Goal: Transaction & Acquisition: Purchase product/service

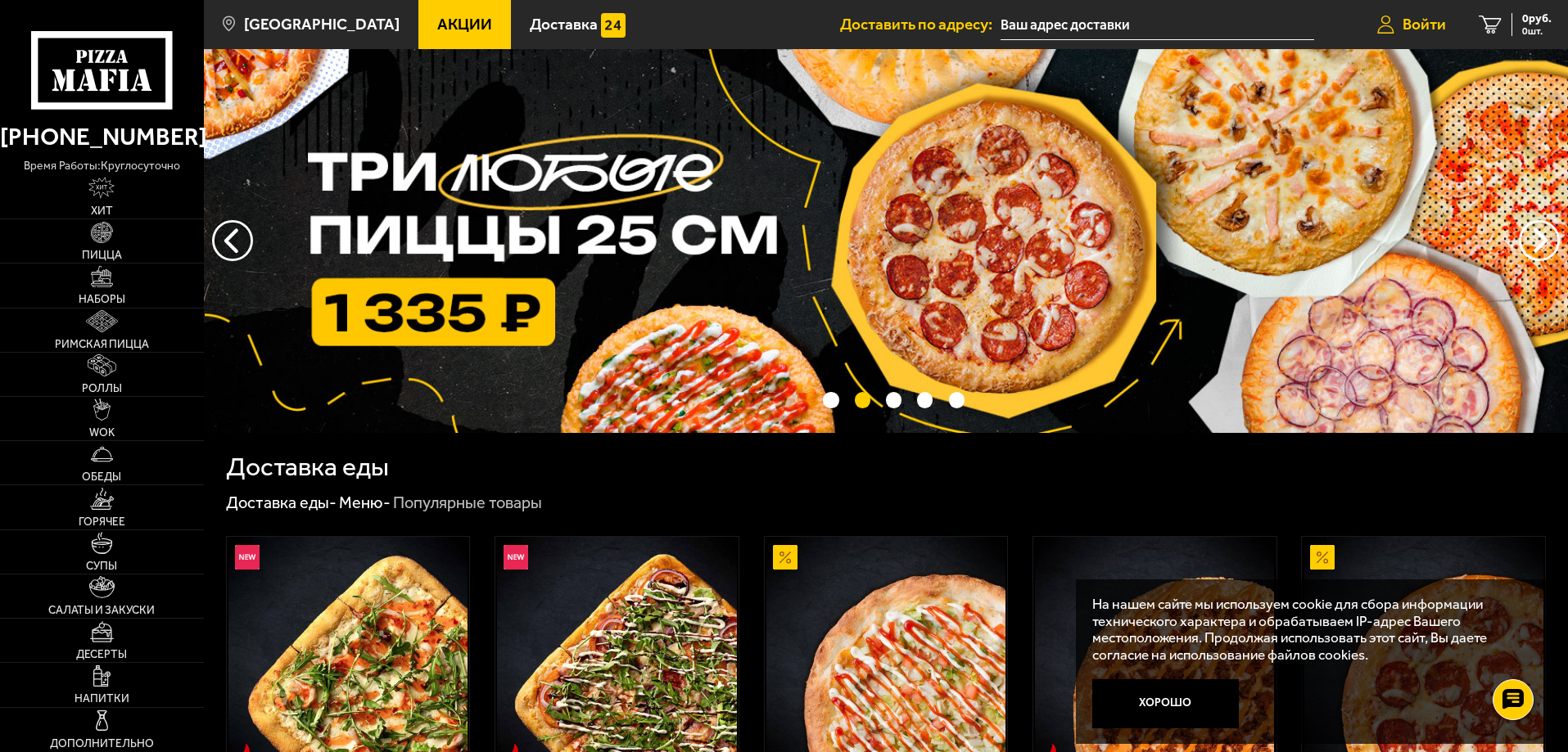
click at [1397, 26] on link "Войти" at bounding box center [1411, 24] width 102 height 49
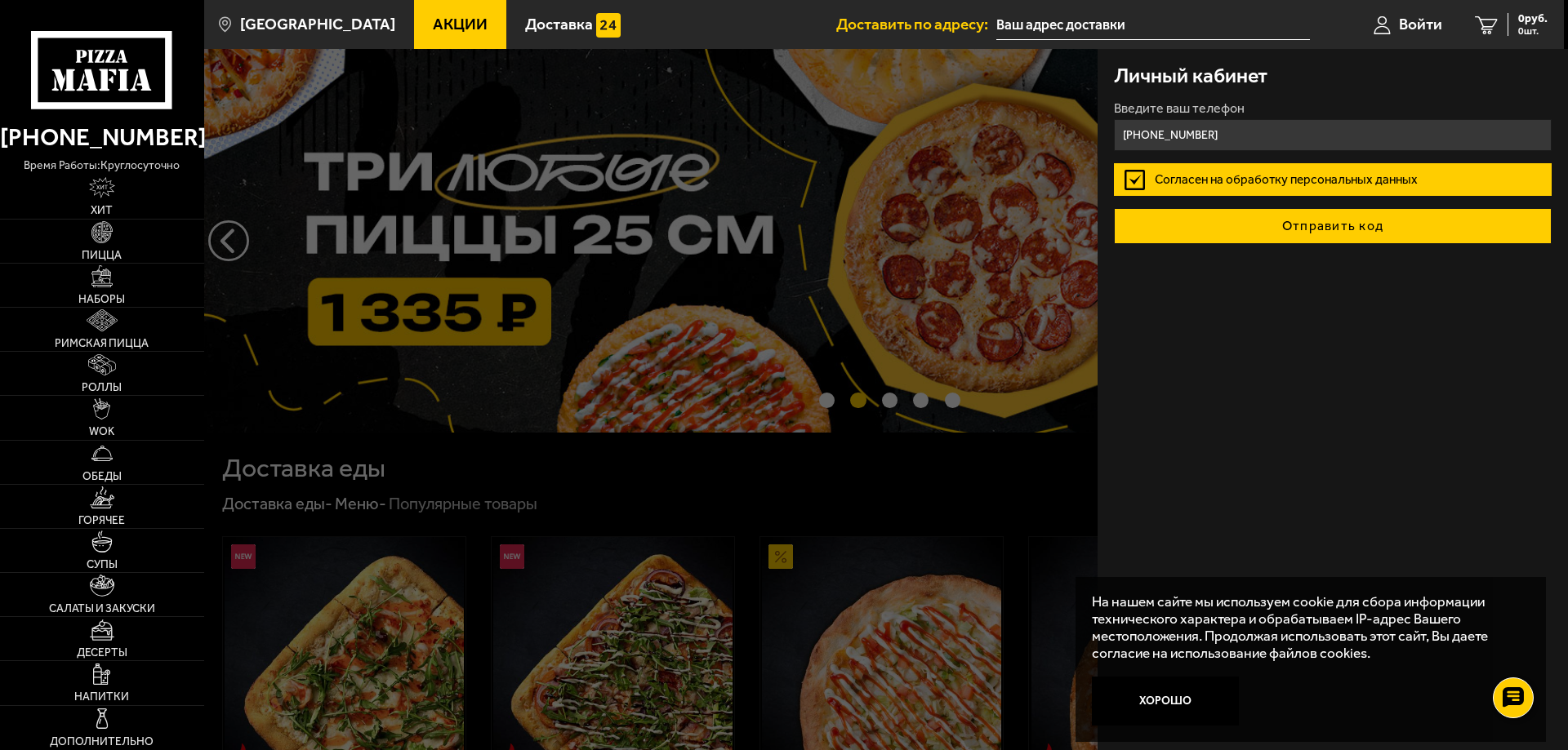
type input "[PHONE_NUMBER]"
click at [1299, 223] on button "Отправить код" at bounding box center [1332, 227] width 438 height 36
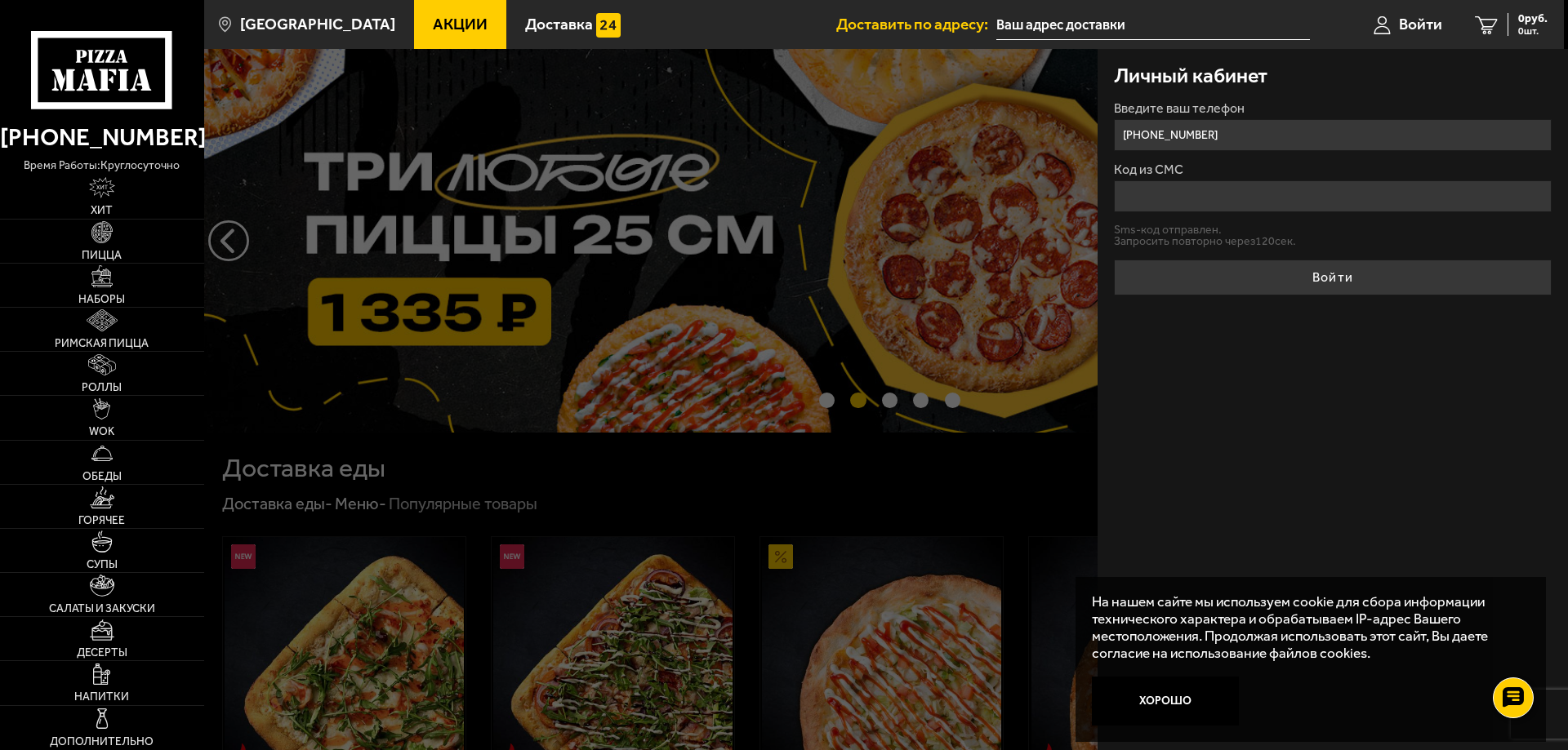
click at [1249, 198] on input "Код из СМС" at bounding box center [1332, 196] width 438 height 32
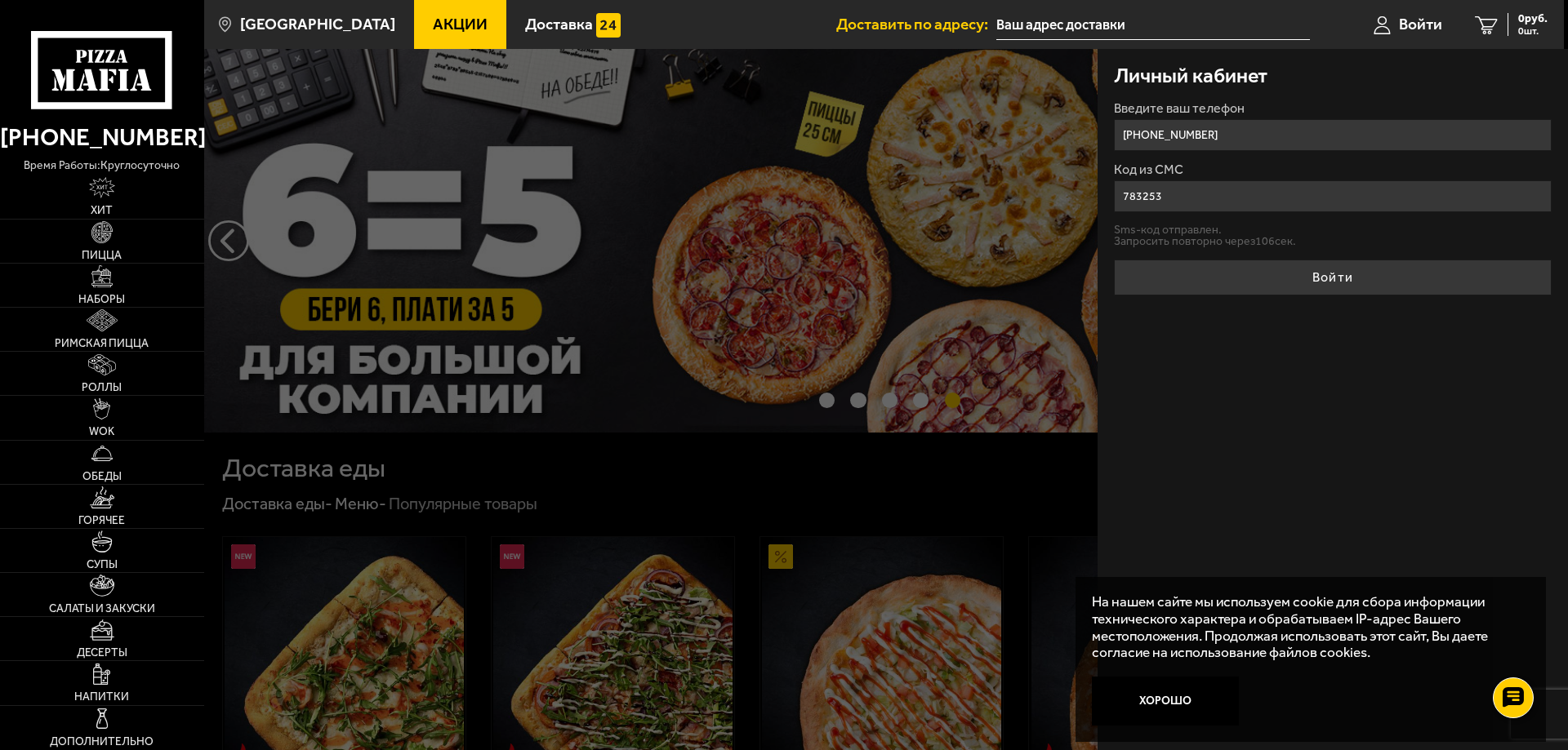
type input "783253"
click at [1114, 260] on button "Войти" at bounding box center [1332, 278] width 438 height 36
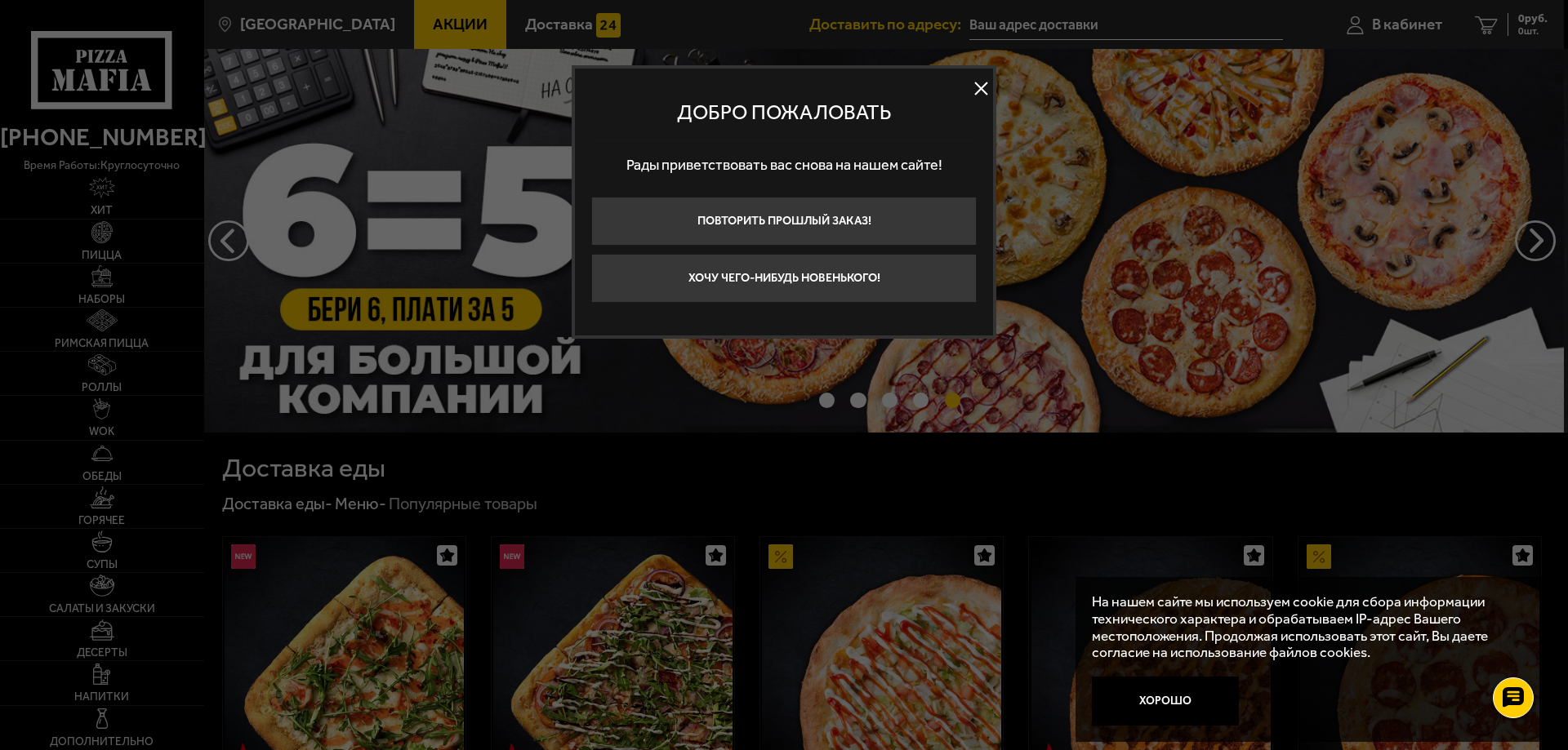
click at [974, 86] on button at bounding box center [981, 89] width 25 height 25
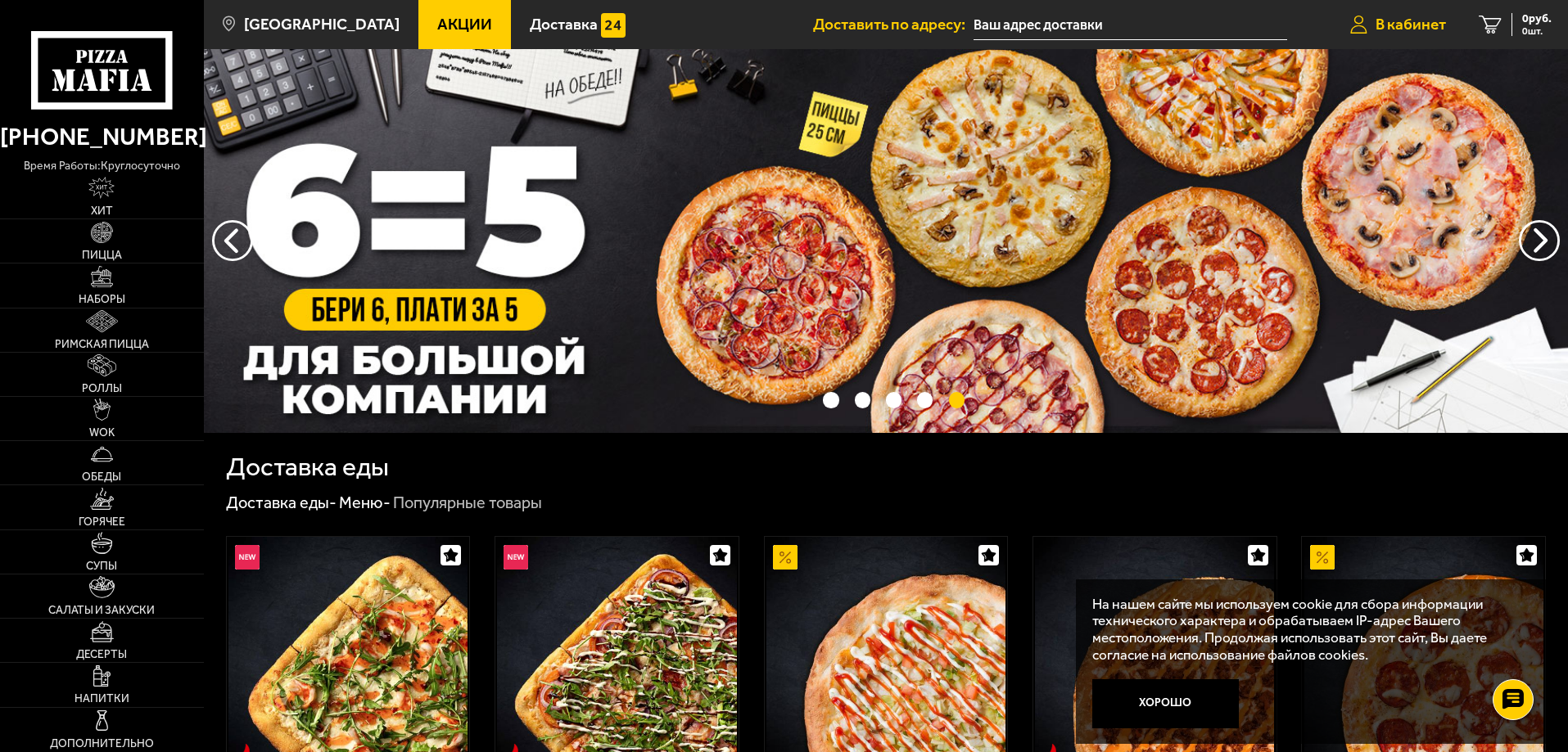
click at [1400, 23] on span "В кабинет" at bounding box center [1410, 24] width 70 height 16
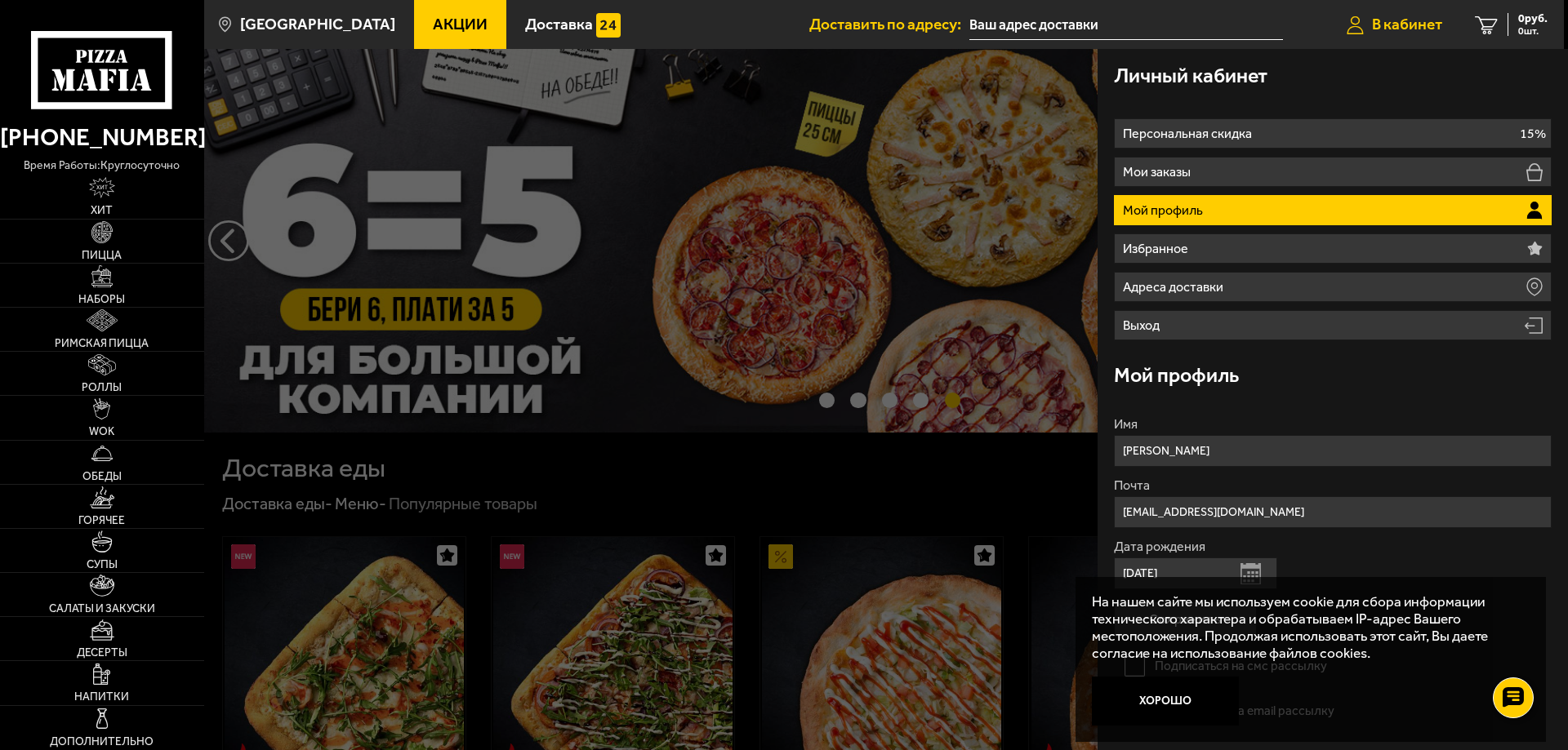
click at [1397, 23] on span "В кабинет" at bounding box center [1406, 24] width 70 height 16
click at [92, 280] on img at bounding box center [102, 276] width 22 height 22
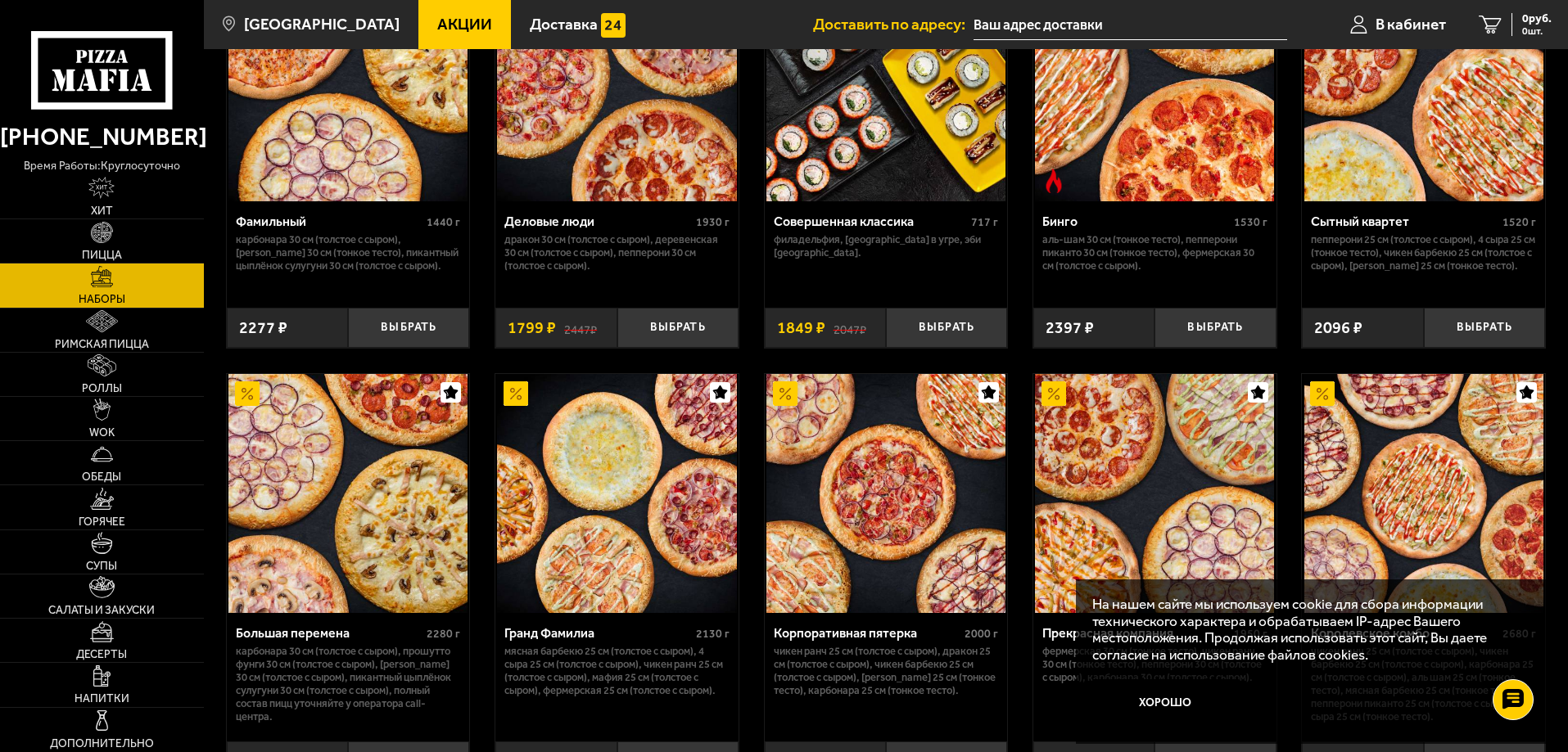
scroll to position [1865, 0]
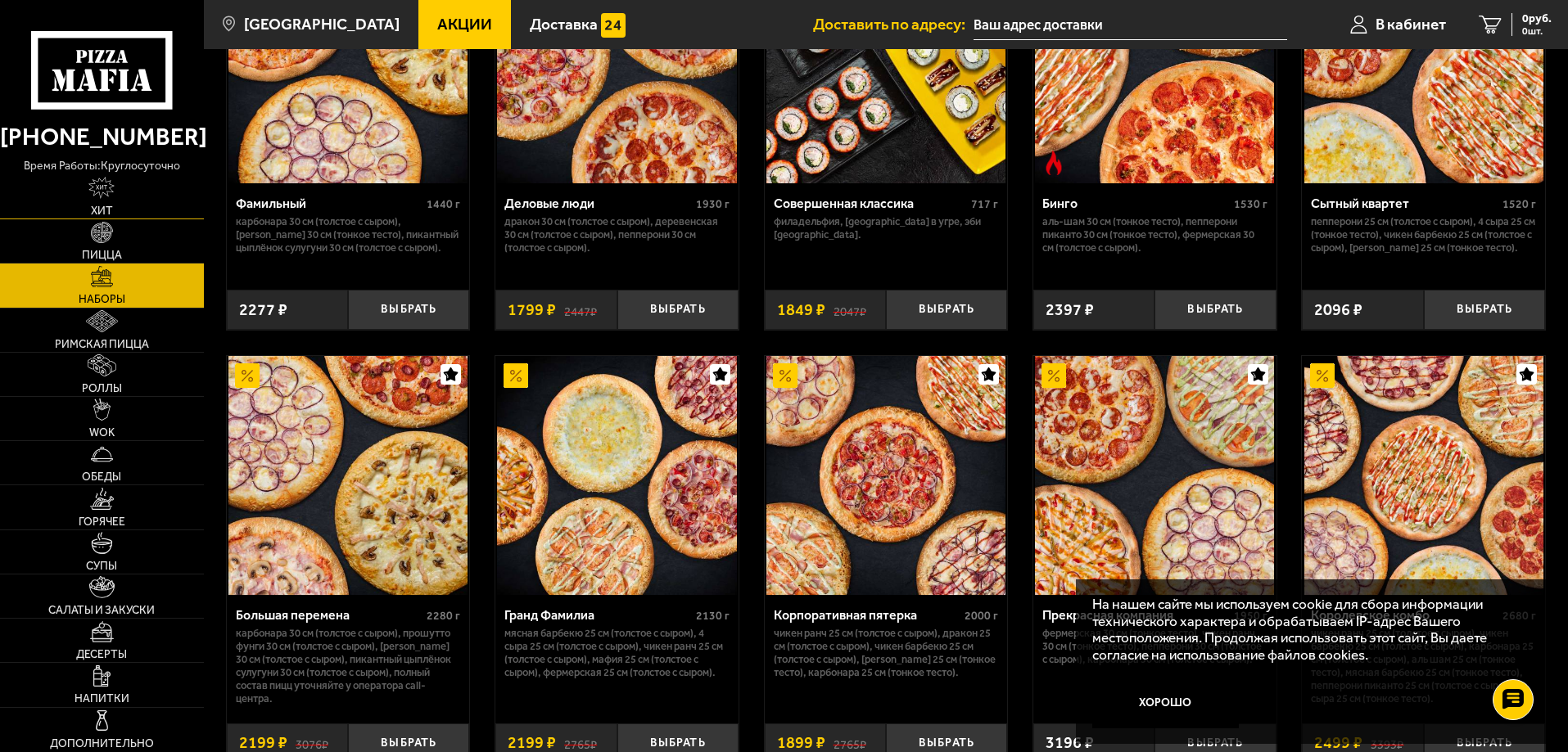
click at [79, 197] on link "Хит" at bounding box center [102, 197] width 204 height 44
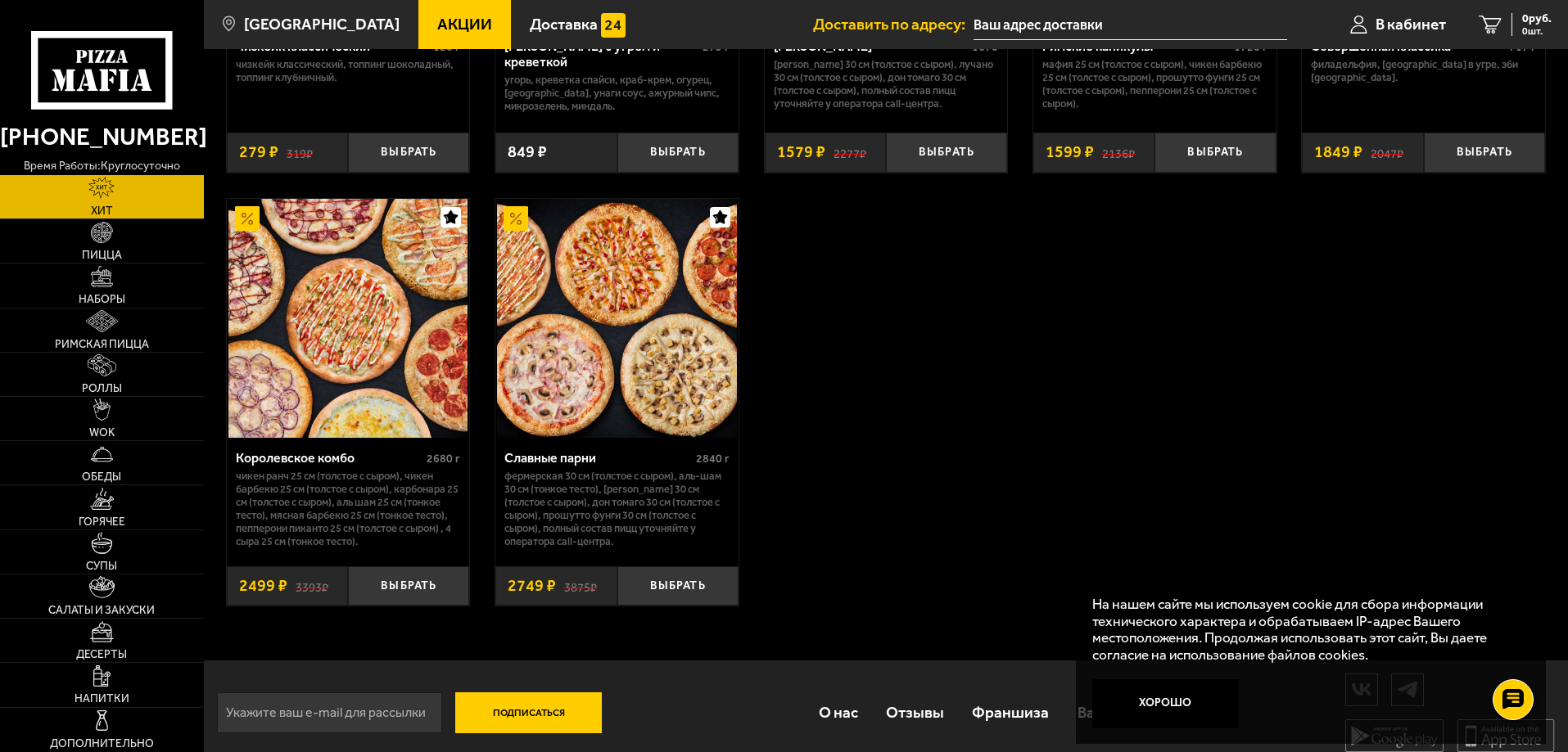
scroll to position [1260, 0]
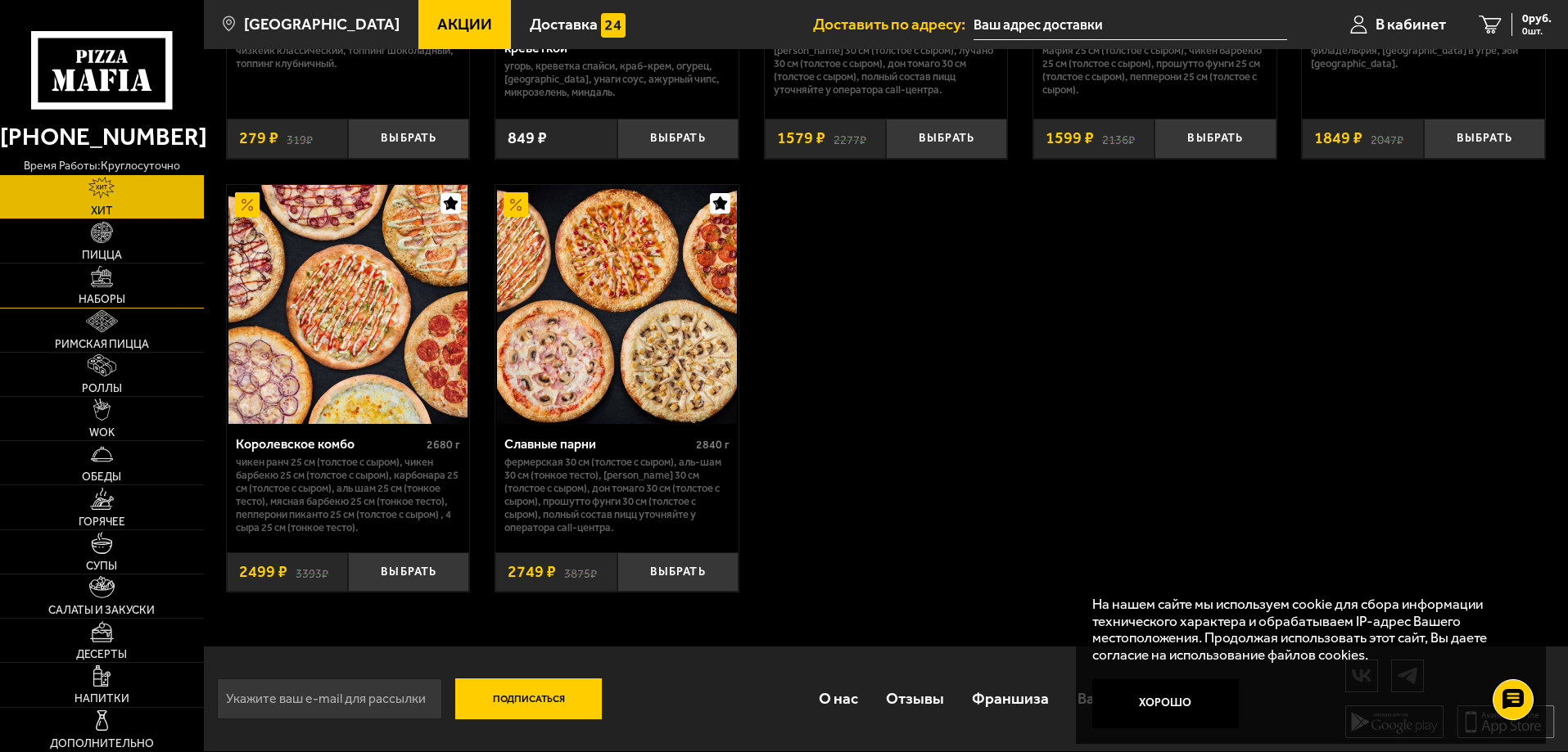
click at [96, 286] on img at bounding box center [102, 277] width 22 height 22
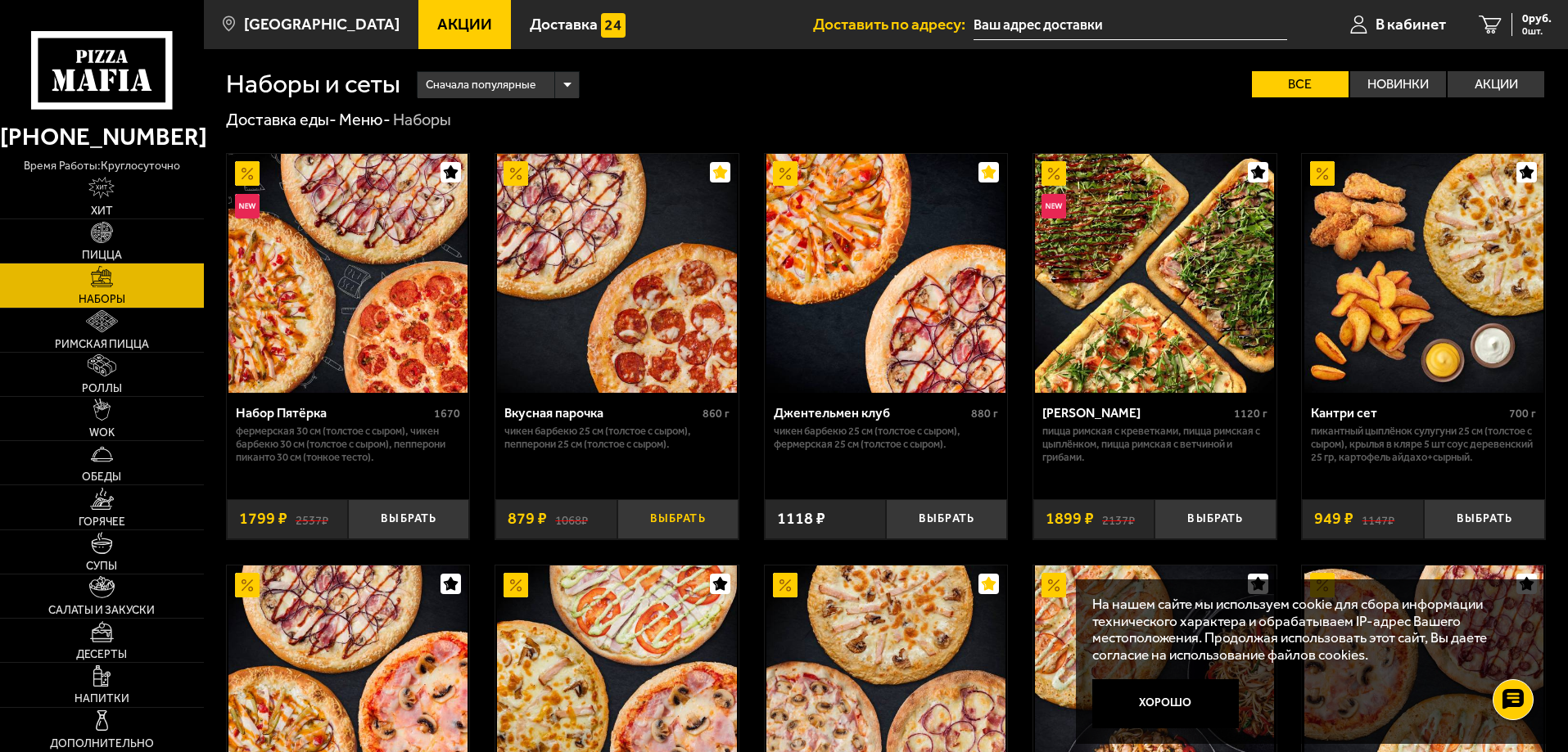
click at [665, 519] on button "Выбрать" at bounding box center [678, 519] width 122 height 40
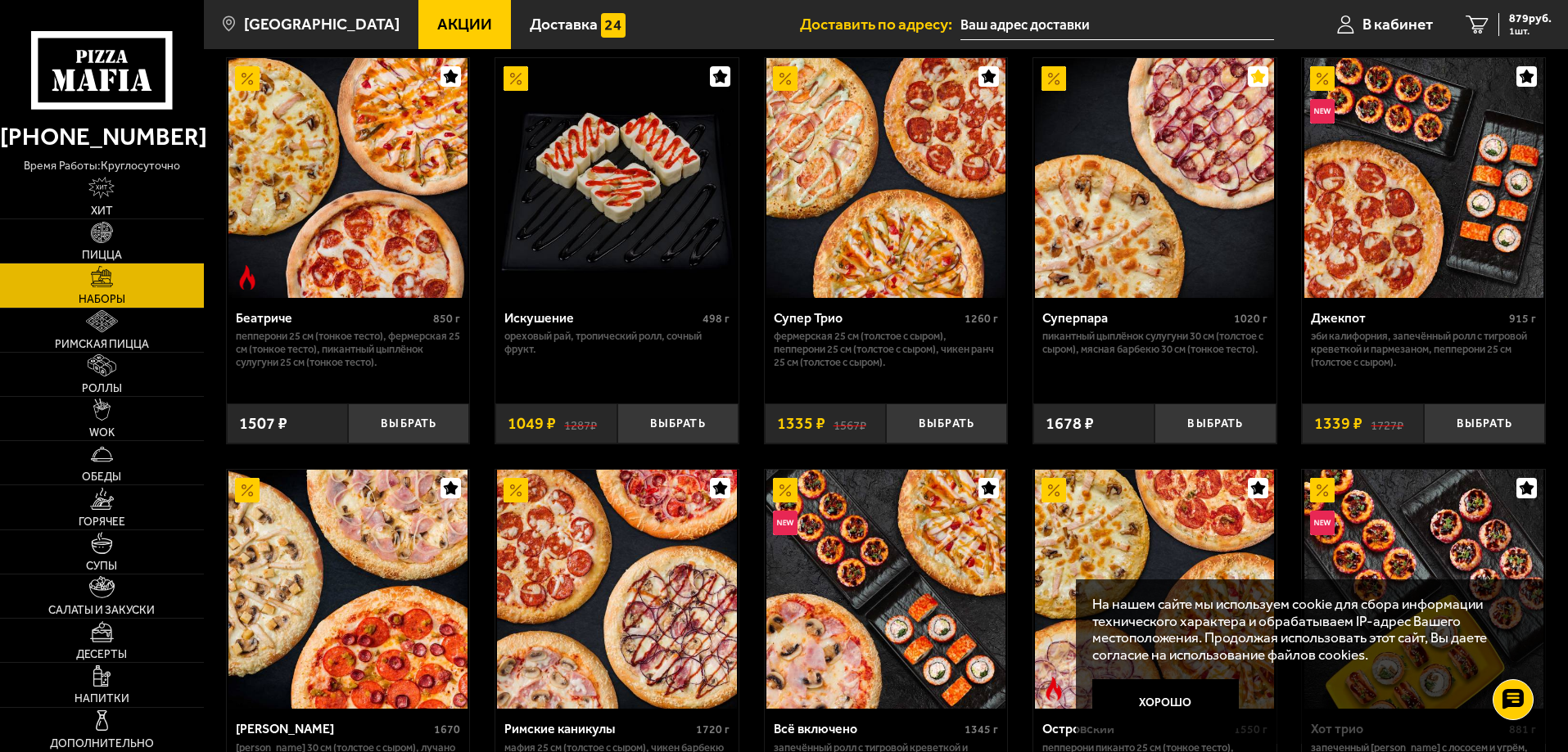
scroll to position [919, 0]
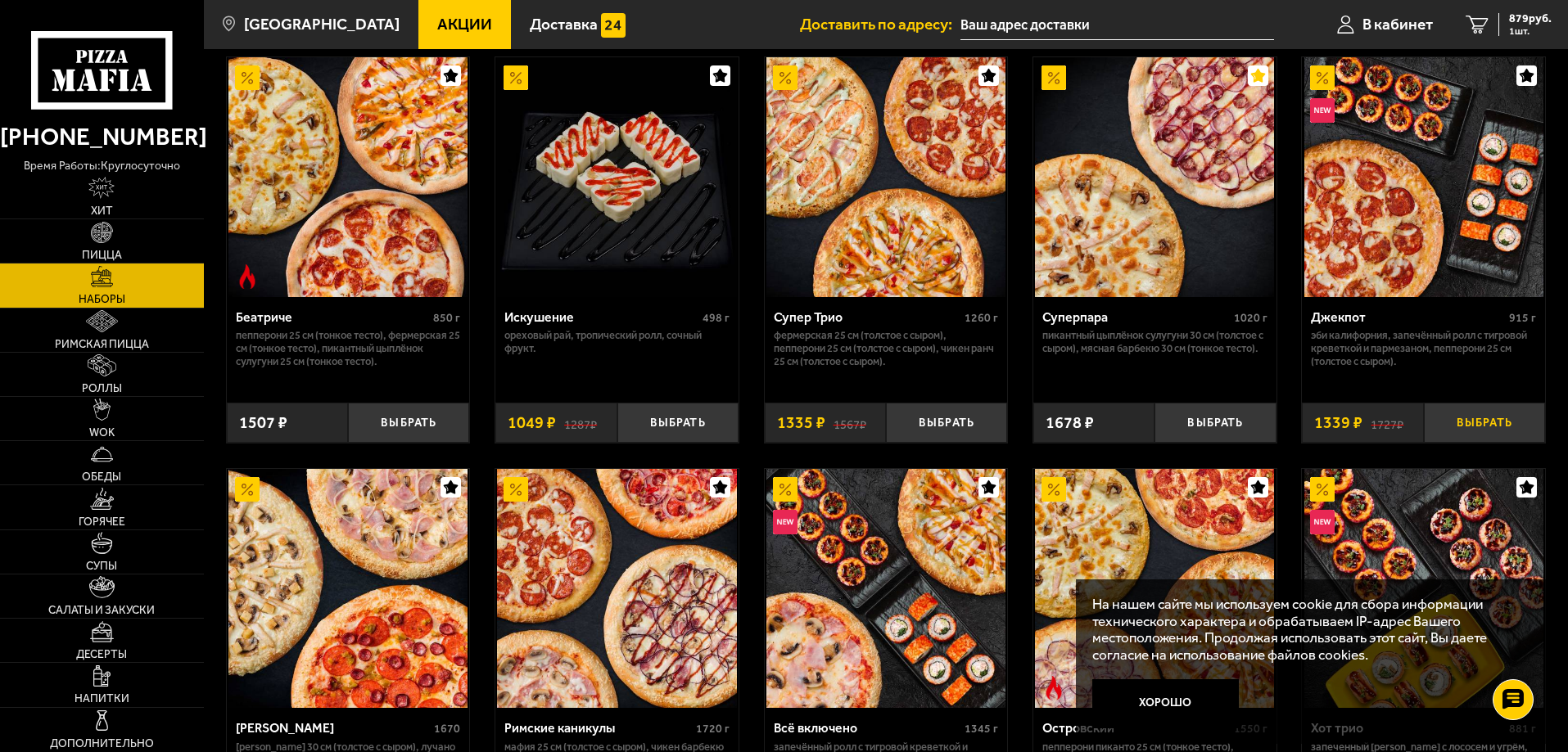
click at [1497, 434] on button "Выбрать" at bounding box center [1485, 422] width 122 height 40
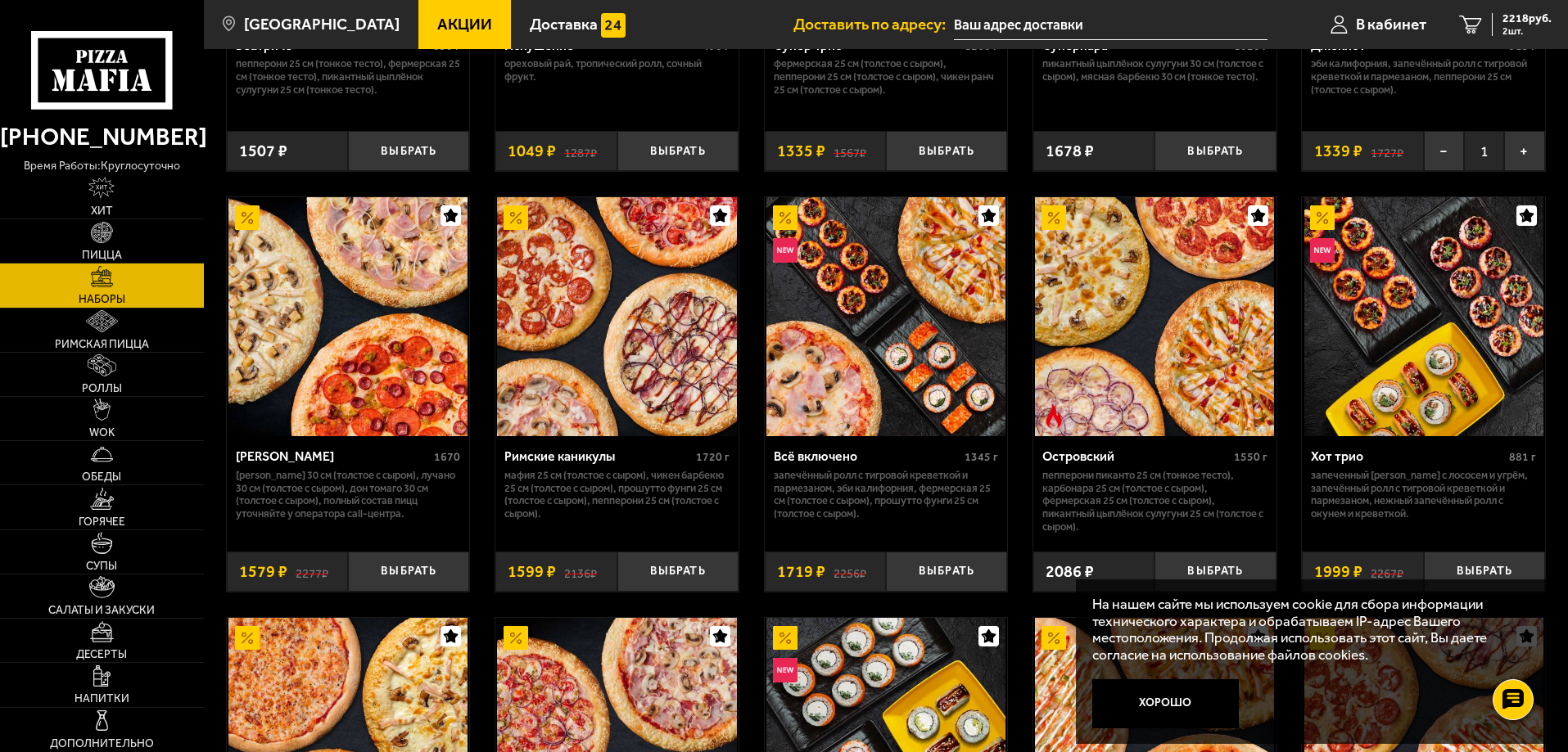
scroll to position [1196, 0]
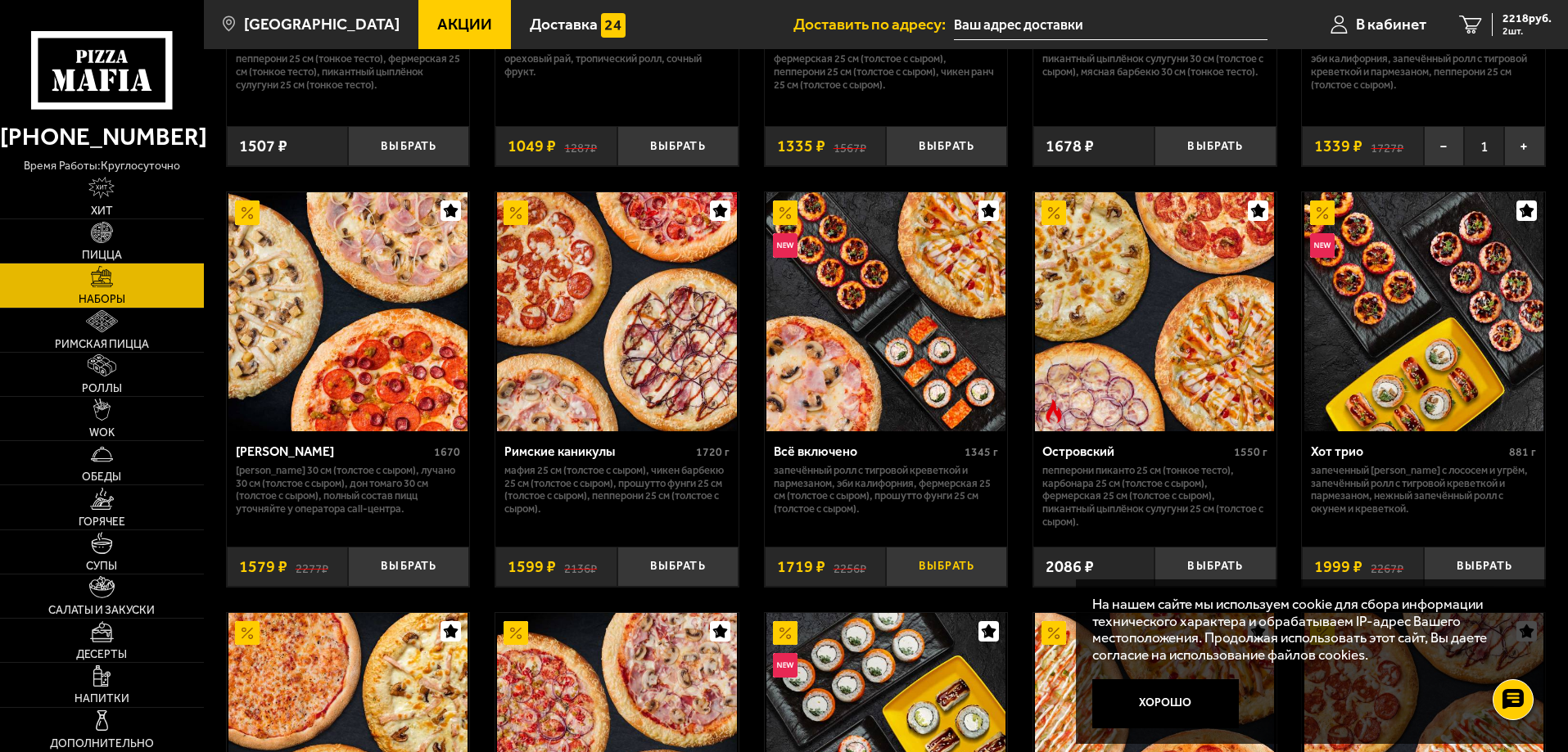
click at [935, 555] on button "Выбрать" at bounding box center [946, 567] width 122 height 40
click at [1484, 17] on link "4 4387 руб. 4 шт." at bounding box center [1506, 24] width 126 height 49
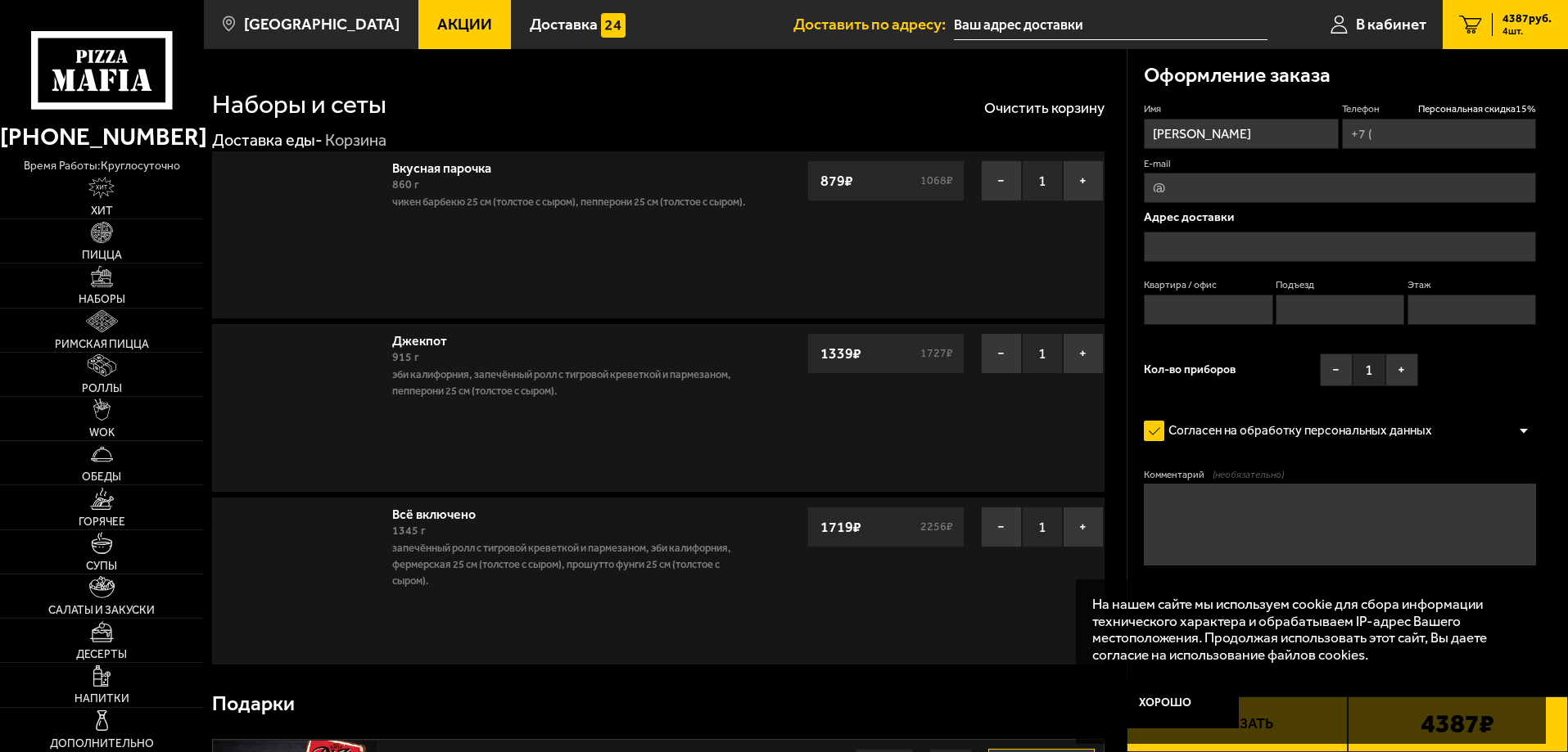
type input "+7 (911) 985-21-31"
type input "[STREET_ADDRESS]"
type input "0"
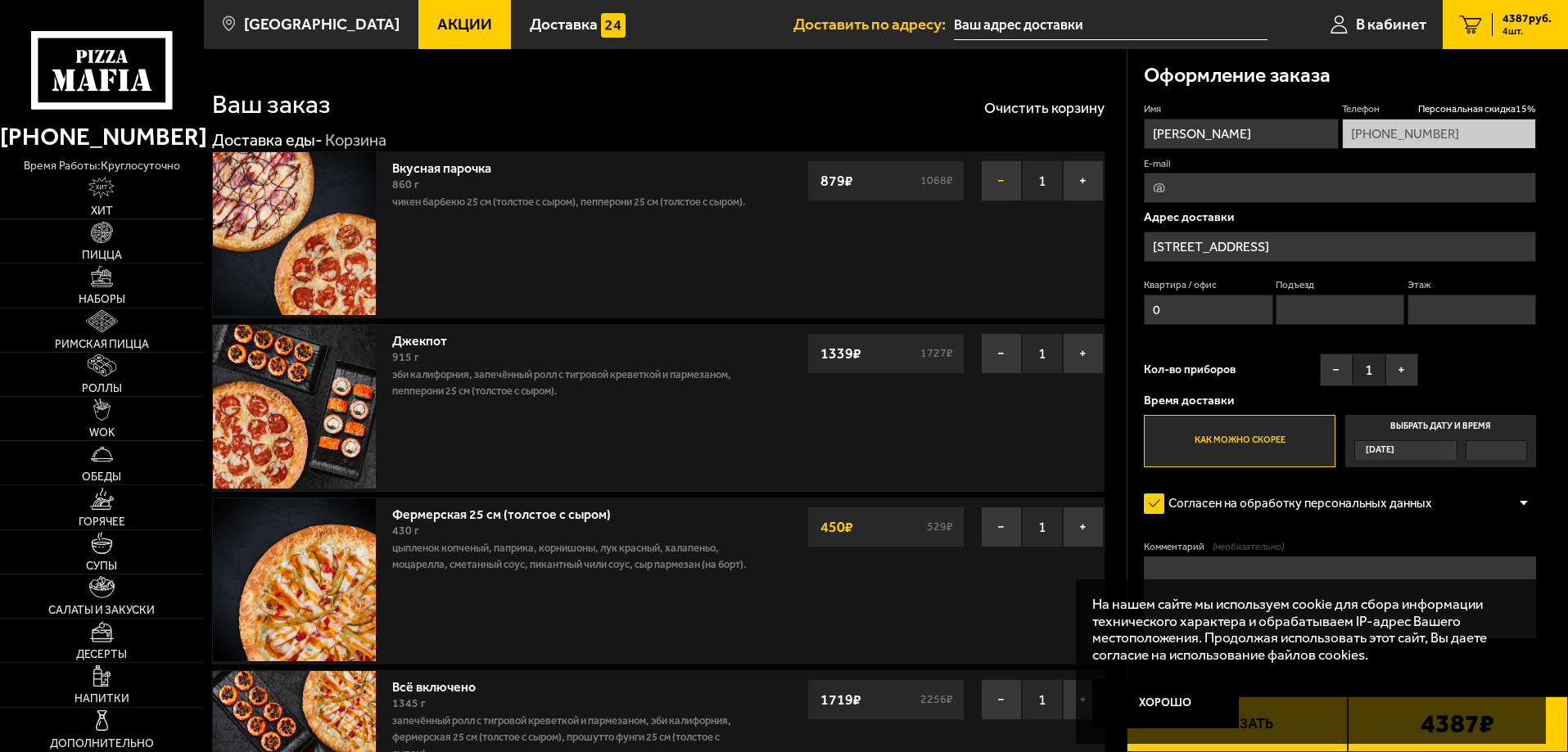
click at [1008, 175] on button "−" at bounding box center [1002, 181] width 41 height 41
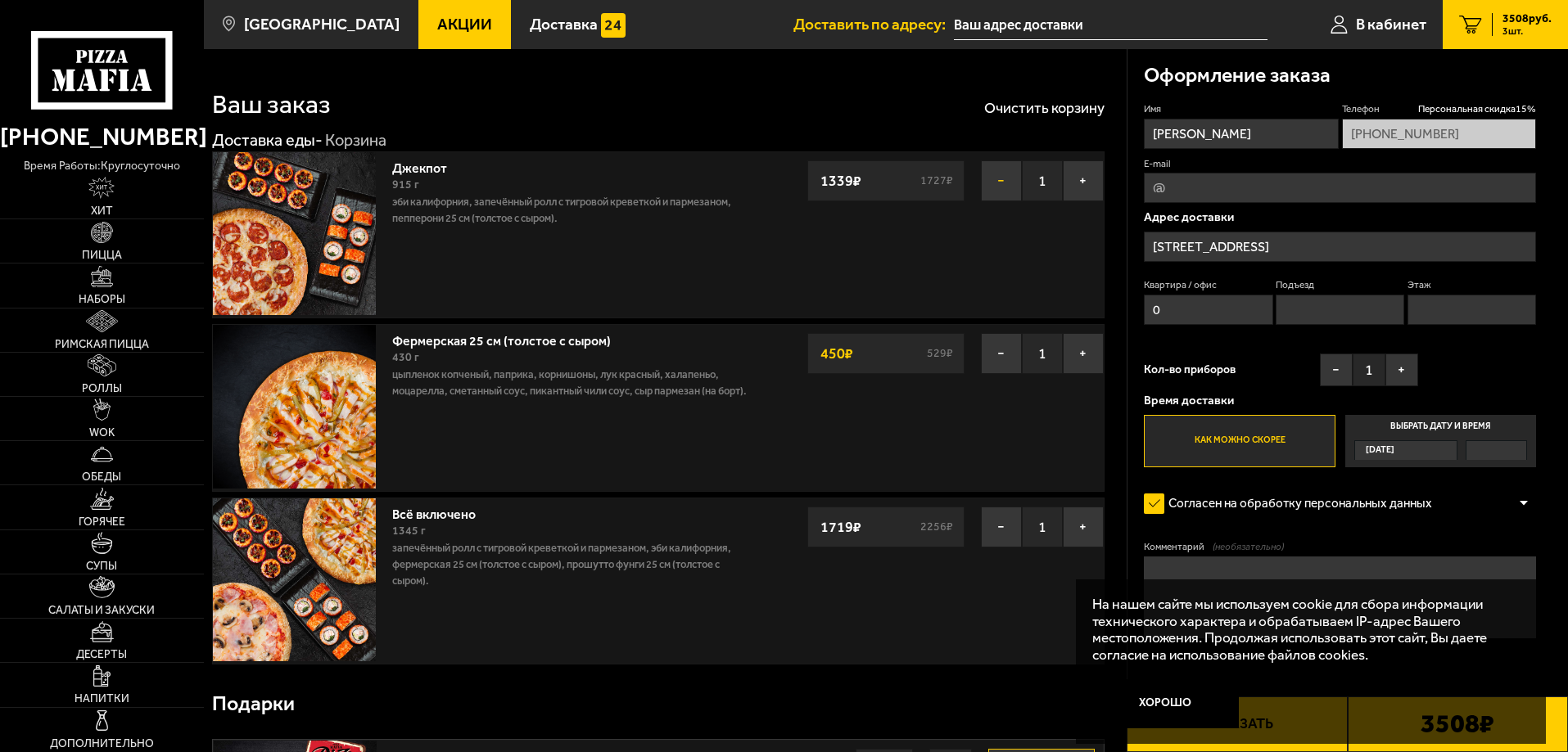
click at [1003, 180] on button "−" at bounding box center [1002, 181] width 41 height 41
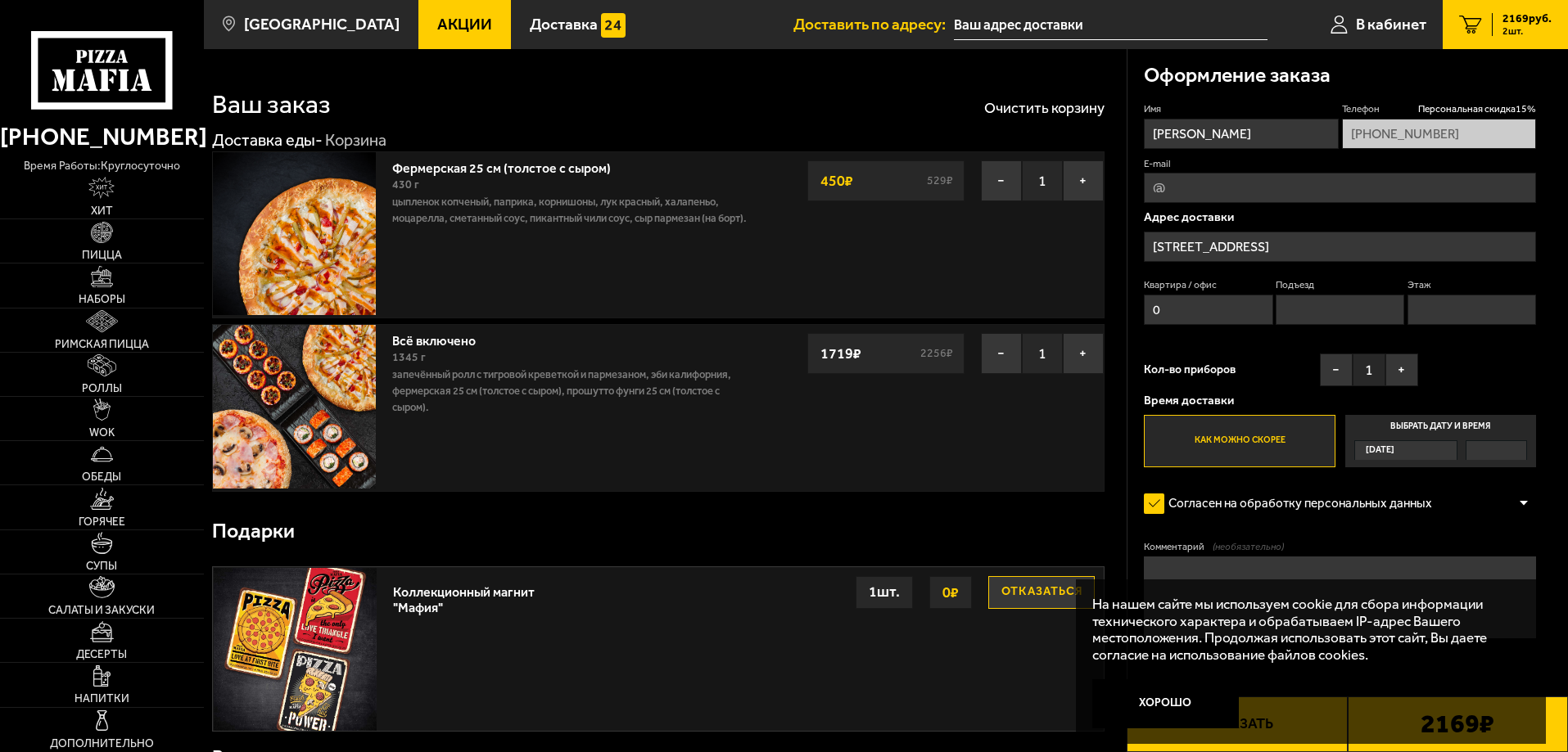
click at [1003, 180] on button "−" at bounding box center [1002, 181] width 41 height 41
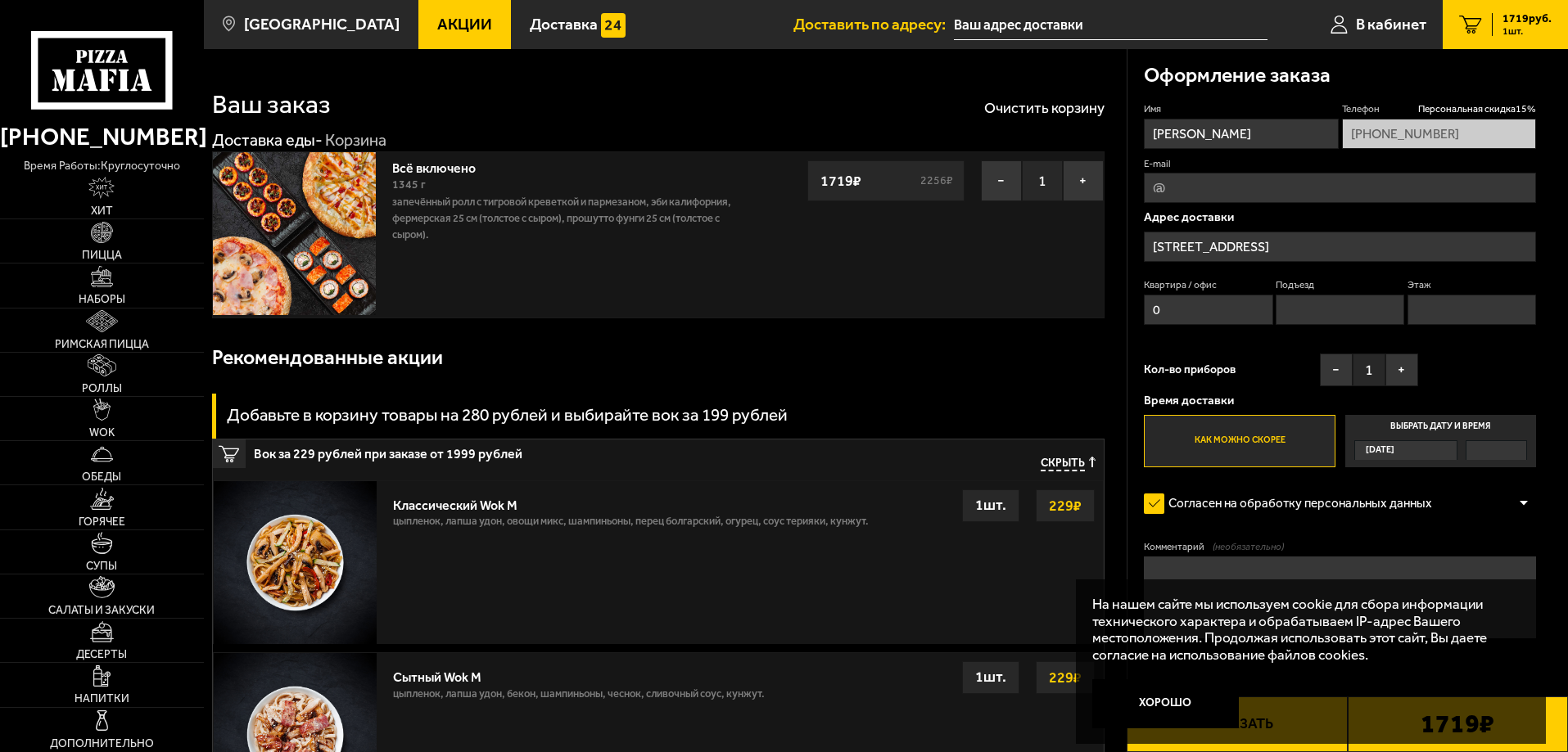
click at [1254, 187] on input "E-mail" at bounding box center [1340, 188] width 393 height 31
type input "sasha0hrabrov@gmail.com"
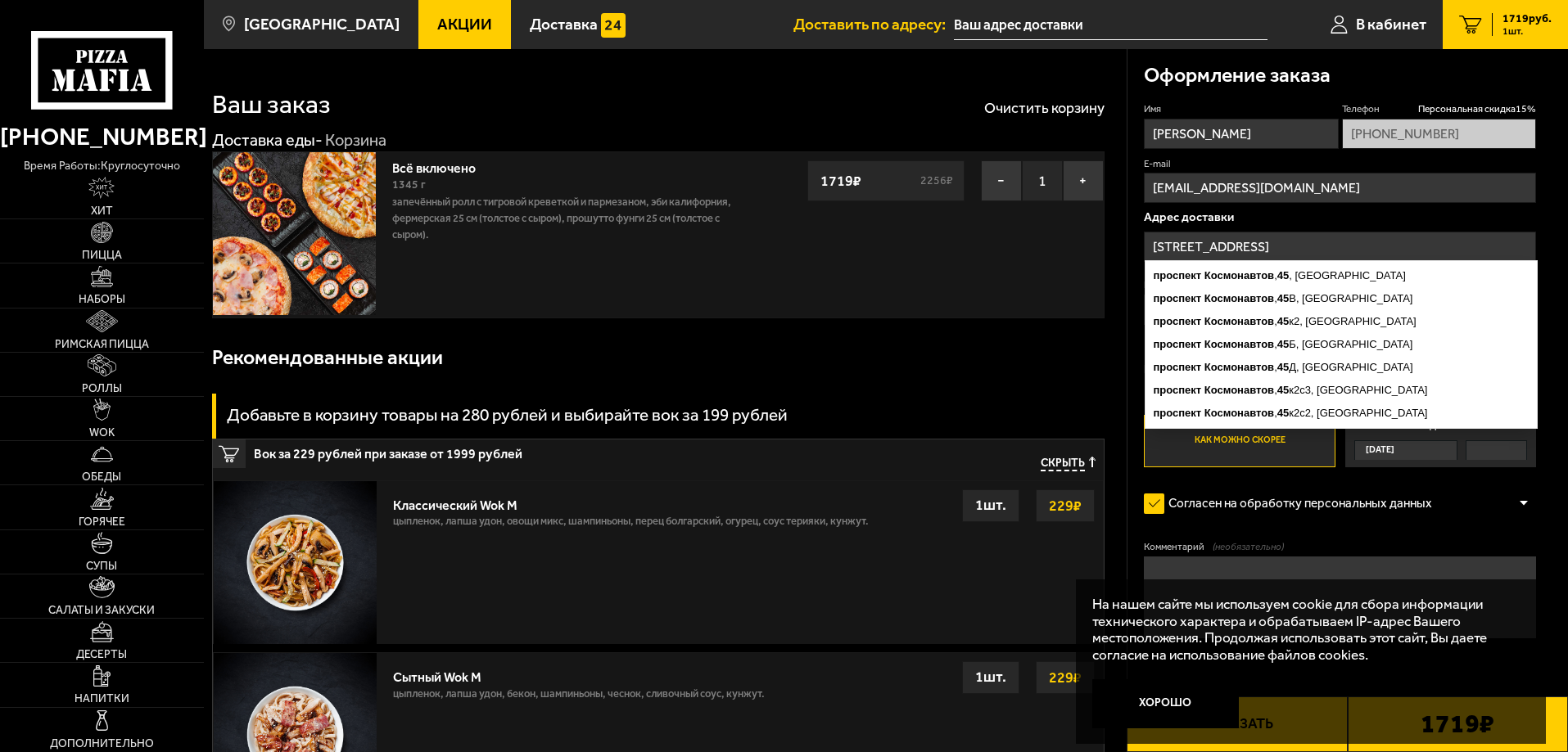
click at [1314, 247] on input "[STREET_ADDRESS]" at bounding box center [1340, 246] width 393 height 31
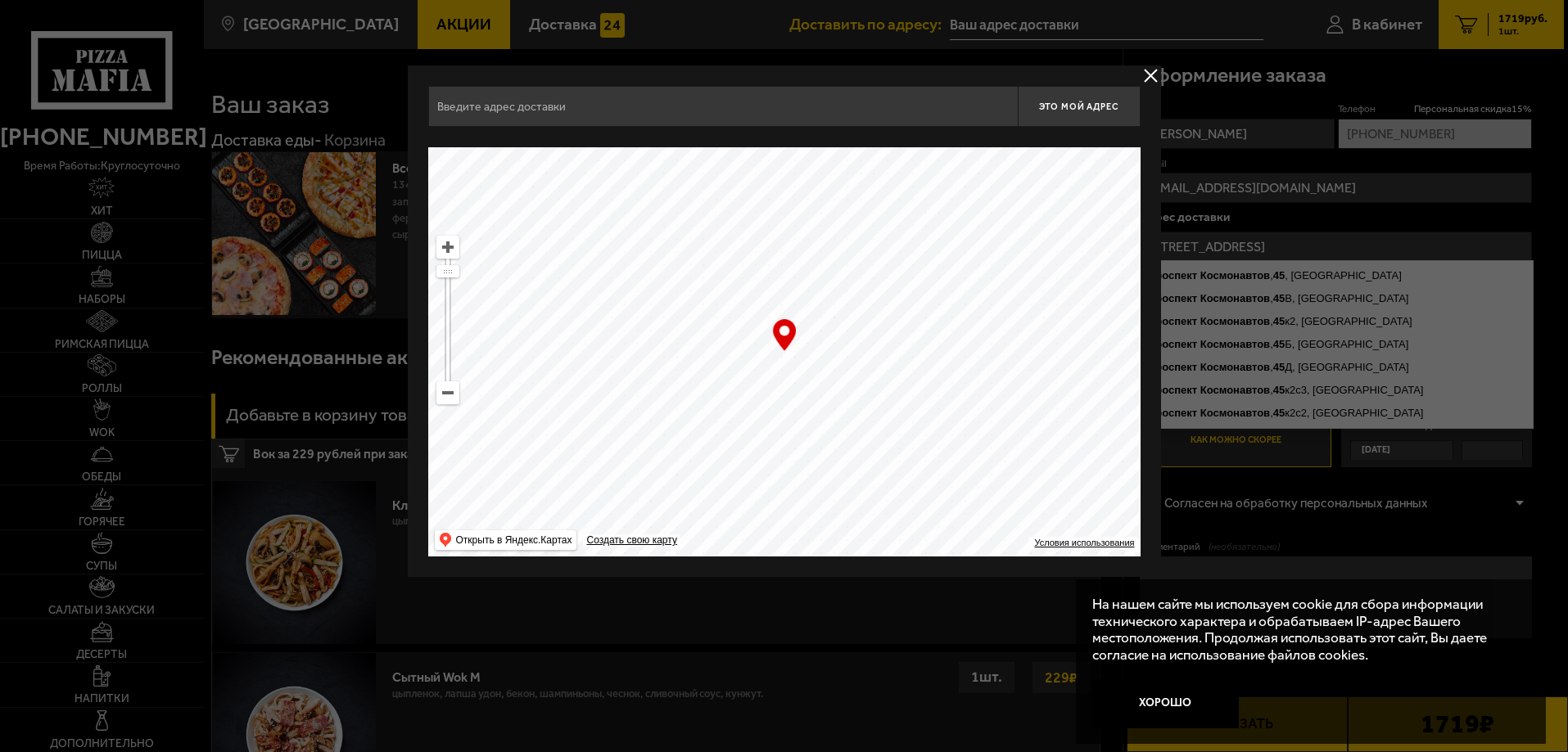
type input "[STREET_ADDRESS]"
click at [1147, 75] on button "delivery type" at bounding box center [1152, 75] width 21 height 21
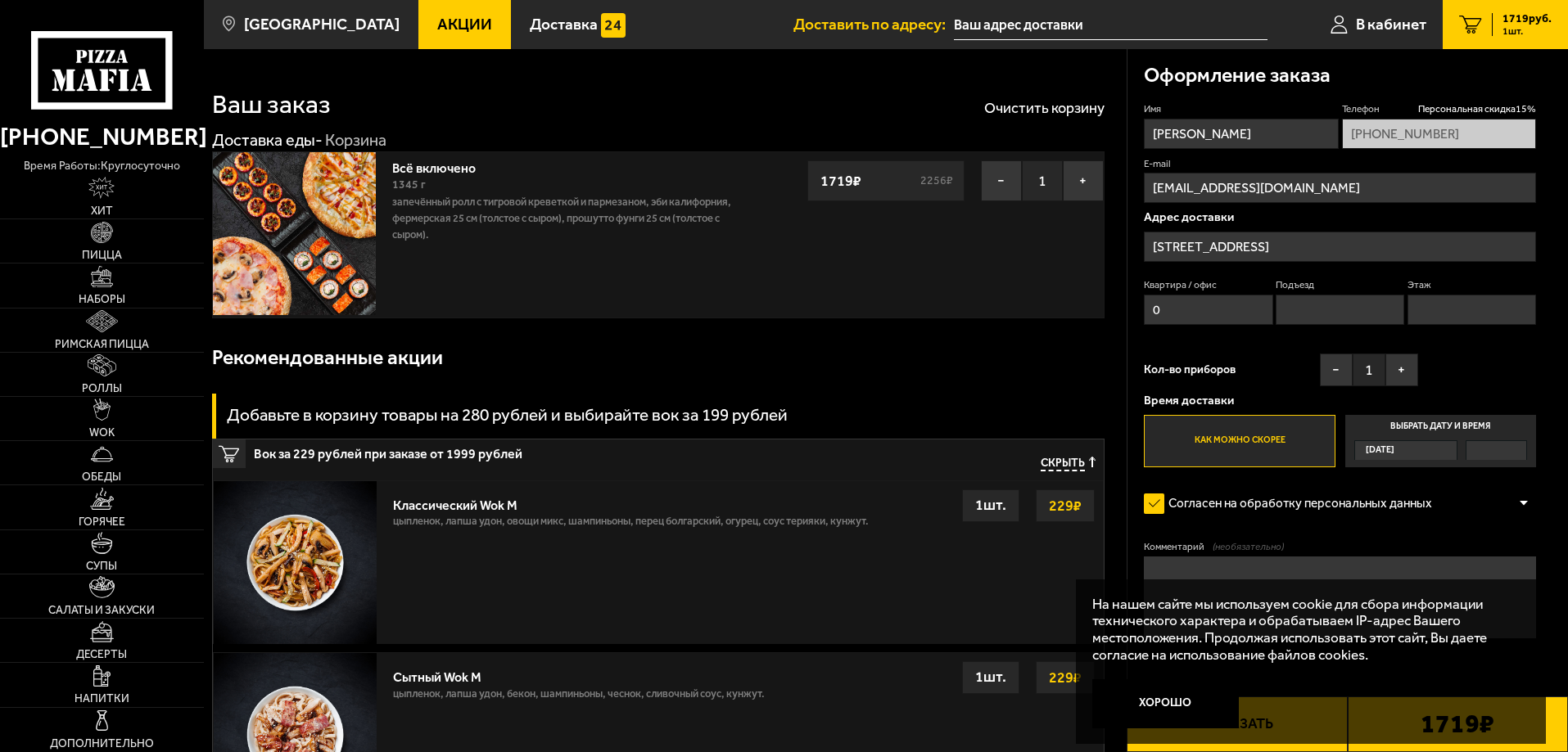
click at [1343, 239] on input "[STREET_ADDRESS]" at bounding box center [1340, 246] width 393 height 31
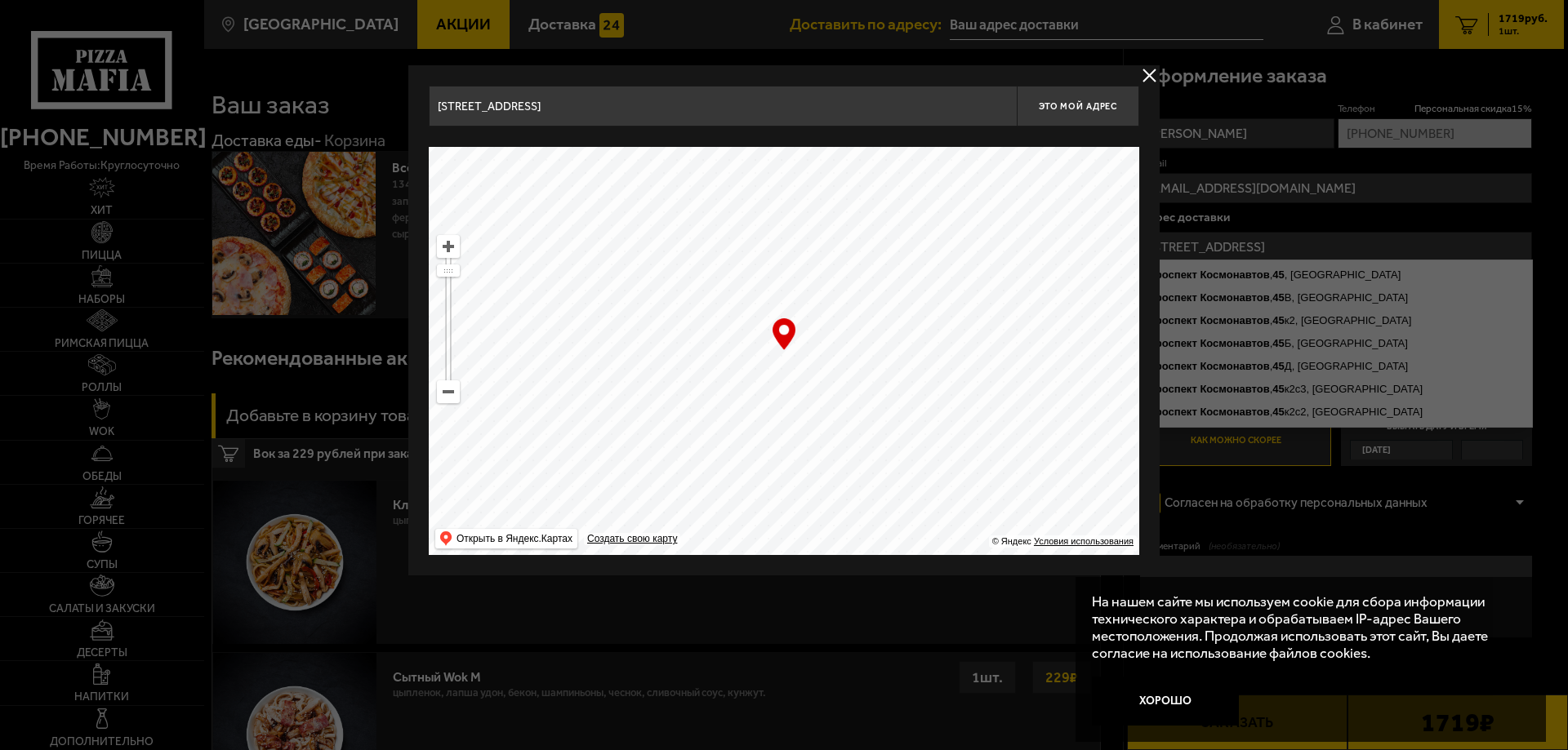
click at [653, 116] on input "[STREET_ADDRESS]" at bounding box center [722, 106] width 588 height 41
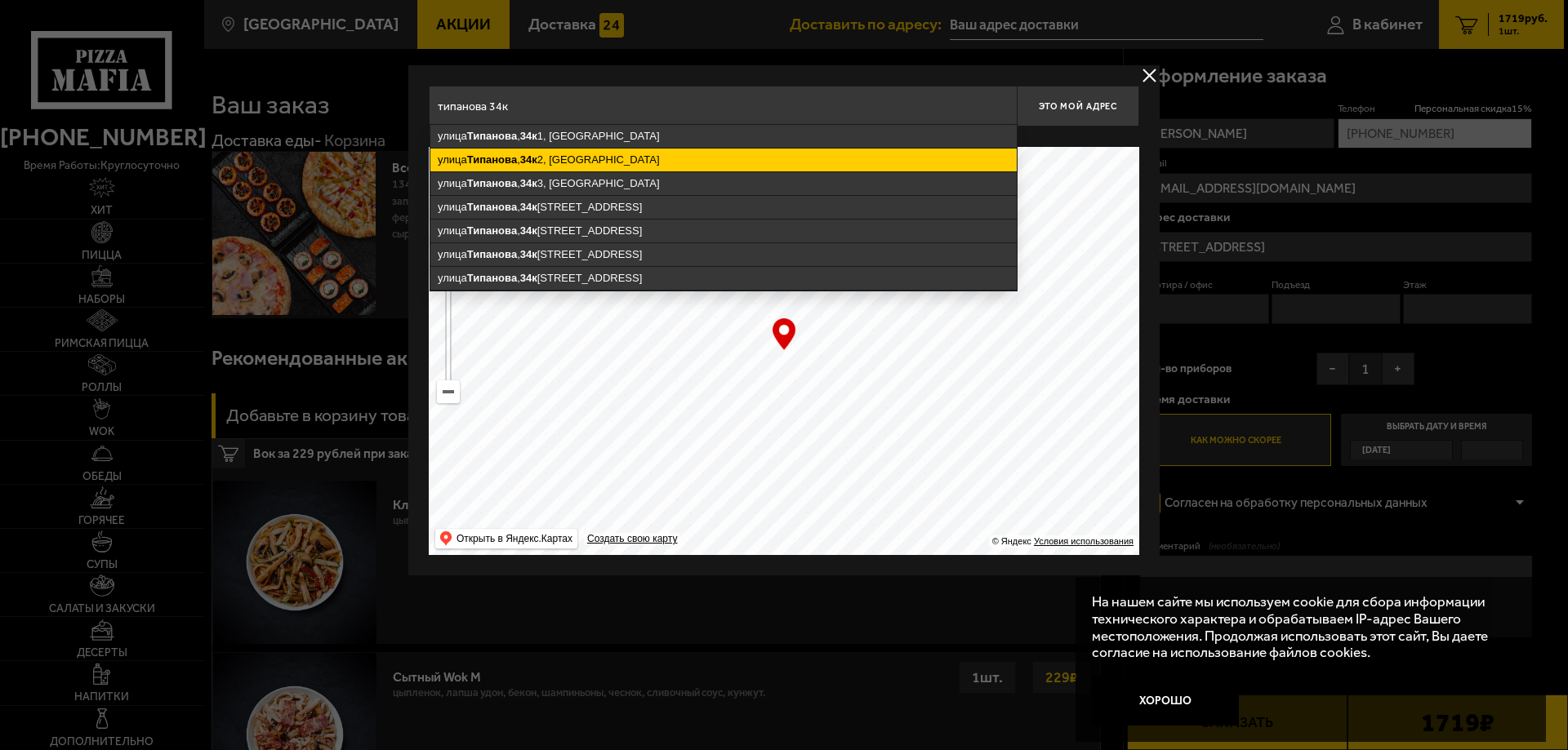
click at [620, 158] on ymaps "улица Типанова , 34к 2, Санкт-Петербург" at bounding box center [723, 160] width 586 height 23
type input "Санкт-Петербург, улица Типанова, 34к2"
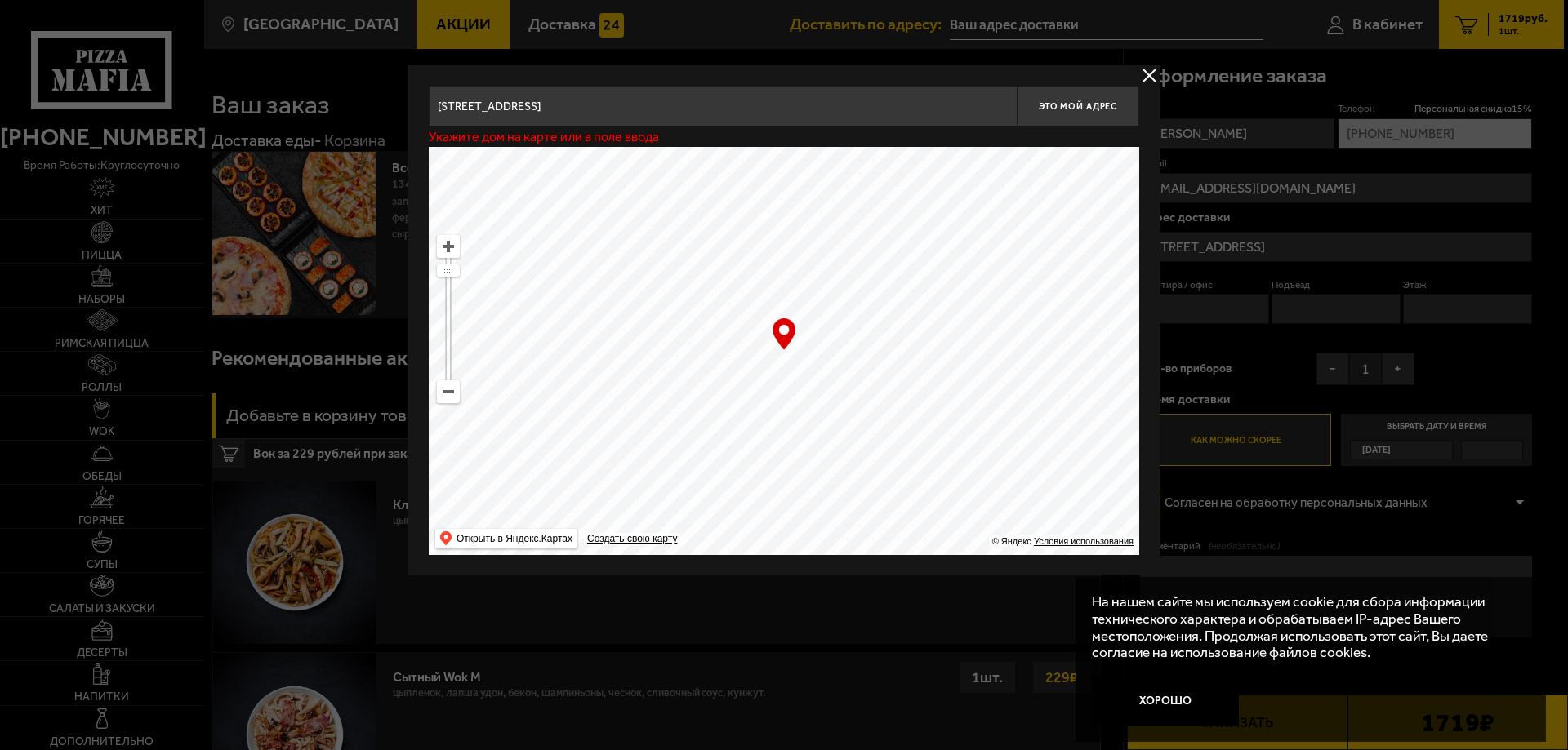
type input "улица Типанова, 34к2"
click at [1097, 106] on span "Это мой адрес" at bounding box center [1077, 106] width 78 height 11
type input "улица Типанова, 34к2"
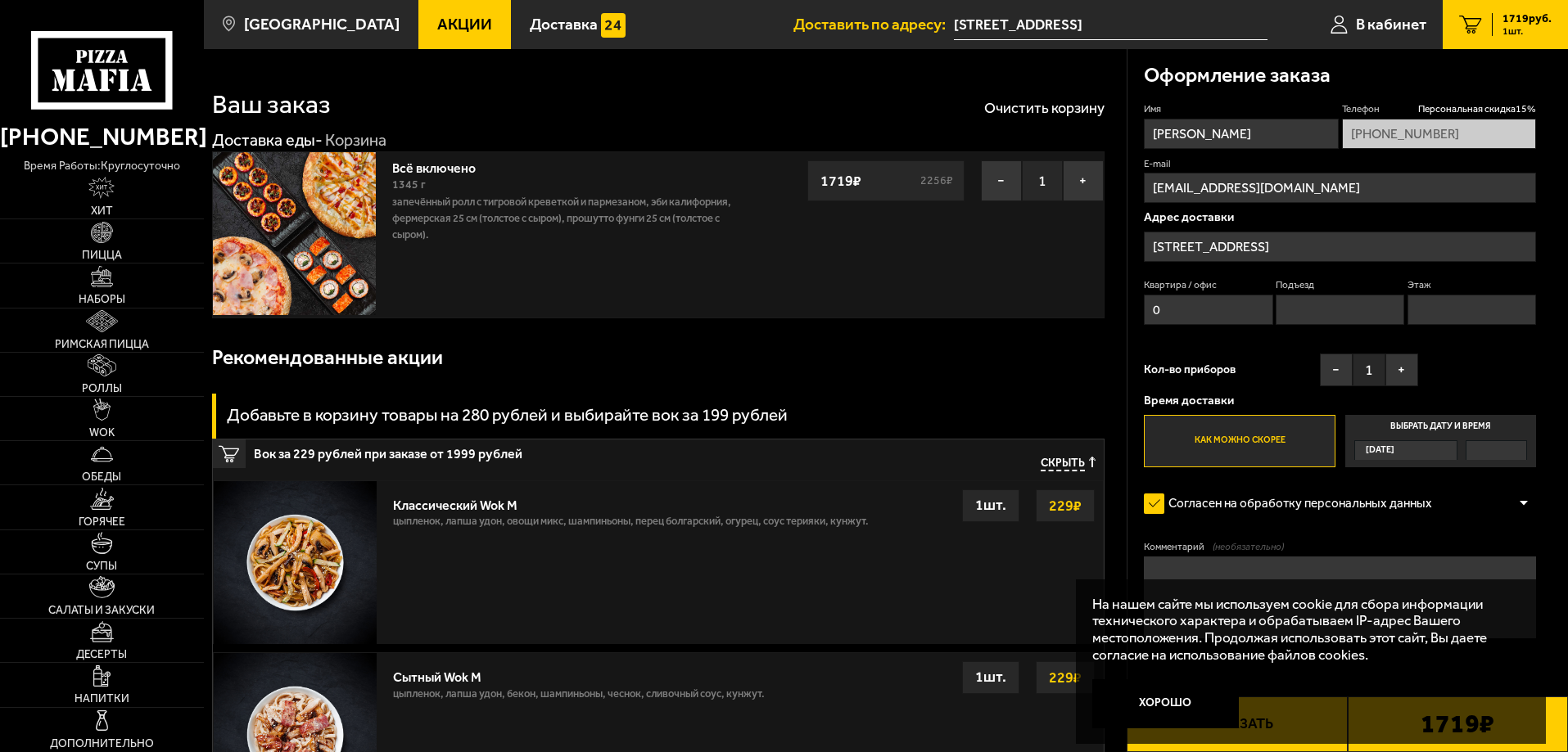
click at [1181, 296] on input "0" at bounding box center [1208, 310] width 129 height 31
type input "20"
click at [1299, 316] on input "Подъезд" at bounding box center [1340, 310] width 129 height 31
type input "1"
click at [1430, 313] on input "Этаж" at bounding box center [1472, 310] width 129 height 31
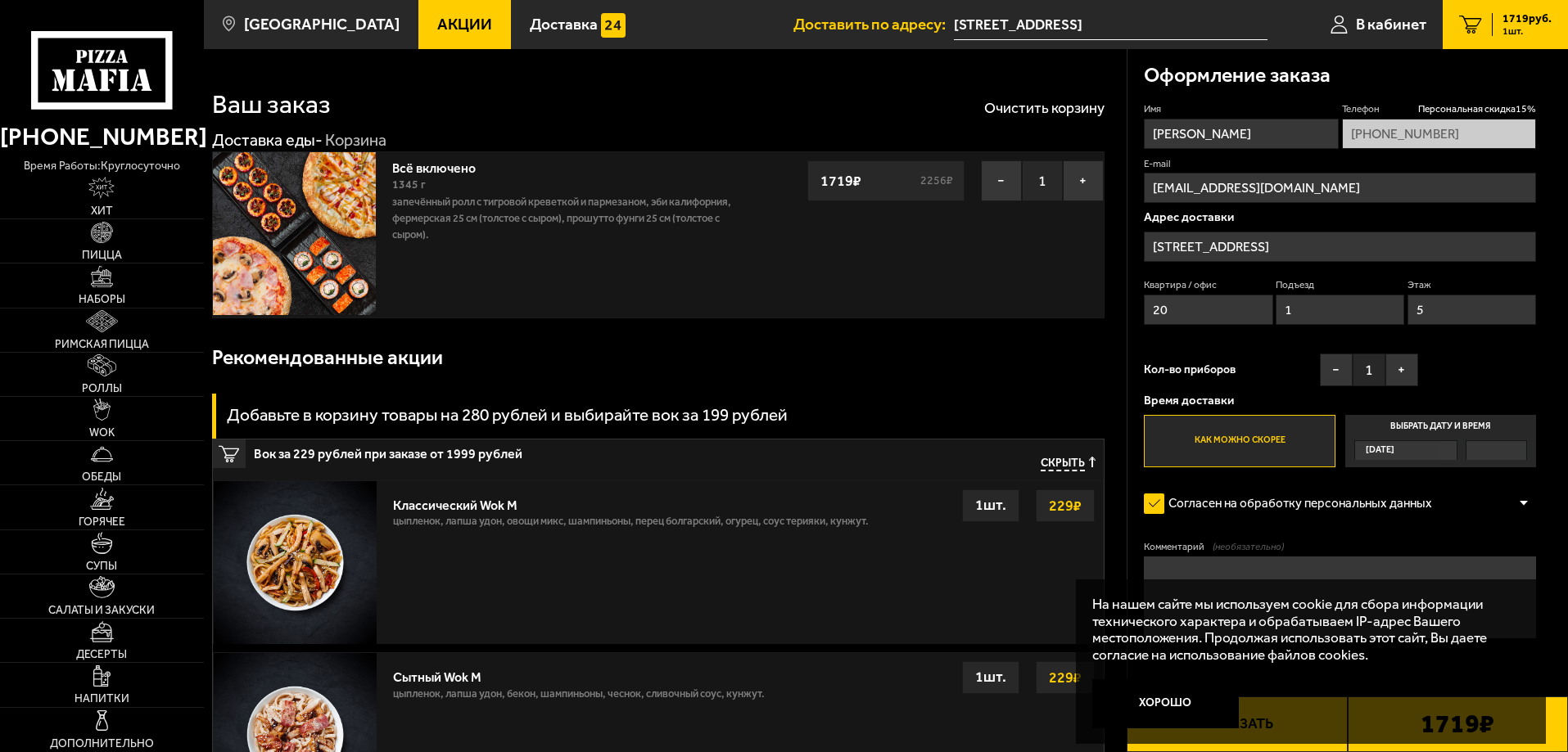
type input "5"
click at [1456, 369] on div "Имя Александр Телефон Персональная скидка 15 % +7 (911) 985-21-31 E-mail sasha0…" at bounding box center [1340, 285] width 393 height 365
click at [1482, 447] on div at bounding box center [1496, 450] width 60 height 19
click at [0, 0] on input "Выбрать дату и время Сегодня" at bounding box center [0, 0] width 0 height 0
click at [1471, 426] on label "Выбрать дату и время Сегодня" at bounding box center [1441, 440] width 191 height 52
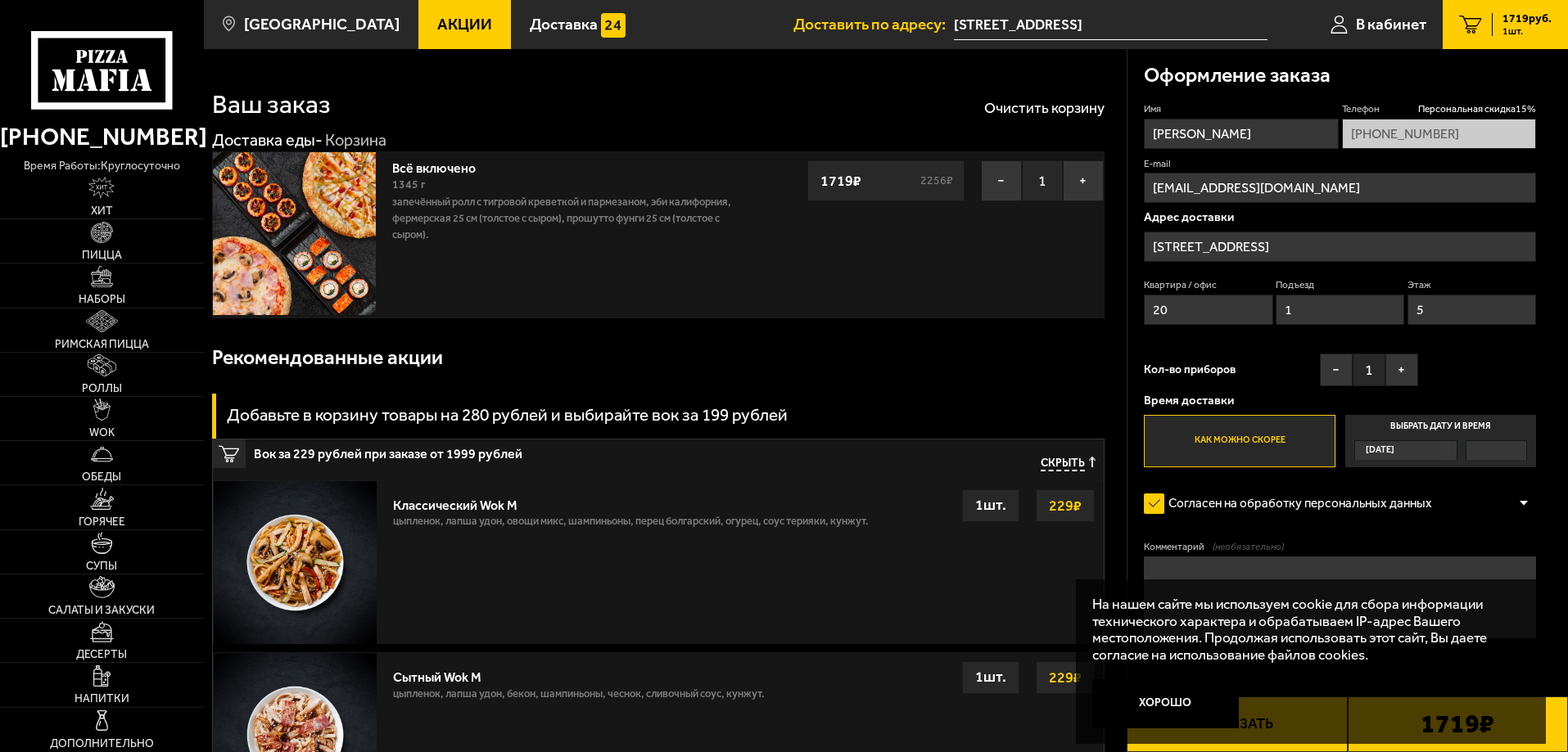
click at [0, 0] on input "Выбрать дату и время Сегодня" at bounding box center [0, 0] width 0 height 0
click at [1399, 424] on label "Выбрать дату и время Сегодня" at bounding box center [1441, 440] width 191 height 52
click at [0, 0] on input "Выбрать дату и время Сегодня" at bounding box center [0, 0] width 0 height 0
click at [1169, 717] on button "Хорошо" at bounding box center [1166, 703] width 147 height 49
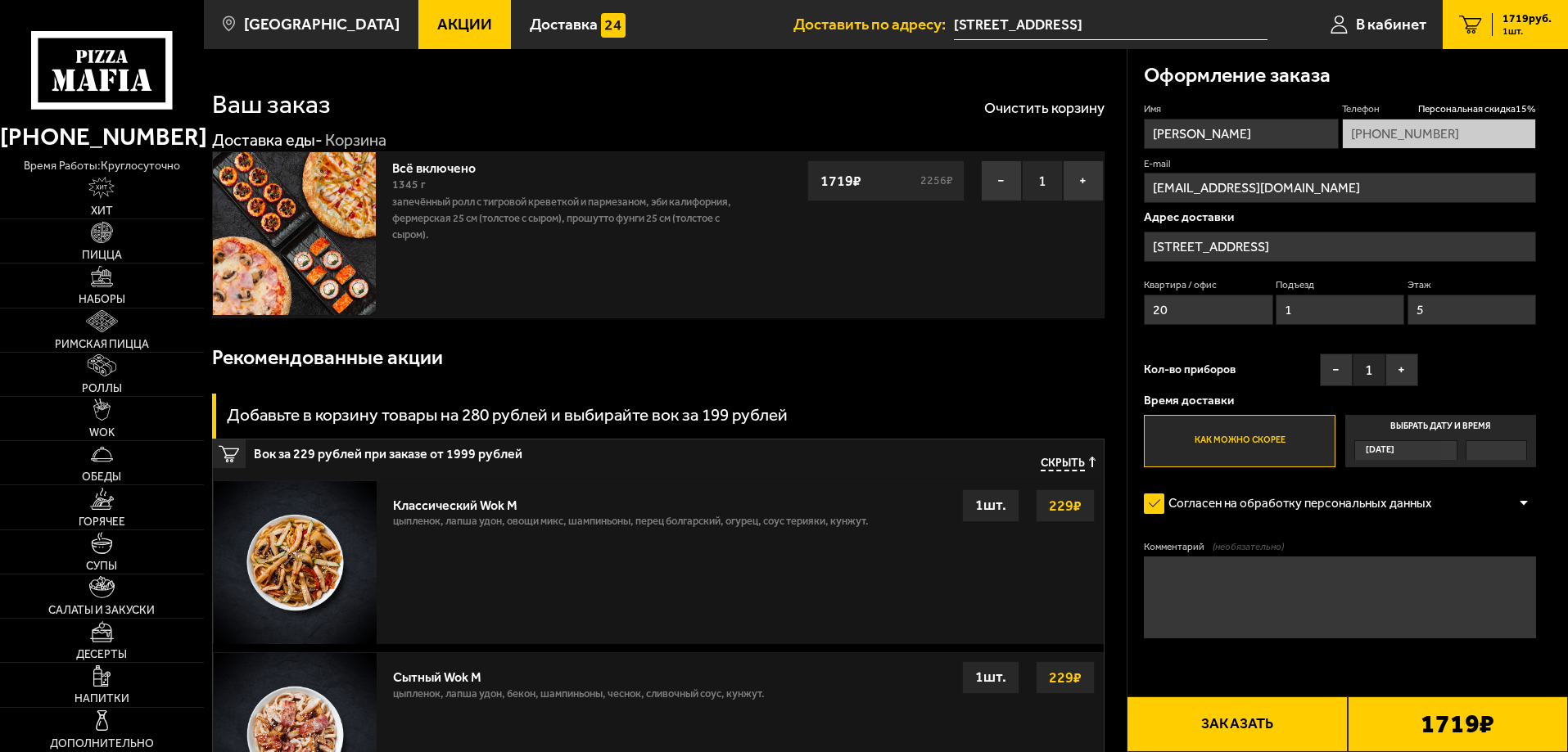
click at [1408, 432] on label "Выбрать дату и время Сегодня" at bounding box center [1441, 440] width 191 height 52
click at [0, 0] on input "Выбрать дату и время Сегодня" at bounding box center [0, 0] width 0 height 0
click at [1511, 450] on div at bounding box center [1496, 450] width 60 height 19
click at [0, 0] on input "Выбрать дату и время Сегодня" at bounding box center [0, 0] width 0 height 0
click at [1423, 450] on div "Сегодня" at bounding box center [1399, 450] width 86 height 19
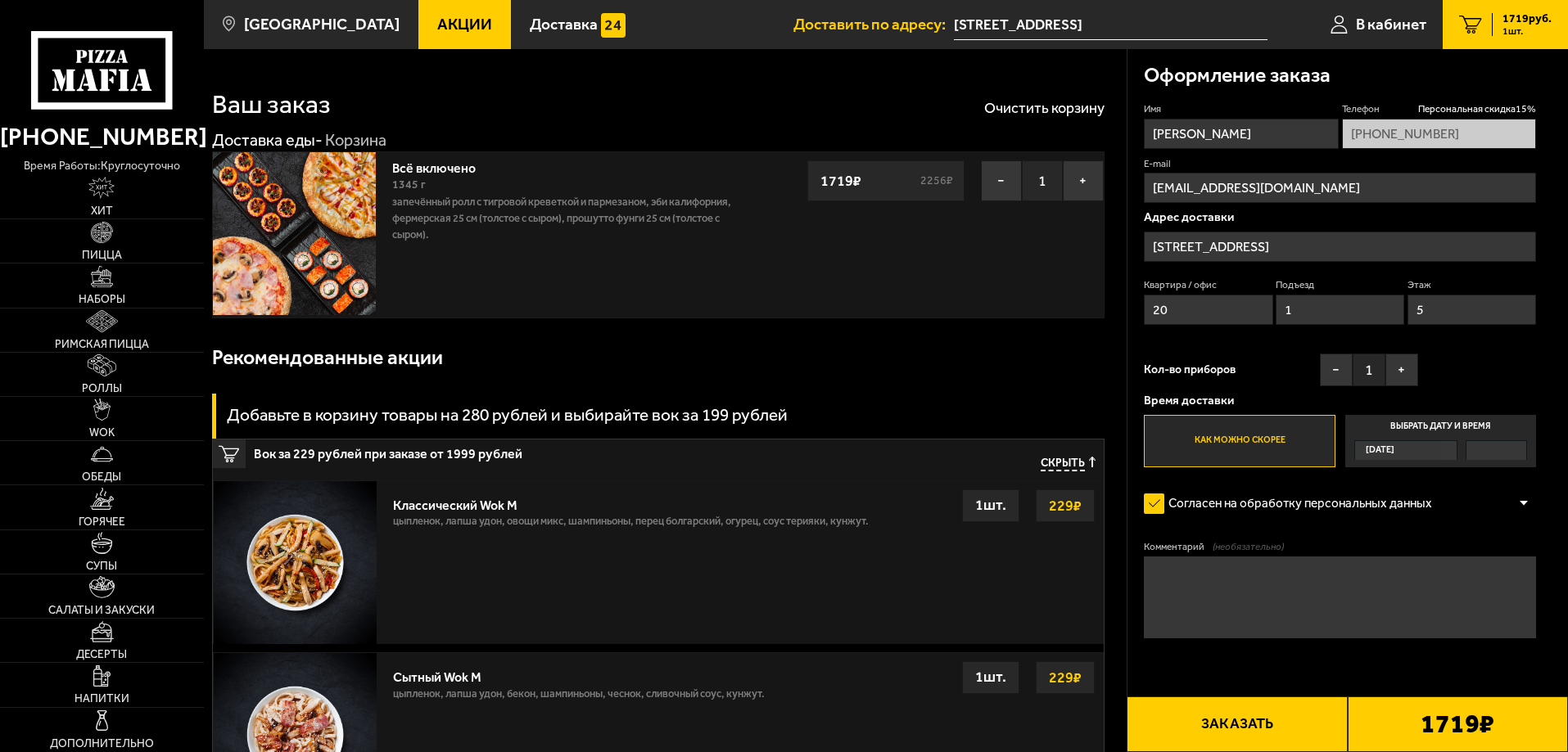
click at [0, 0] on input "Выбрать дату и время Сегодня" at bounding box center [0, 0] width 0 height 0
click at [1234, 435] on label "Как можно скорее" at bounding box center [1239, 440] width 191 height 52
click at [0, 0] on input "Как можно скорее" at bounding box center [0, 0] width 0 height 0
click at [1385, 431] on label "Выбрать дату и время Сегодня" at bounding box center [1441, 440] width 191 height 52
click at [0, 0] on input "Выбрать дату и время Сегодня" at bounding box center [0, 0] width 0 height 0
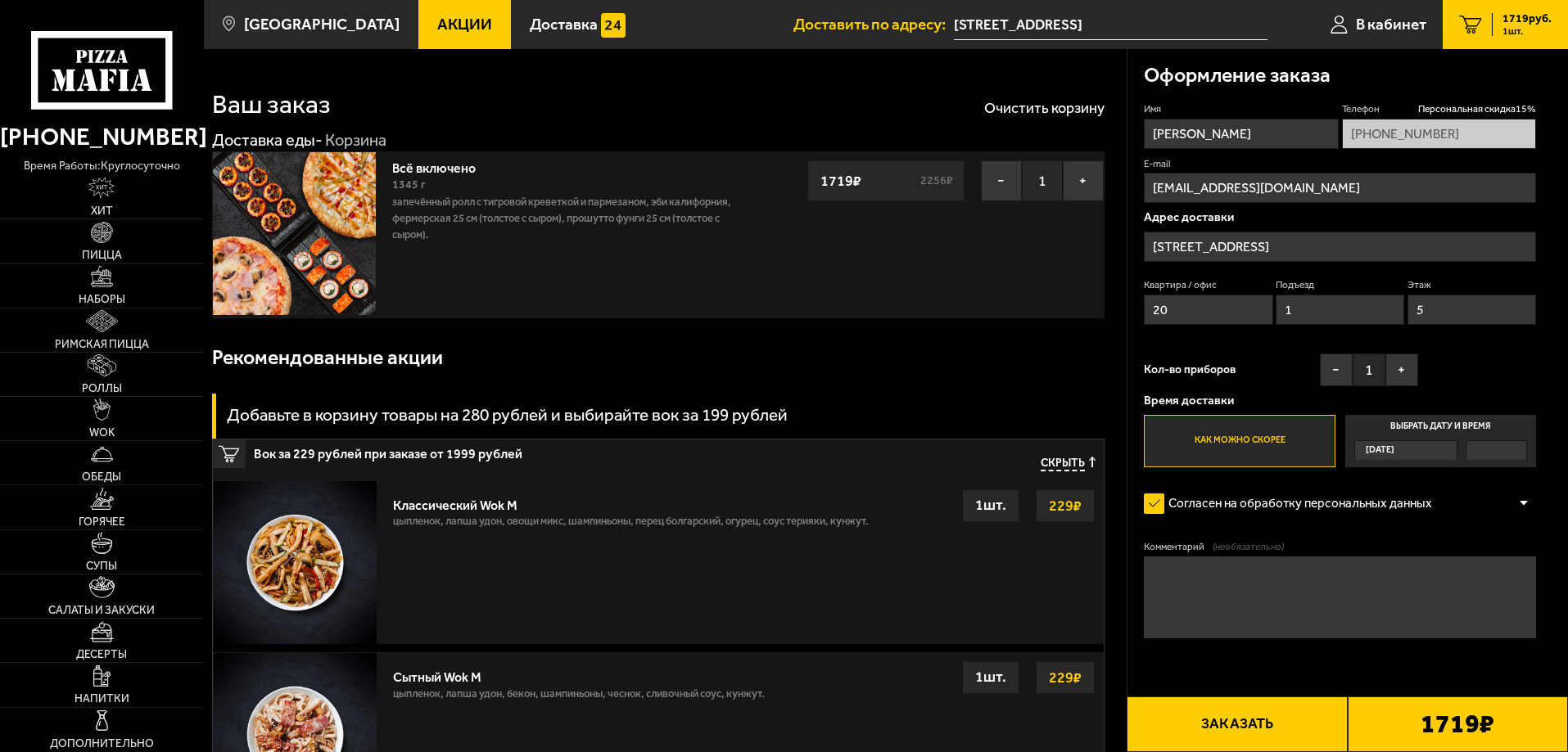
click at [1385, 431] on label "Выбрать дату и время Сегодня" at bounding box center [1441, 440] width 191 height 52
click at [0, 0] on input "Выбрать дату и время Сегодня" at bounding box center [0, 0] width 0 height 0
click at [1385, 431] on label "Выбрать дату и время Сегодня" at bounding box center [1441, 440] width 191 height 52
click at [0, 0] on input "Выбрать дату и время Сегодня" at bounding box center [0, 0] width 0 height 0
click at [1527, 507] on div at bounding box center [1524, 503] width 25 height 12
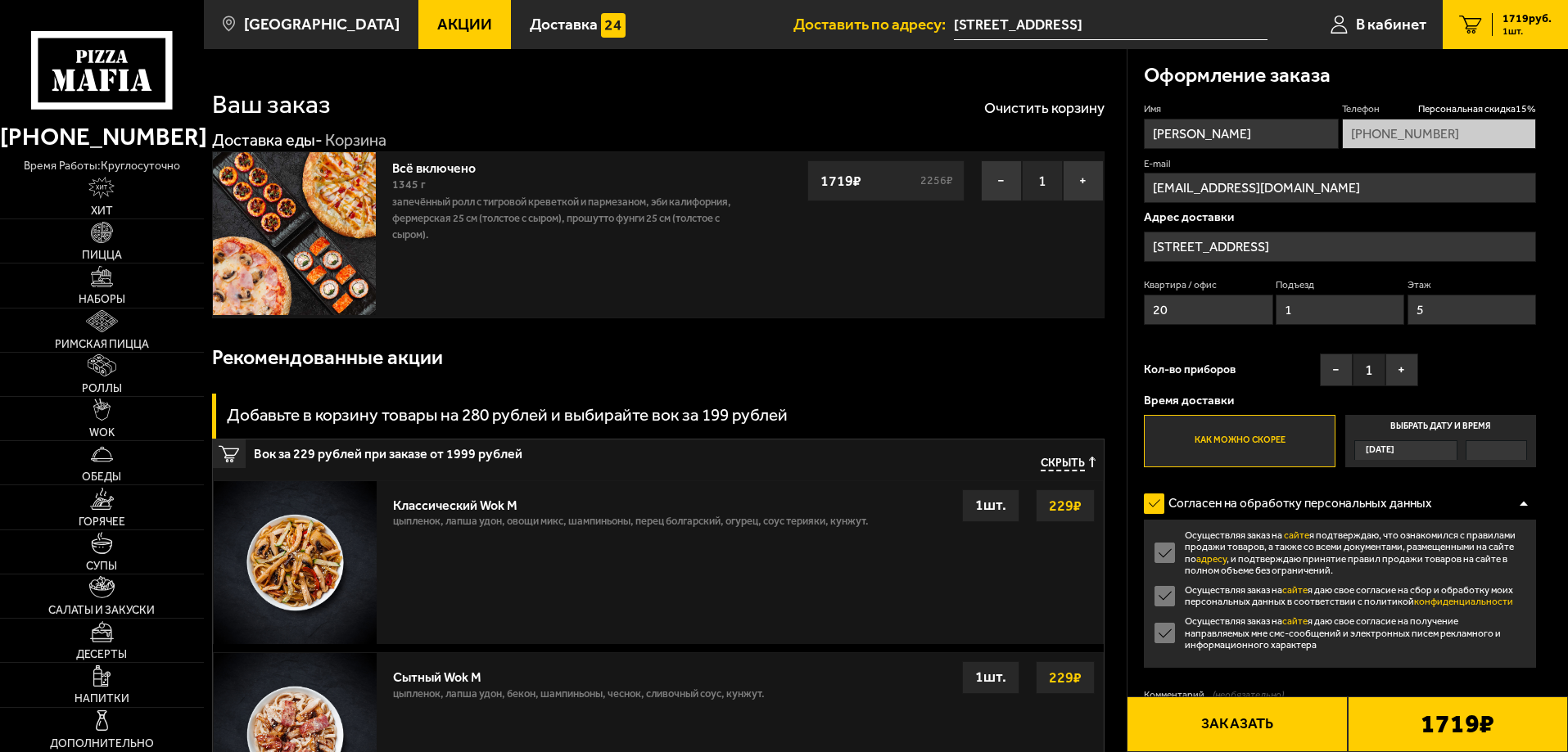
click at [1527, 507] on div at bounding box center [1524, 503] width 25 height 12
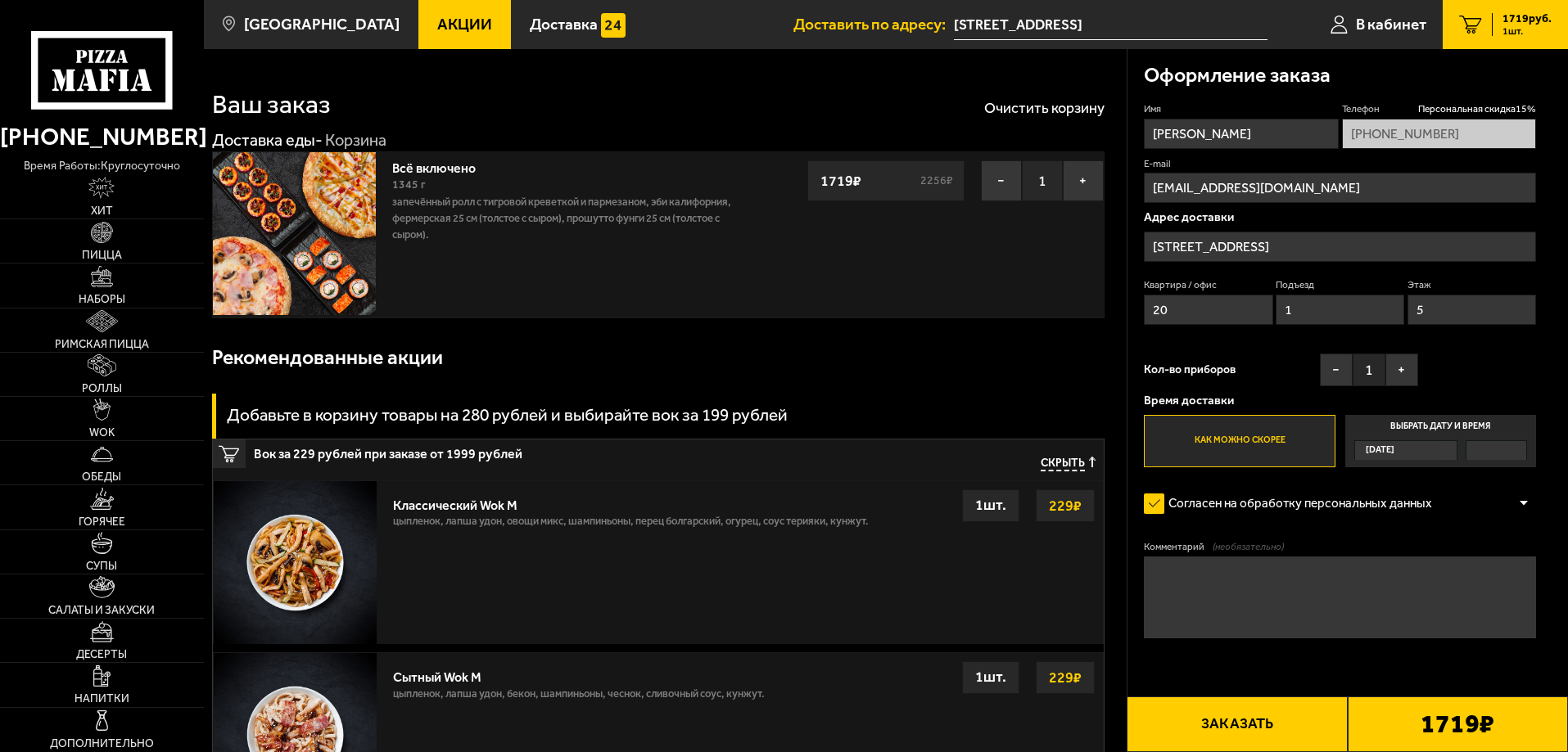
click at [1414, 432] on label "Выбрать дату и время Сегодня" at bounding box center [1441, 440] width 191 height 52
click at [0, 0] on input "Выбрать дату и время Сегодня" at bounding box center [0, 0] width 0 height 0
click at [1507, 505] on div "Согласен на обработку персональных данных" at bounding box center [1340, 504] width 393 height 33
click at [1518, 503] on div at bounding box center [1524, 503] width 25 height 12
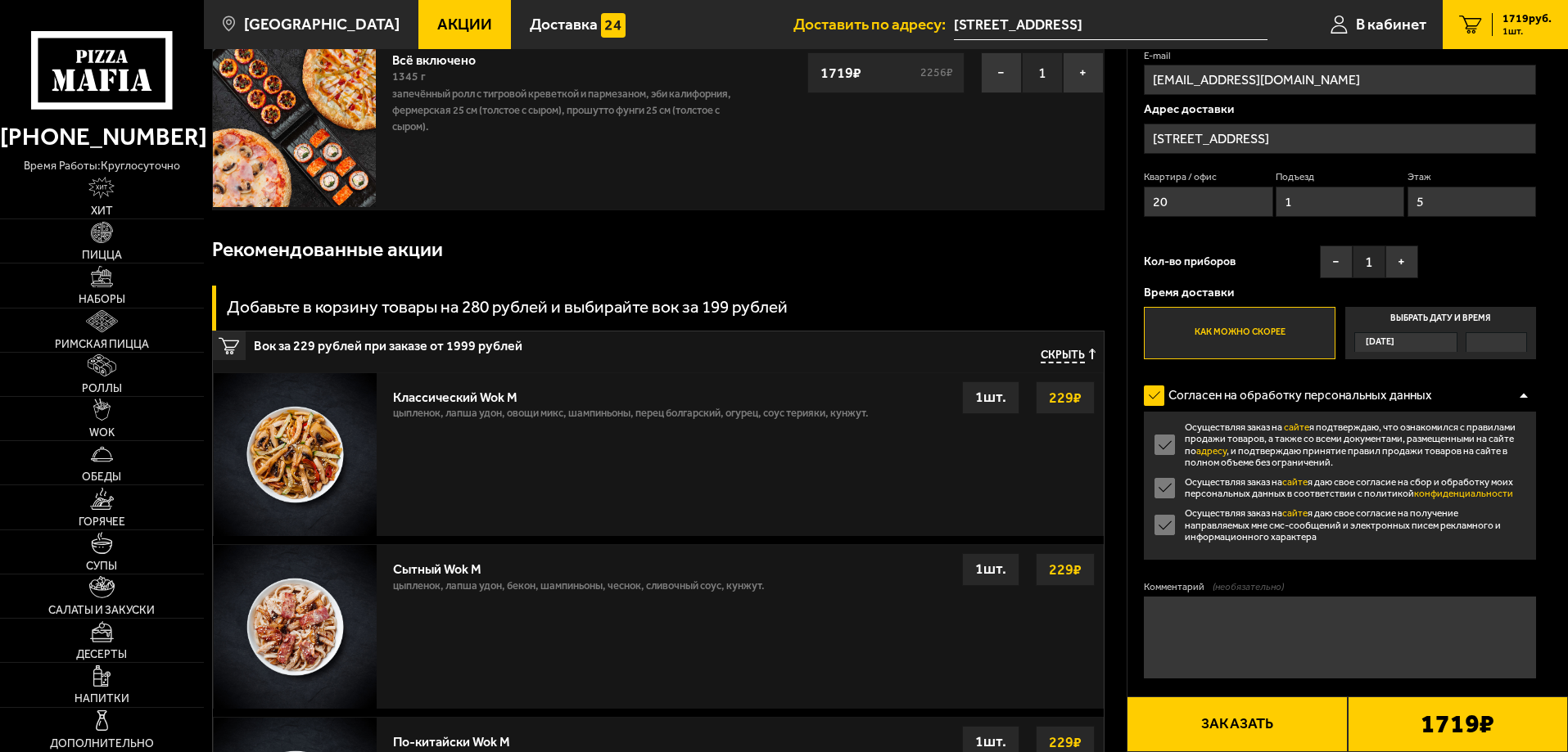
scroll to position [115, 0]
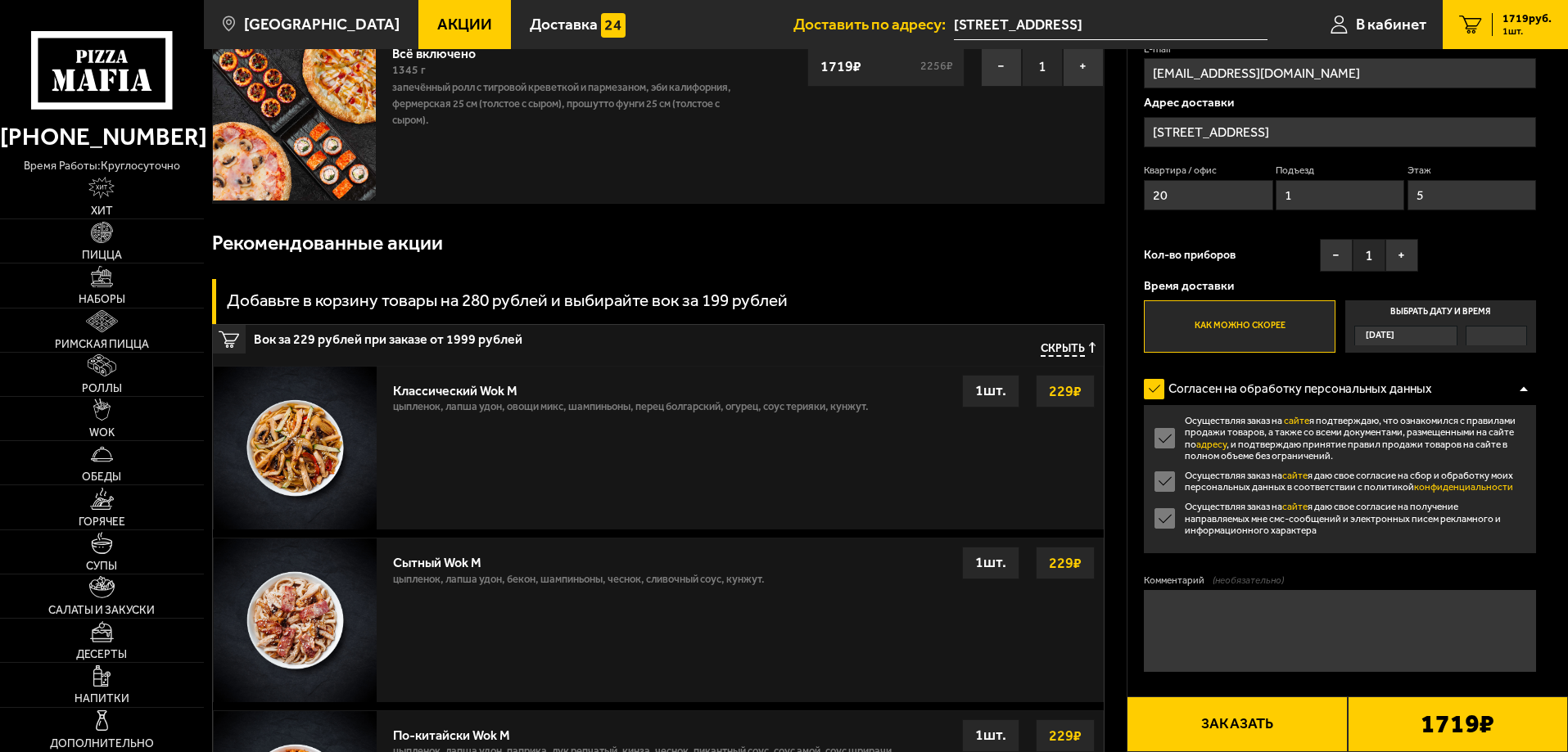
click at [1157, 435] on label "Осуществляя заказ на сайте я подтверждаю, что ознакомился с правилами продажи т…" at bounding box center [1340, 438] width 393 height 46
click at [0, 0] on input "Осуществляя заказ на сайте я подтверждаю, что ознакомился с правилами продажи т…" at bounding box center [0, 0] width 0 height 0
click at [1161, 518] on label "Осуществляя заказ на сайте я даю свое согласие на получение направляемых мне см…" at bounding box center [1340, 518] width 393 height 36
click at [0, 0] on input "Осуществляя заказ на сайте я даю свое согласие на получение направляемых мне см…" at bounding box center [0, 0] width 0 height 0
click at [1158, 433] on label "Осуществляя заказ на сайте я подтверждаю, что ознакомился с правилами продажи т…" at bounding box center [1340, 438] width 393 height 46
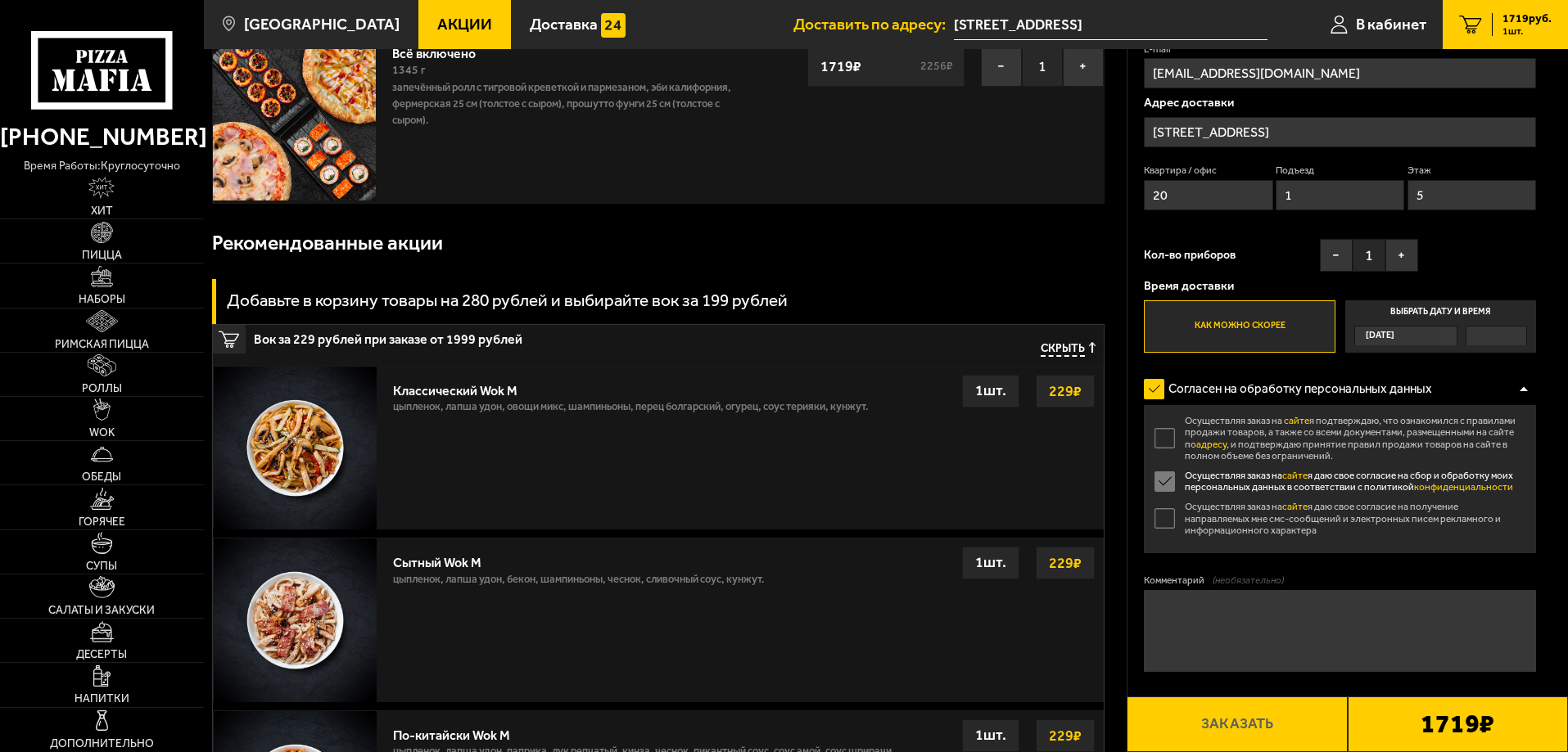
click at [0, 0] on input "Осуществляя заказ на сайте я подтверждаю, что ознакомился с правилами продажи т…" at bounding box center [0, 0] width 0 height 0
click at [1520, 388] on div at bounding box center [1524, 389] width 25 height 12
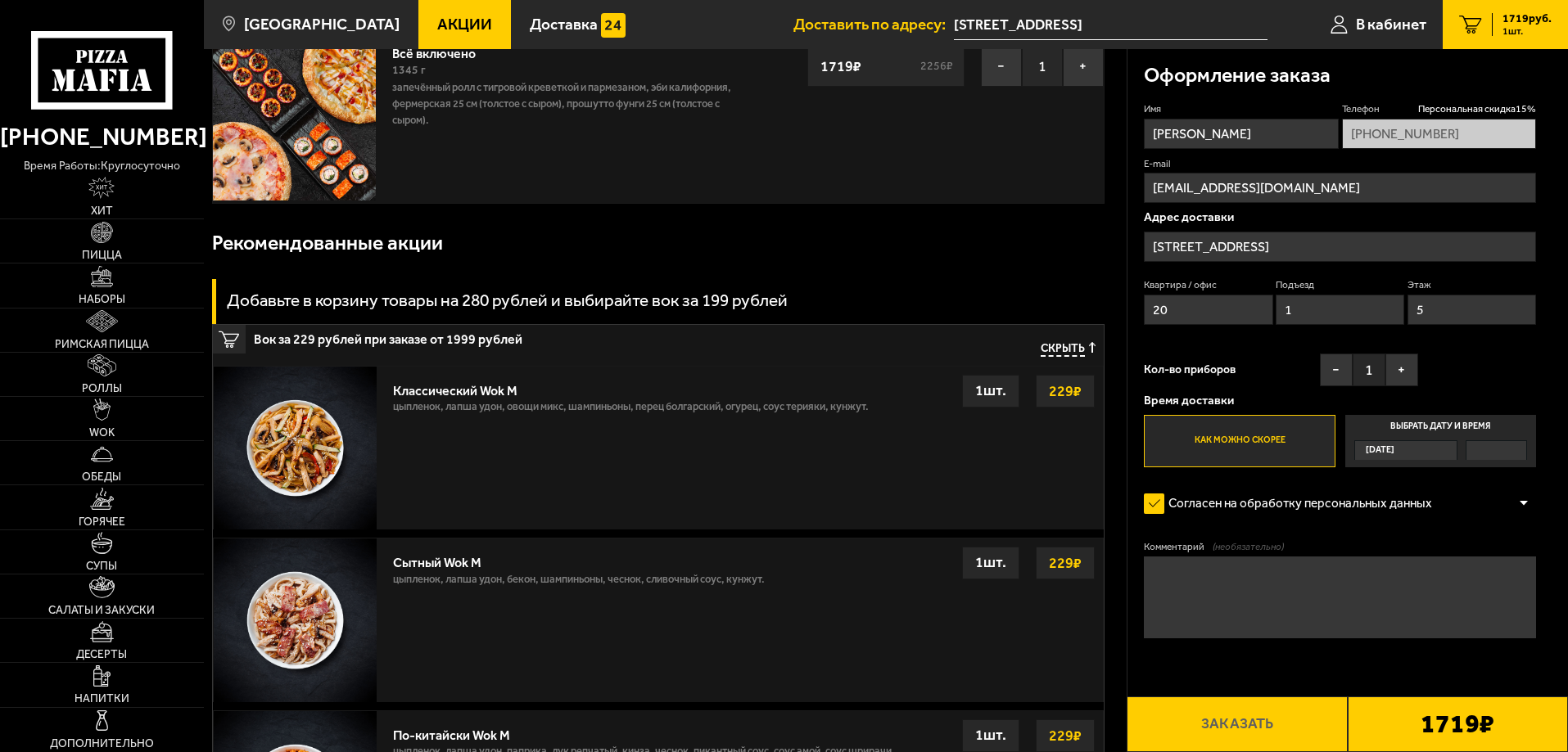
click at [1464, 430] on label "Выбрать дату и время Сегодня" at bounding box center [1441, 440] width 191 height 52
click at [0, 0] on input "Выбрать дату и время Сегодня" at bounding box center [0, 0] width 0 height 0
click at [1408, 456] on div "Сегодня" at bounding box center [1399, 450] width 86 height 19
click at [0, 0] on input "Выбрать дату и время Сегодня" at bounding box center [0, 0] width 0 height 0
click at [1475, 450] on div at bounding box center [1496, 450] width 60 height 19
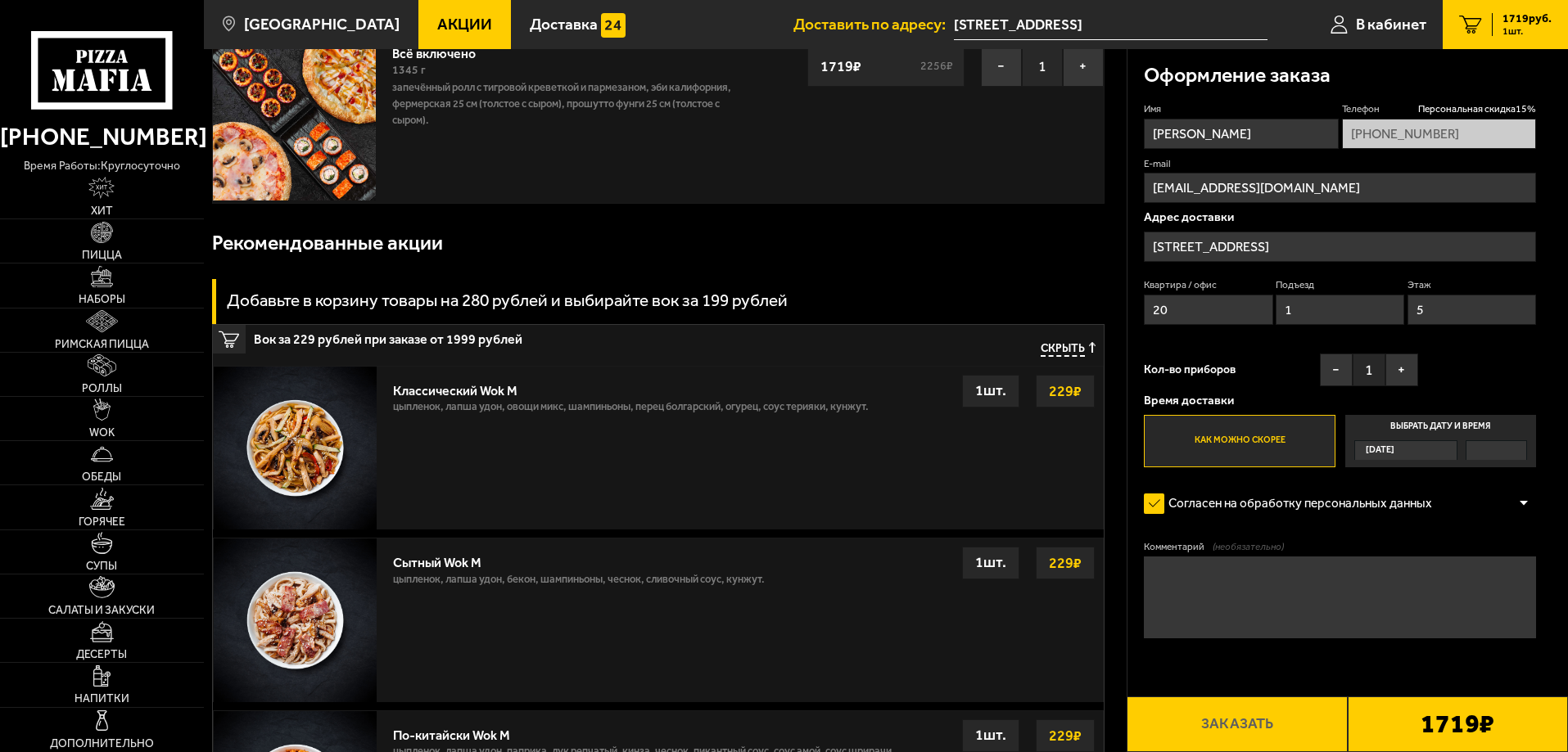
click at [0, 0] on input "Выбрать дату и время Сегодня" at bounding box center [0, 0] width 0 height 0
click at [1475, 450] on div at bounding box center [1496, 450] width 60 height 19
click at [0, 0] on input "Выбрать дату и время Сегодня" at bounding box center [0, 0] width 0 height 0
click at [1418, 442] on div "Сегодня" at bounding box center [1399, 450] width 86 height 19
click at [0, 0] on input "Выбрать дату и время Сегодня" at bounding box center [0, 0] width 0 height 0
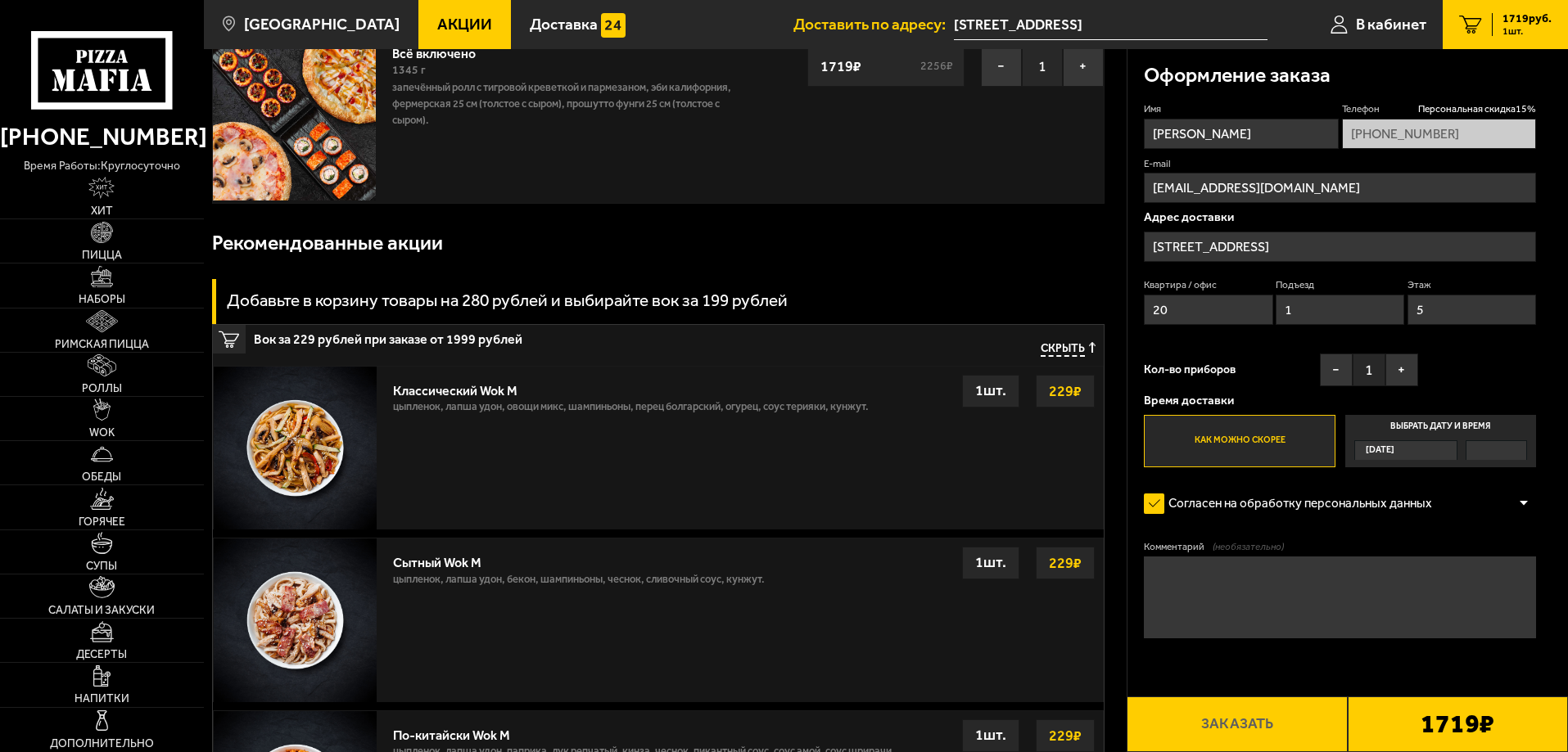
click at [1392, 446] on span "Сегодня" at bounding box center [1380, 450] width 29 height 19
click at [0, 0] on input "Выбрать дату и время Сегодня" at bounding box center [0, 0] width 0 height 0
click at [1397, 421] on label "Выбрать дату и время Сегодня" at bounding box center [1441, 440] width 191 height 52
click at [0, 0] on input "Выбрать дату и время Сегодня" at bounding box center [0, 0] width 0 height 0
click at [1222, 434] on label "Как можно скорее" at bounding box center [1239, 440] width 191 height 52
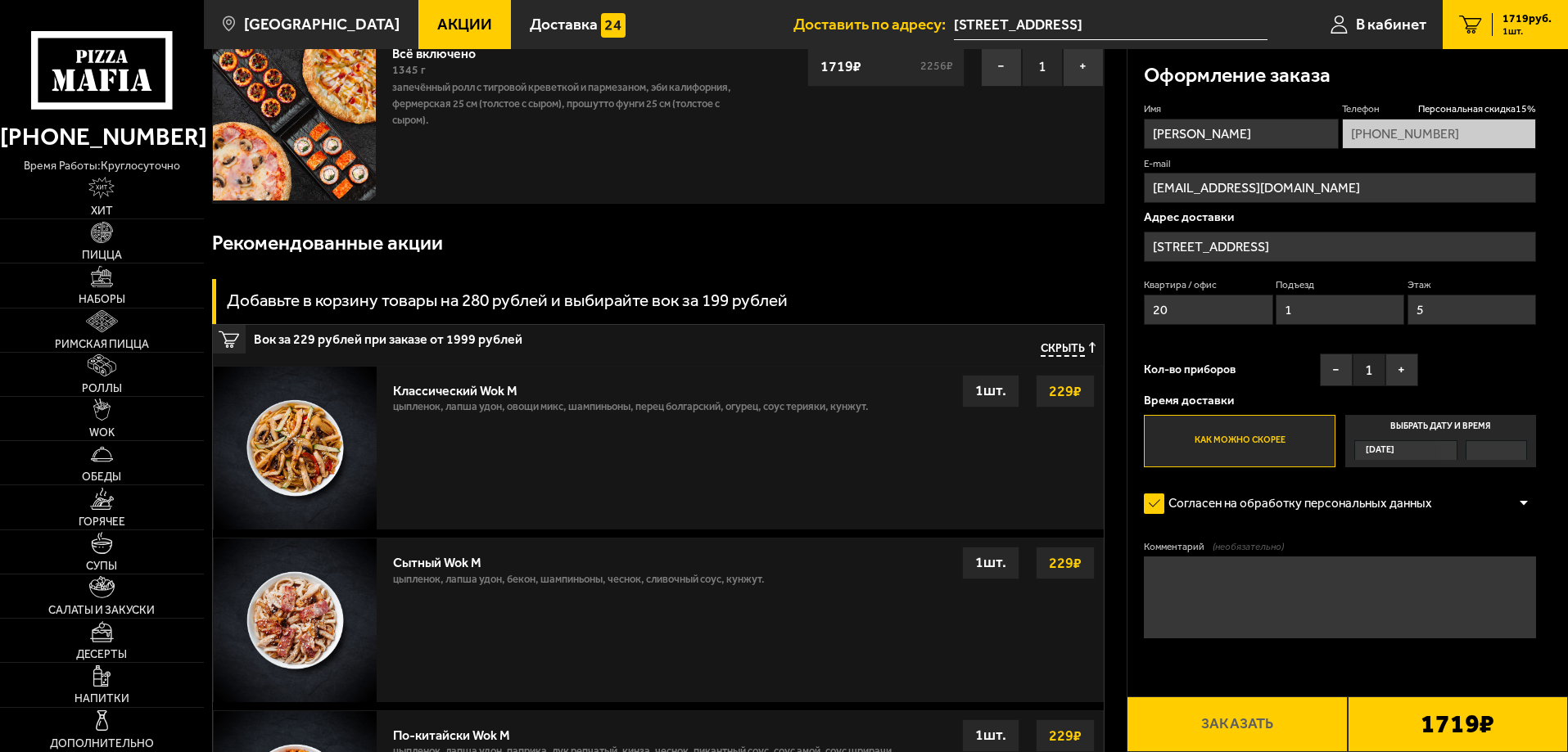
click at [0, 0] on input "Как можно скорее" at bounding box center [0, 0] width 0 height 0
click at [1222, 434] on label "Как можно скорее" at bounding box center [1239, 440] width 191 height 52
click at [0, 0] on input "Как можно скорее" at bounding box center [0, 0] width 0 height 0
click at [1222, 434] on label "Как можно скорее" at bounding box center [1239, 440] width 191 height 52
click at [0, 0] on input "Как можно скорее" at bounding box center [0, 0] width 0 height 0
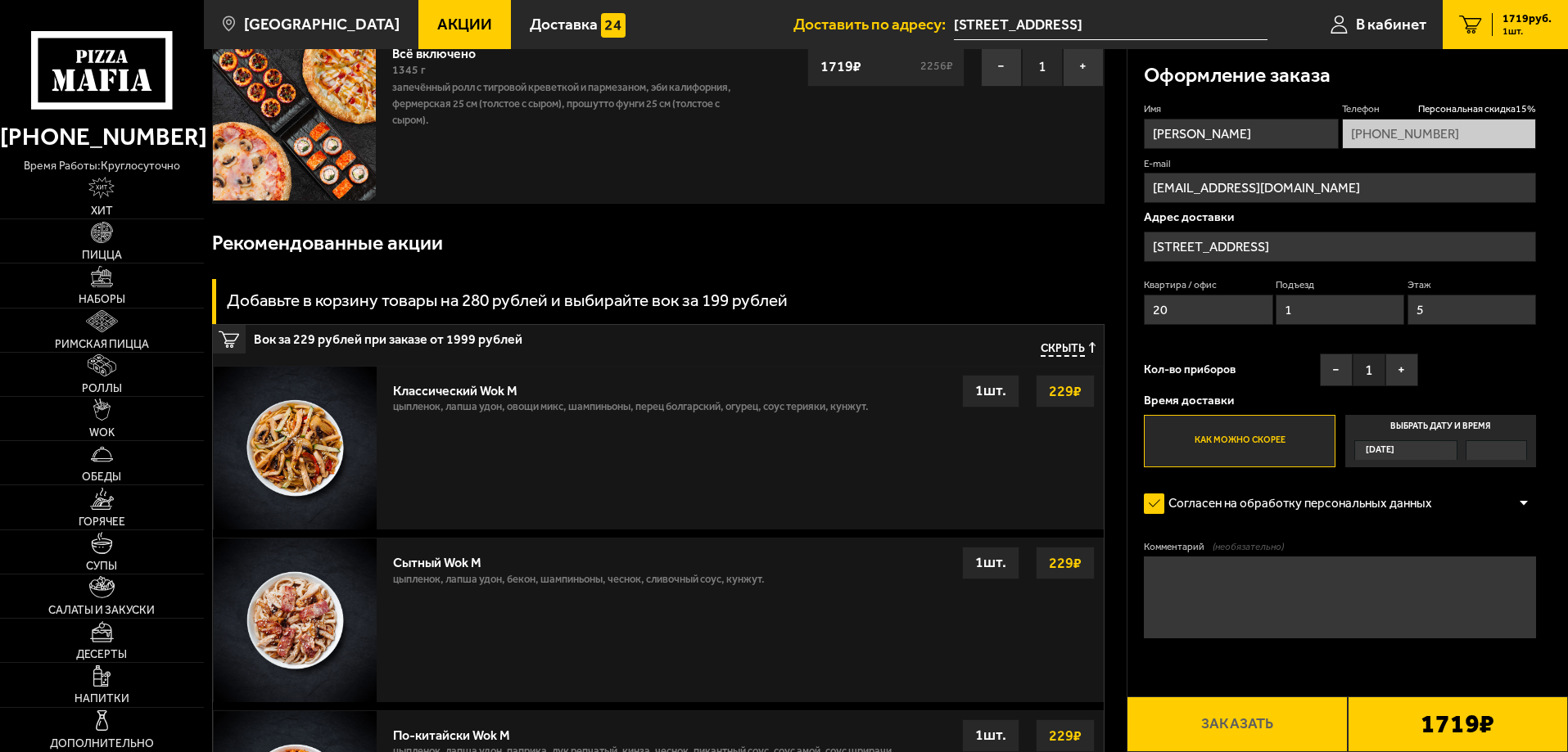
click at [1222, 434] on label "Как можно скорее" at bounding box center [1239, 440] width 191 height 52
click at [0, 0] on input "Как можно скорее" at bounding box center [0, 0] width 0 height 0
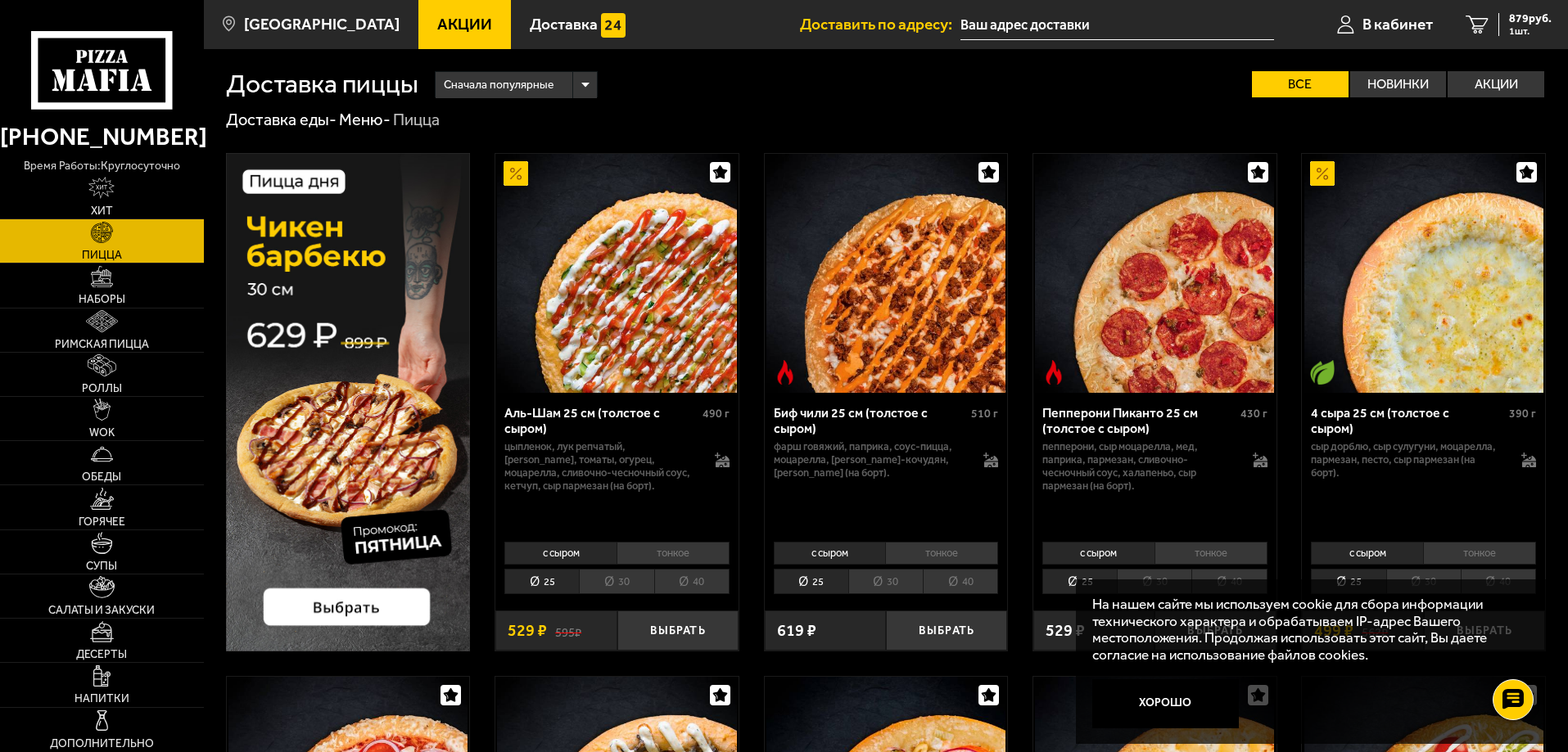
scroll to position [1078, 0]
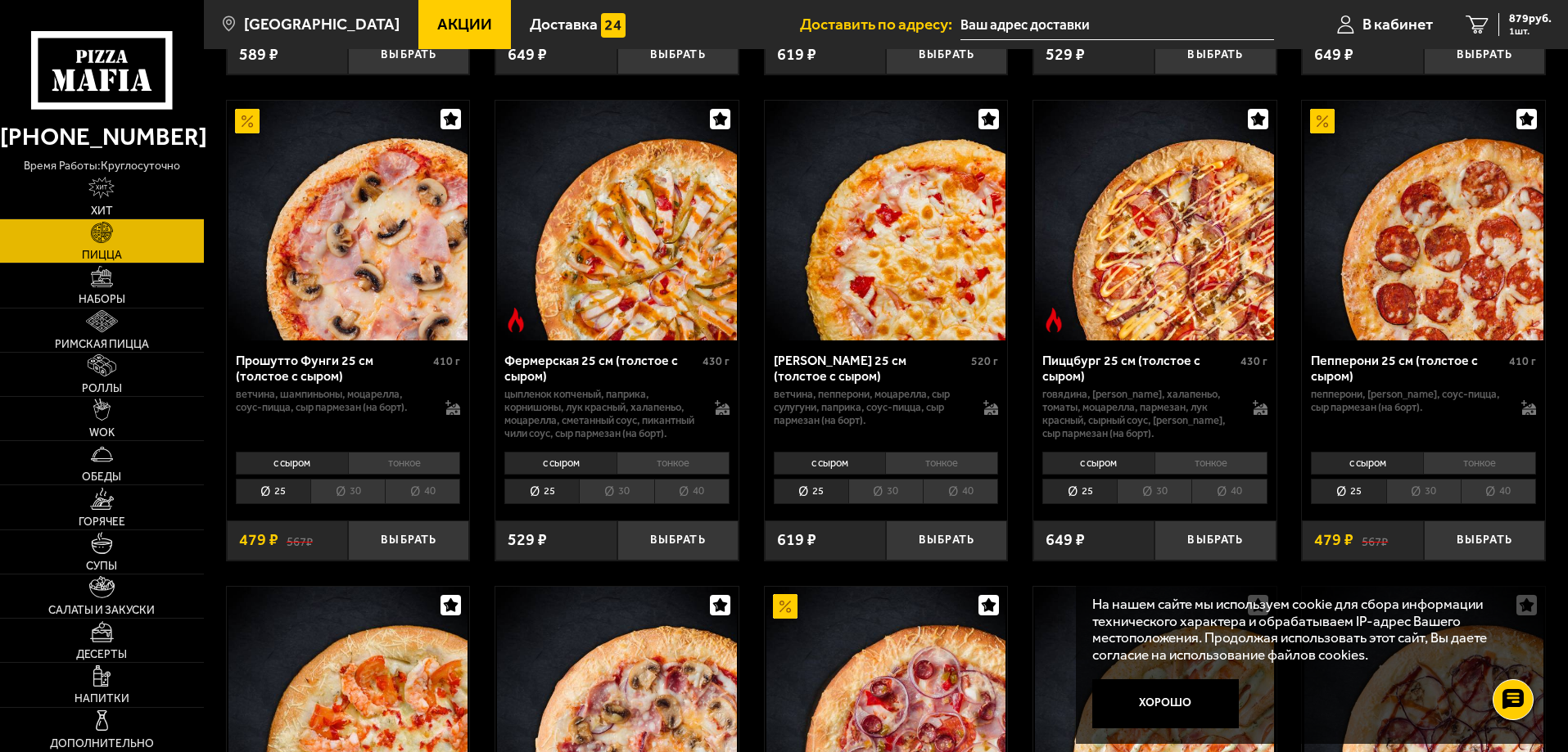
click at [644, 475] on li "тонкое" at bounding box center [673, 464] width 113 height 23
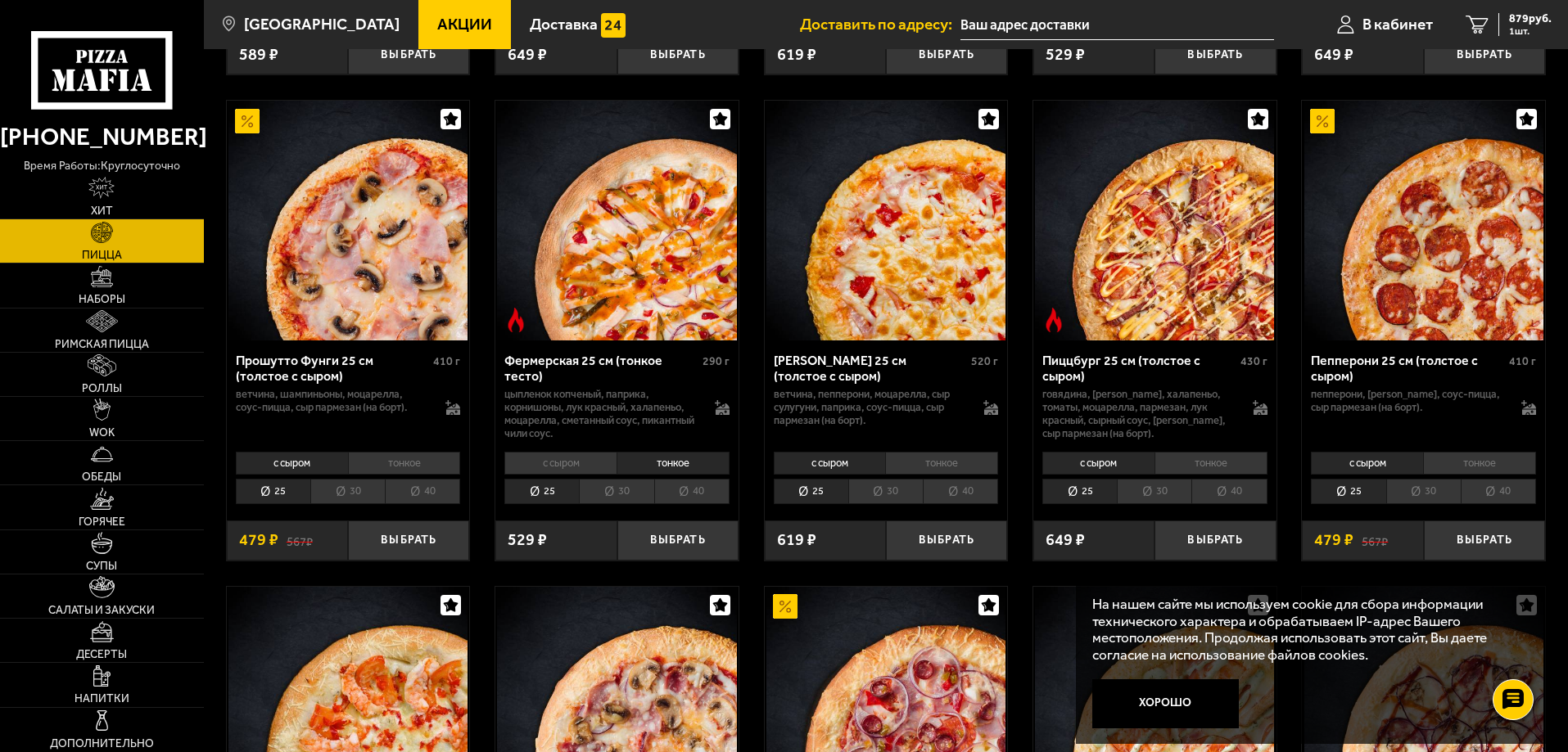
click at [569, 475] on li "с сыром" at bounding box center [560, 464] width 112 height 23
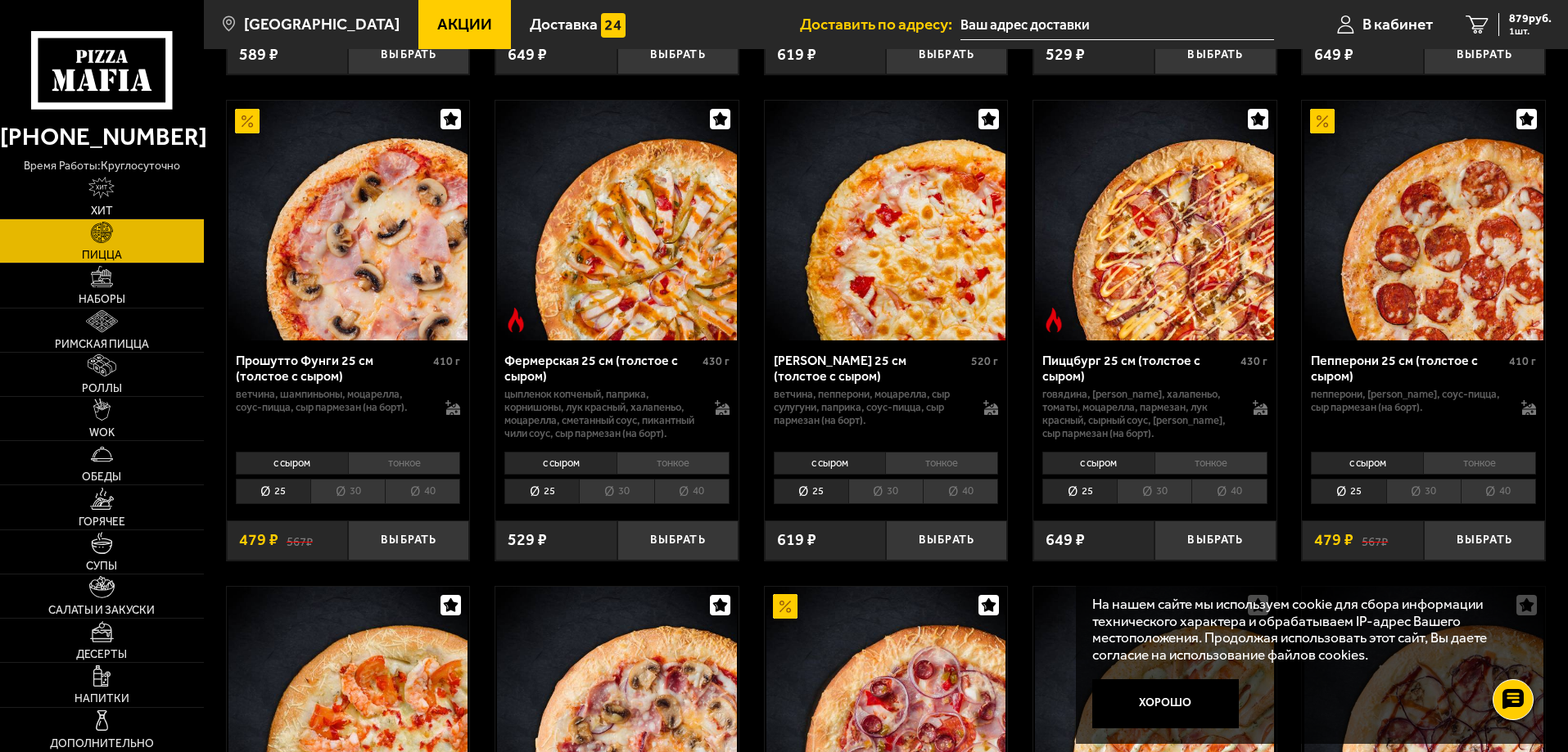
click at [612, 504] on li "30" at bounding box center [616, 492] width 74 height 26
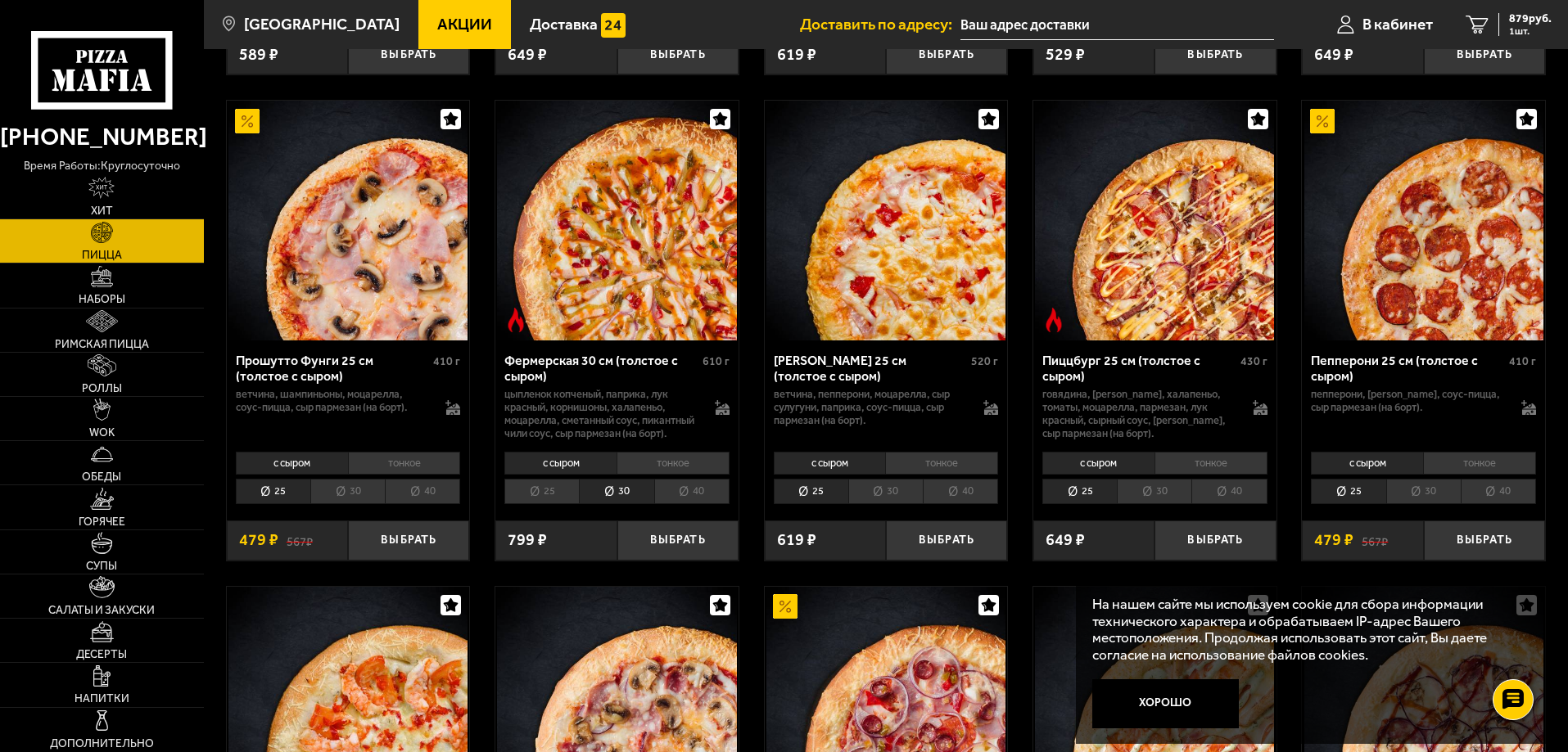
click at [660, 475] on li "тонкое" at bounding box center [673, 464] width 113 height 23
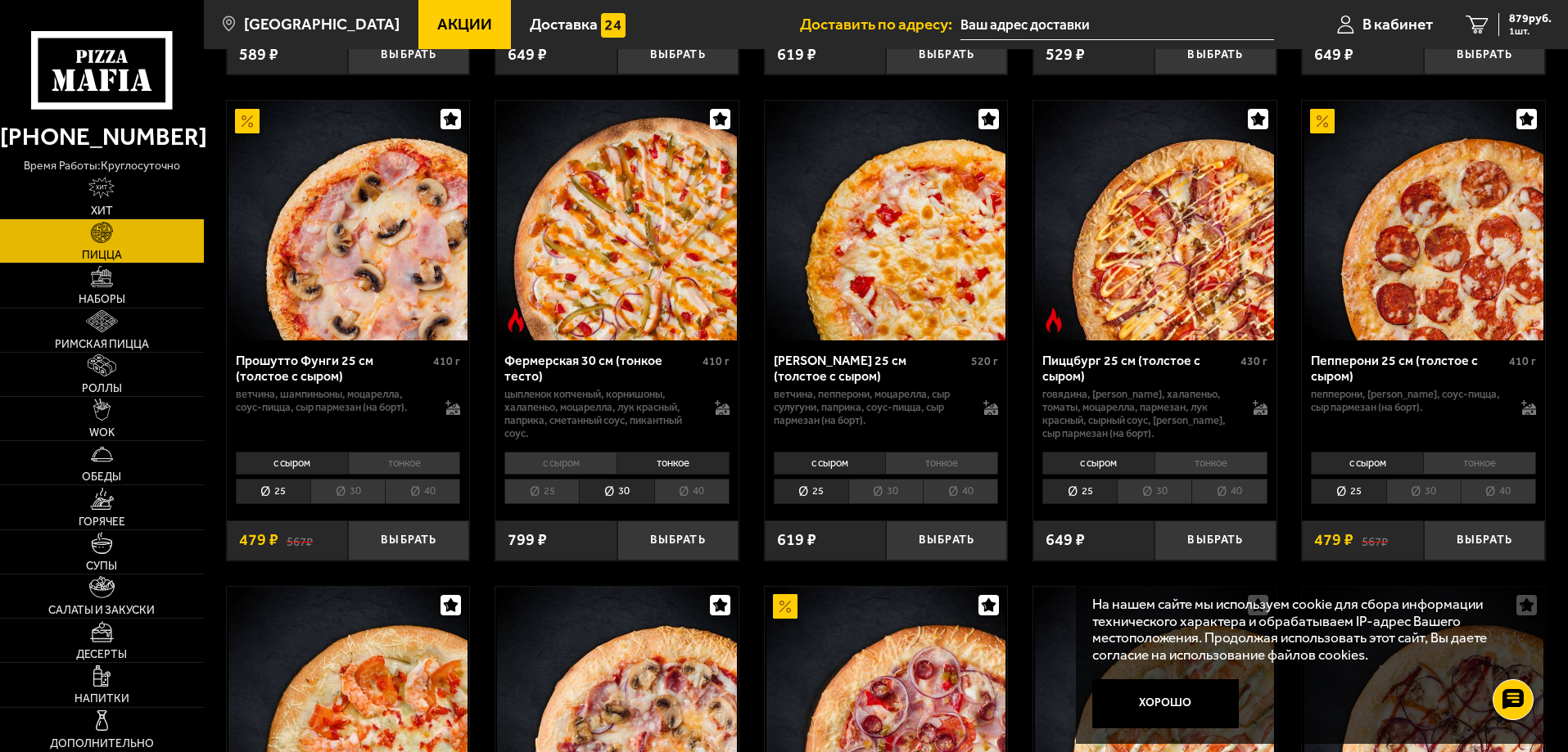
click at [548, 469] on li "с сыром" at bounding box center [560, 464] width 112 height 23
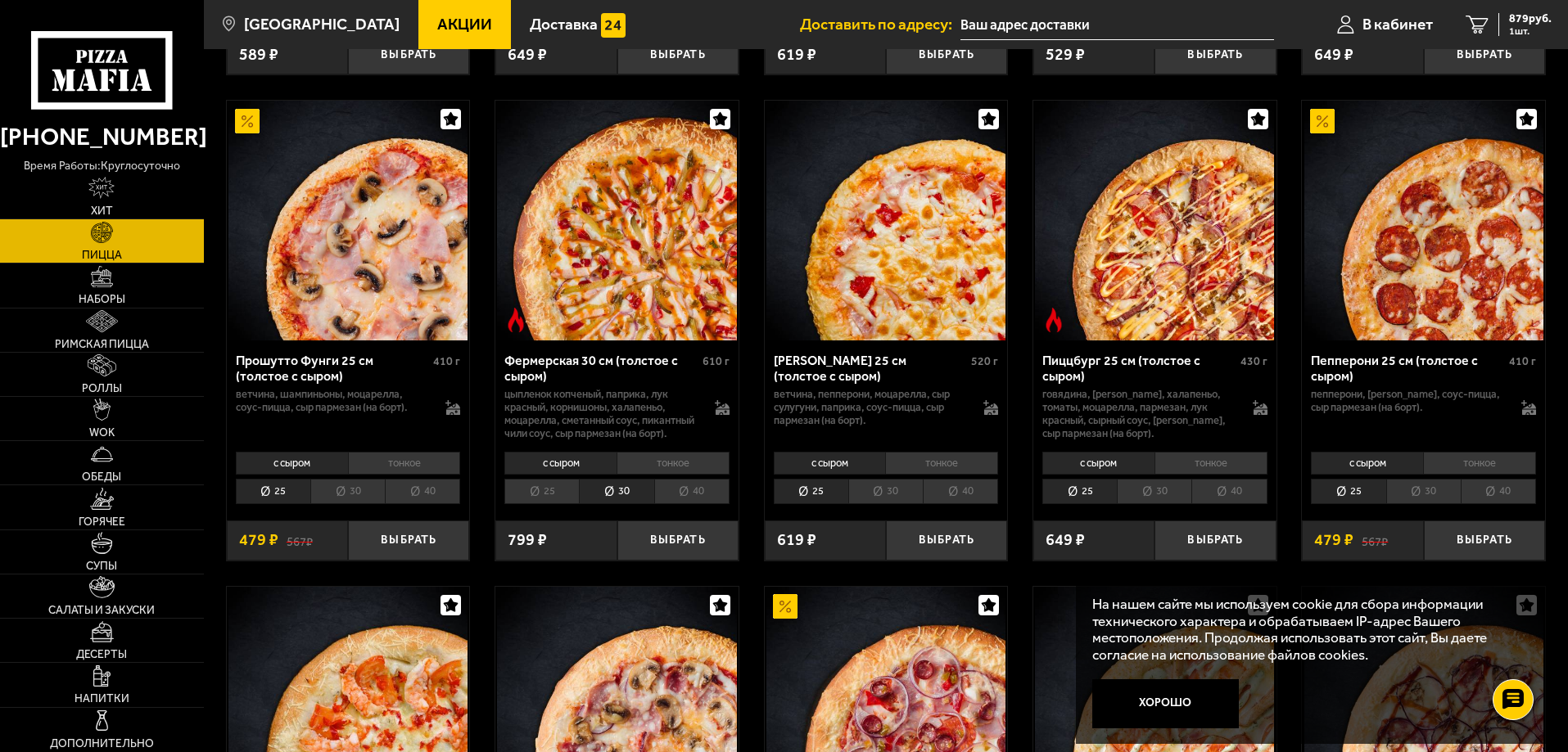
click at [539, 504] on li "25" at bounding box center [541, 492] width 74 height 26
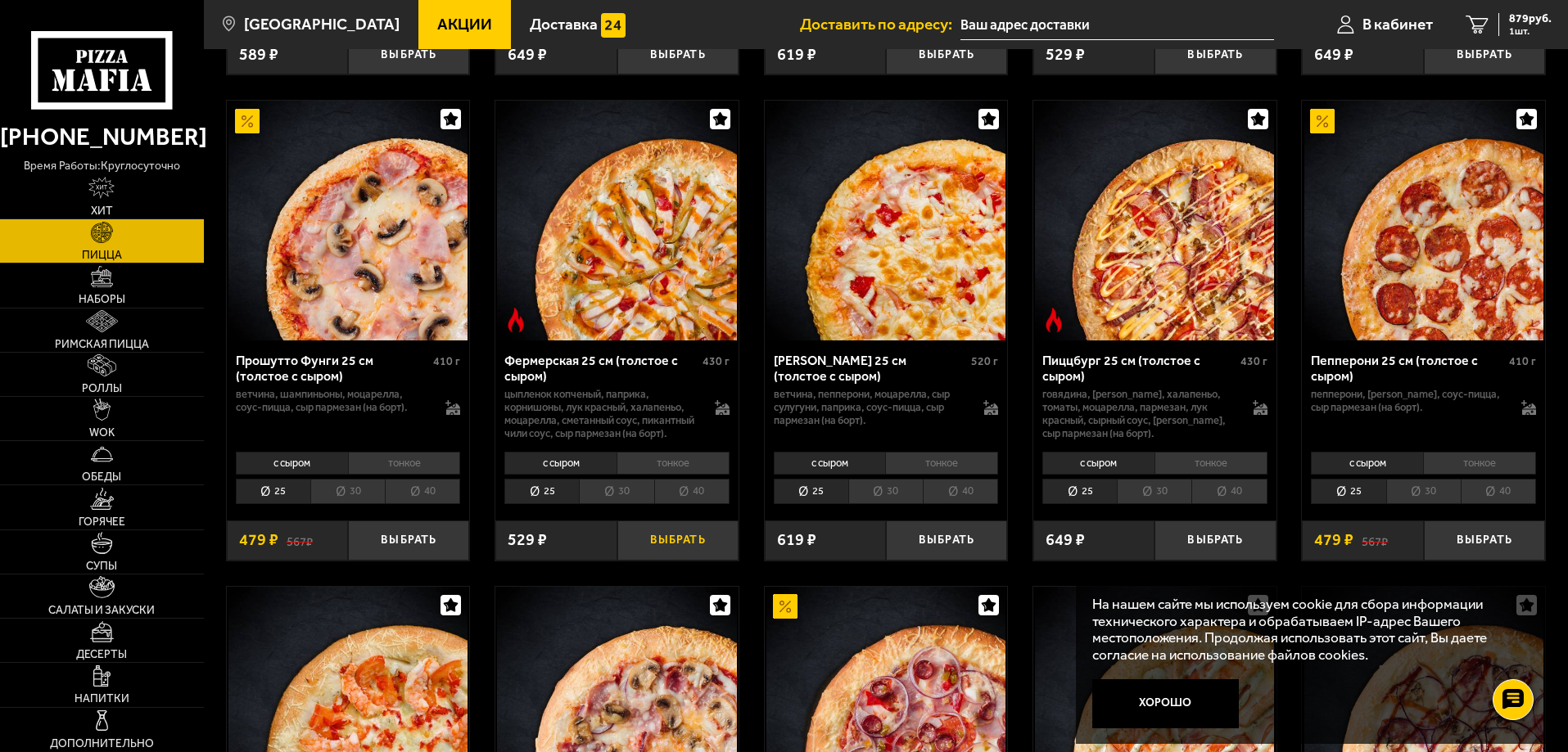
click at [659, 561] on button "Выбрать" at bounding box center [678, 540] width 122 height 40
click at [1480, 31] on icon "3" at bounding box center [1470, 25] width 23 height 19
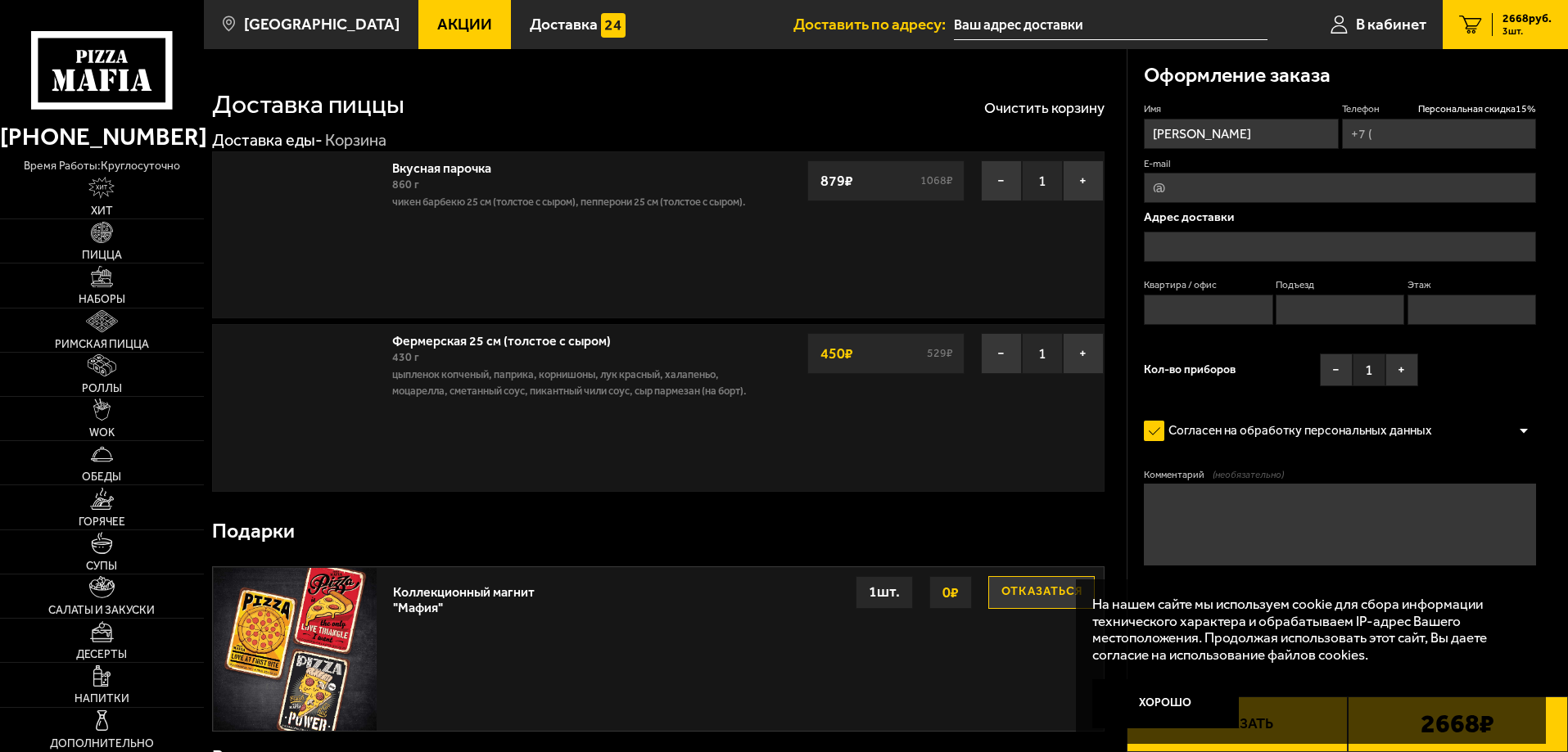
type input "+7 (911) 985-21-31"
type input "[STREET_ADDRESS]"
type input "0"
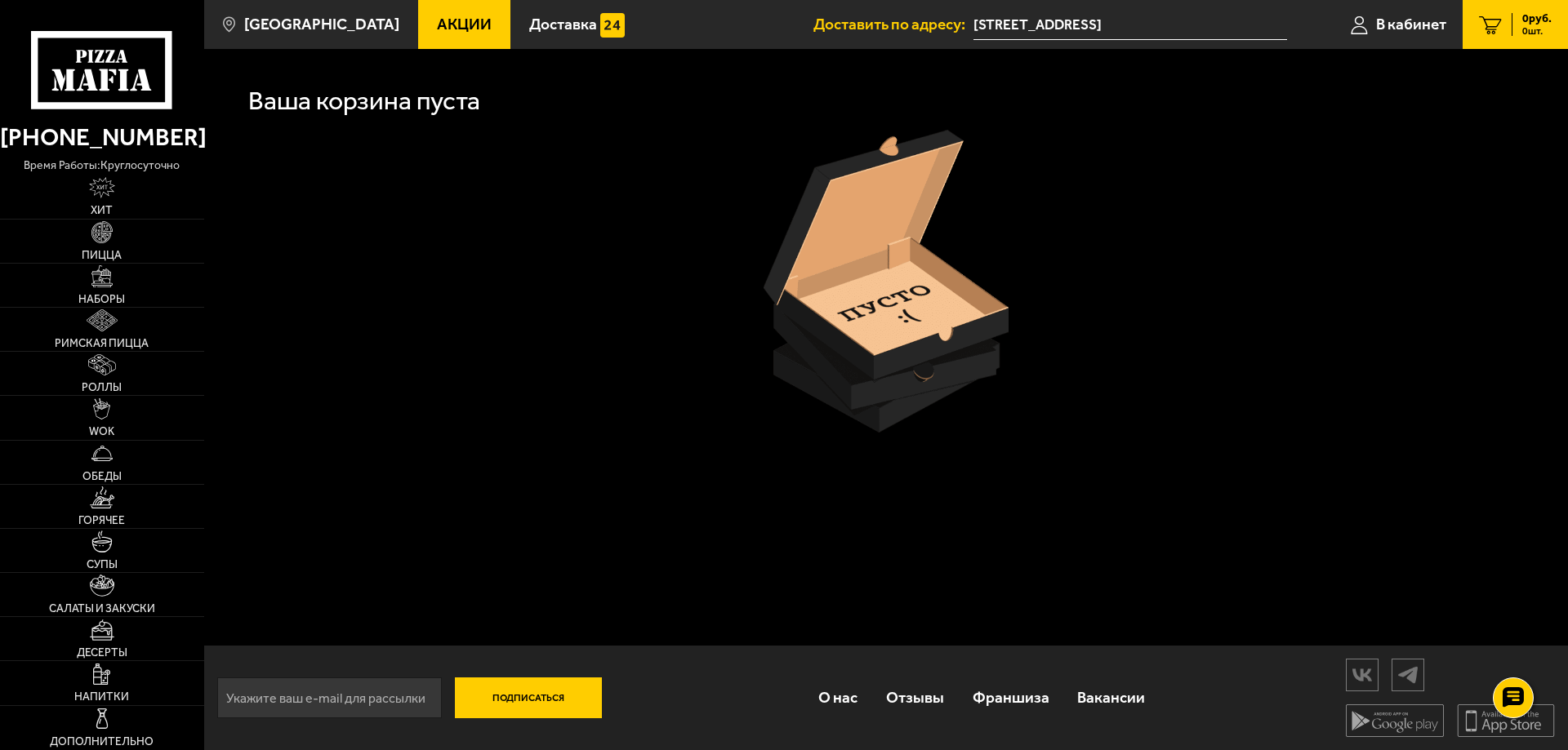
click at [1482, 18] on icon at bounding box center [1491, 25] width 23 height 19
click at [1370, 30] on link "В кабинет" at bounding box center [1399, 24] width 129 height 49
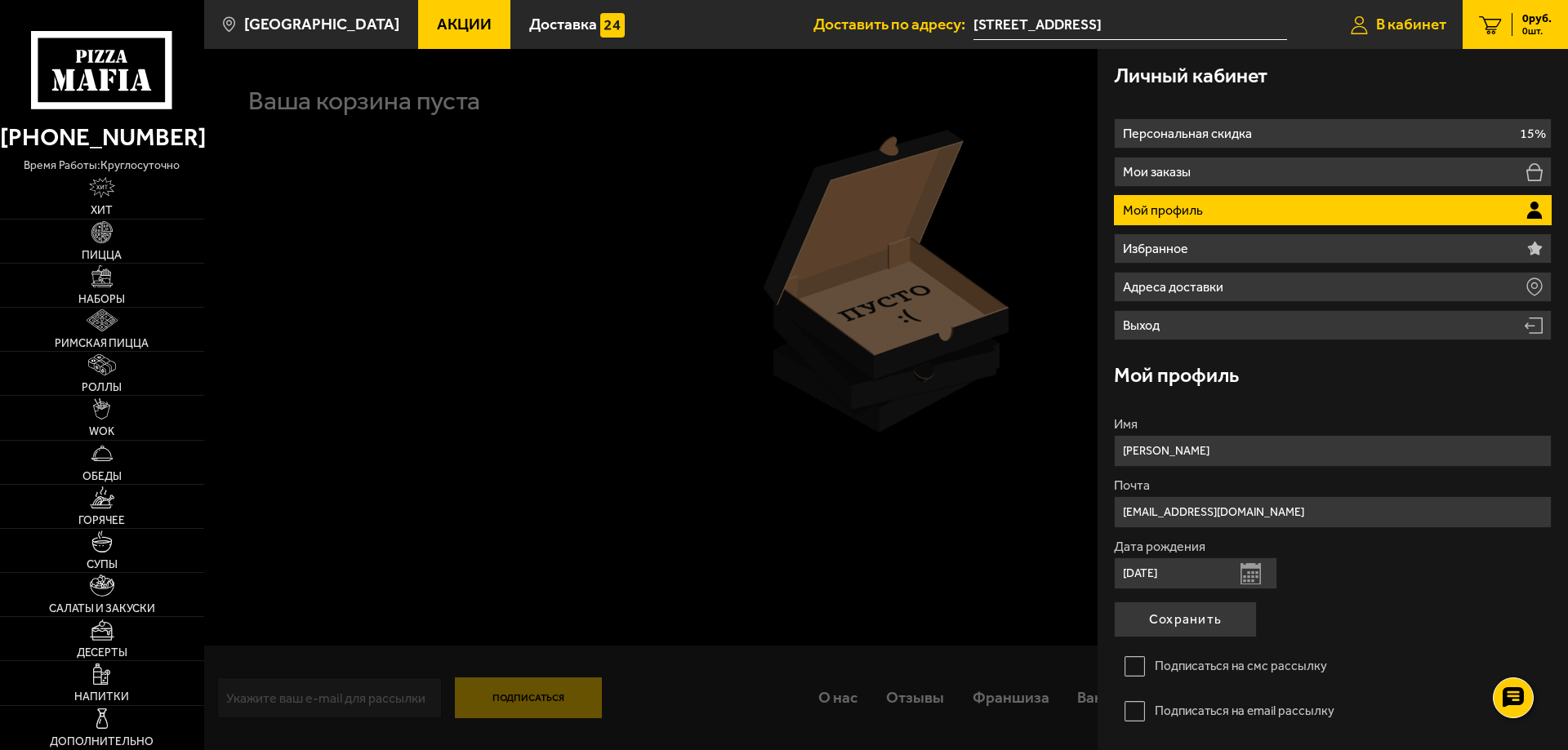
click at [1376, 20] on span "В кабинет" at bounding box center [1411, 24] width 70 height 16
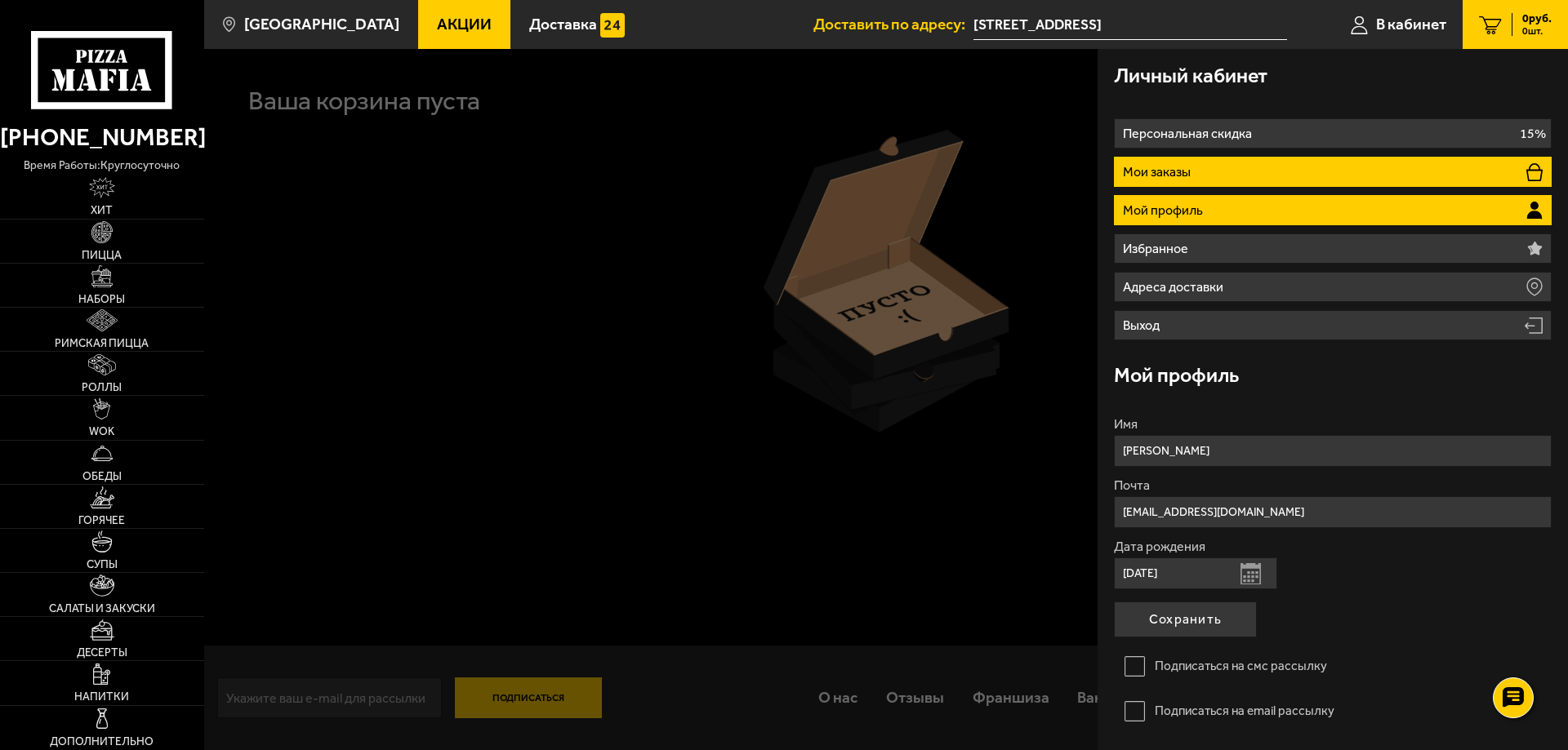
click at [1219, 175] on li "Мои заказы" at bounding box center [1332, 171] width 438 height 30
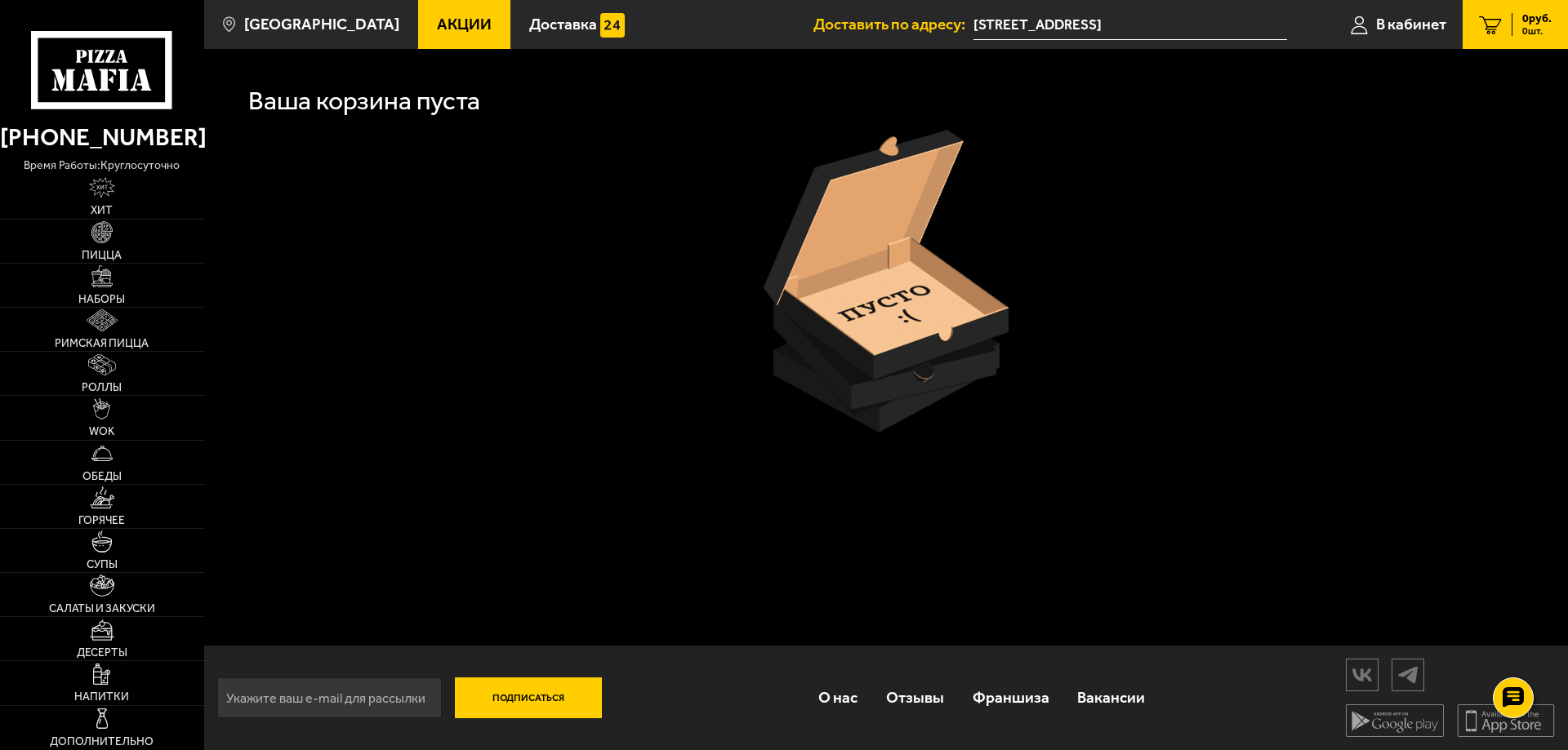
click at [1510, 37] on link "0 руб. 0 шт." at bounding box center [1515, 24] width 106 height 49
click at [110, 296] on span "Наборы" at bounding box center [101, 300] width 46 height 12
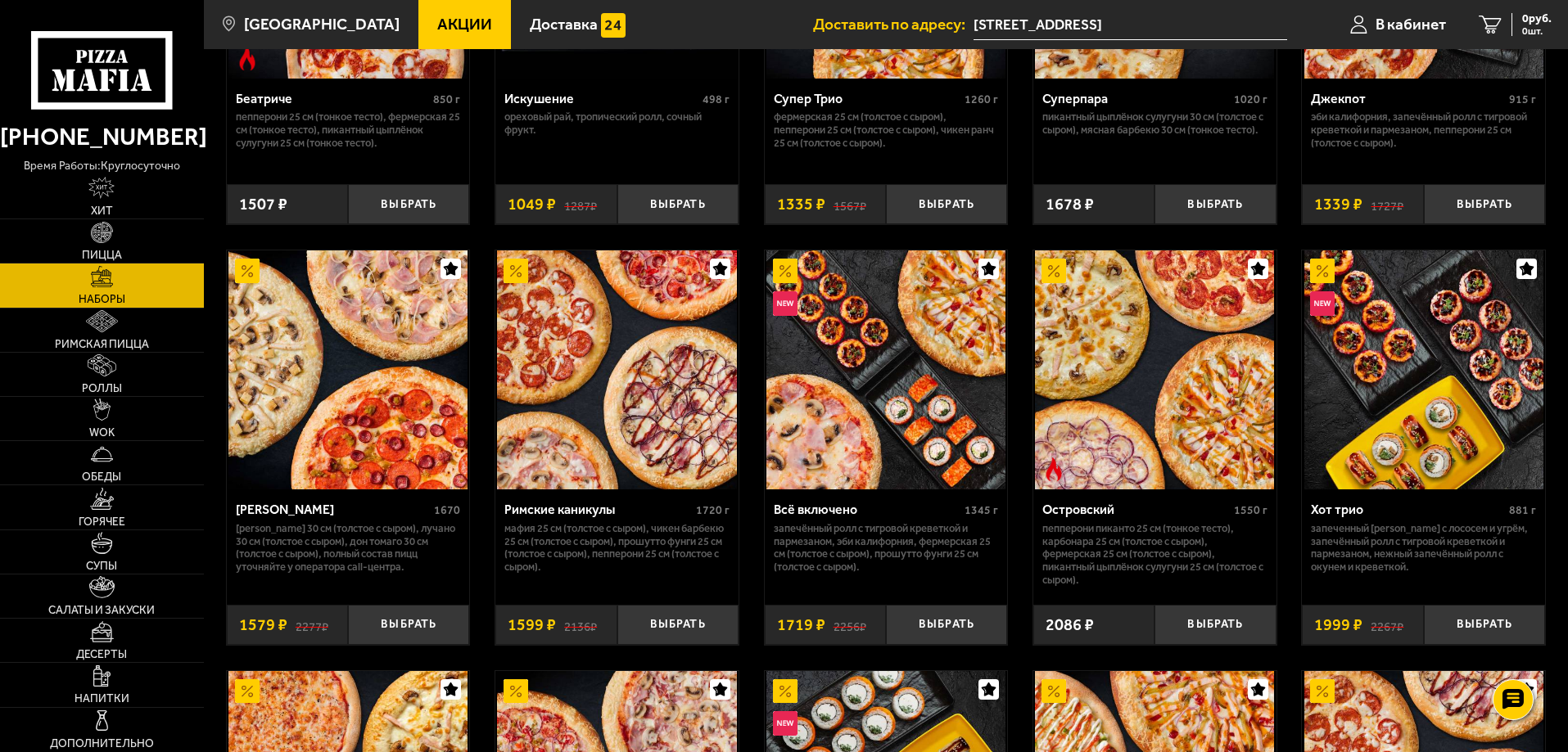
scroll to position [1159, 0]
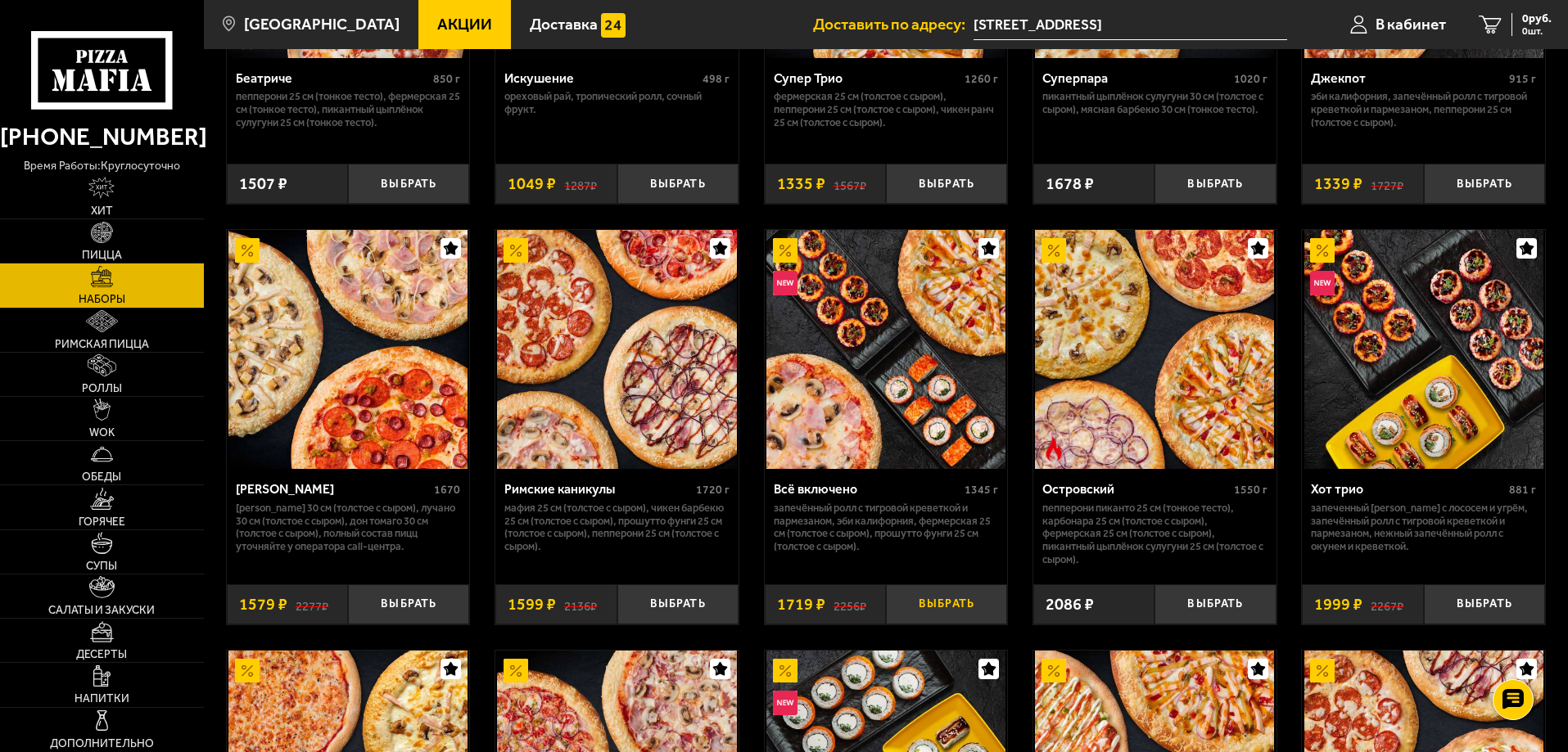
click at [999, 620] on button "Выбрать" at bounding box center [946, 604] width 122 height 40
click at [1527, 31] on span "1 шт." at bounding box center [1527, 31] width 49 height 10
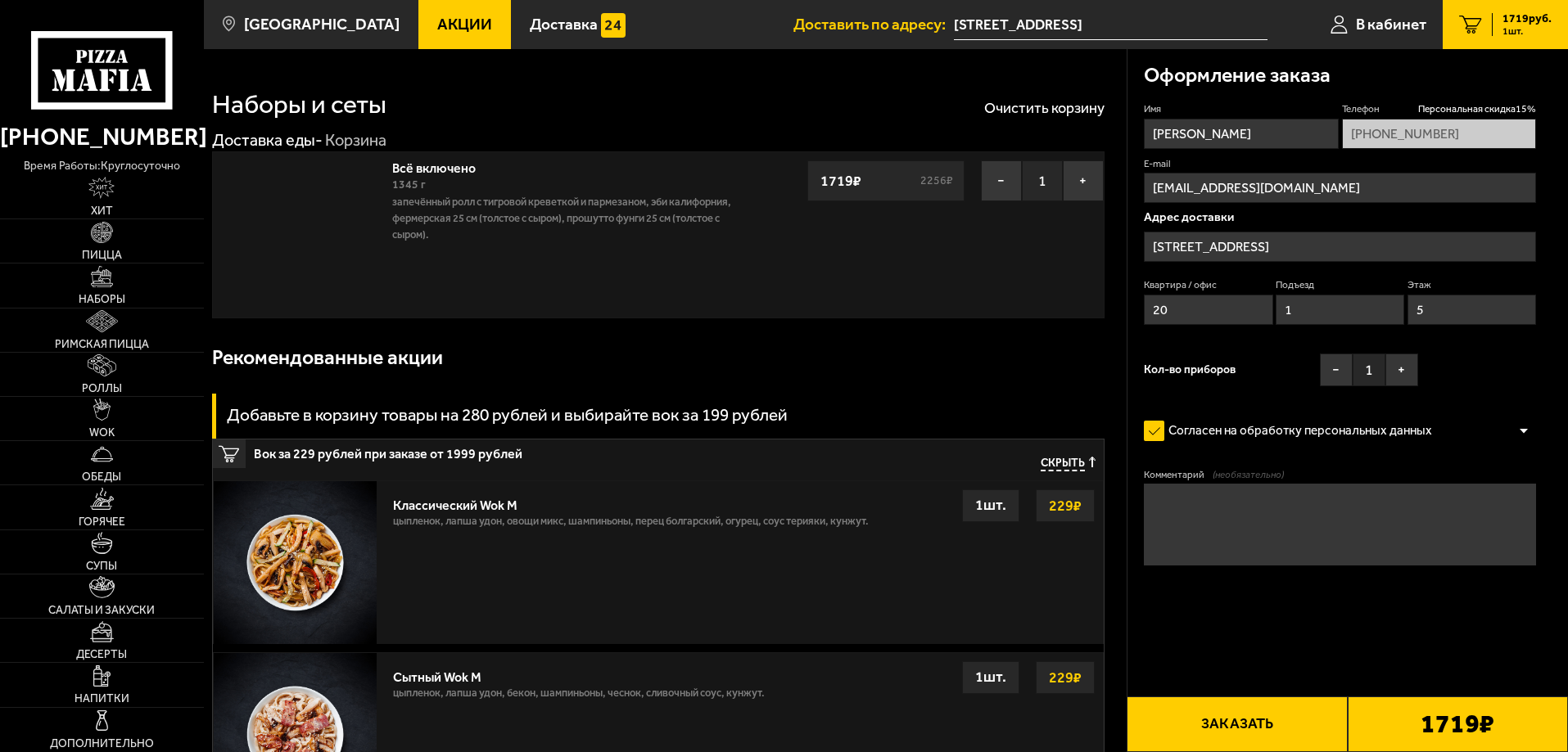
type input "[STREET_ADDRESS]"
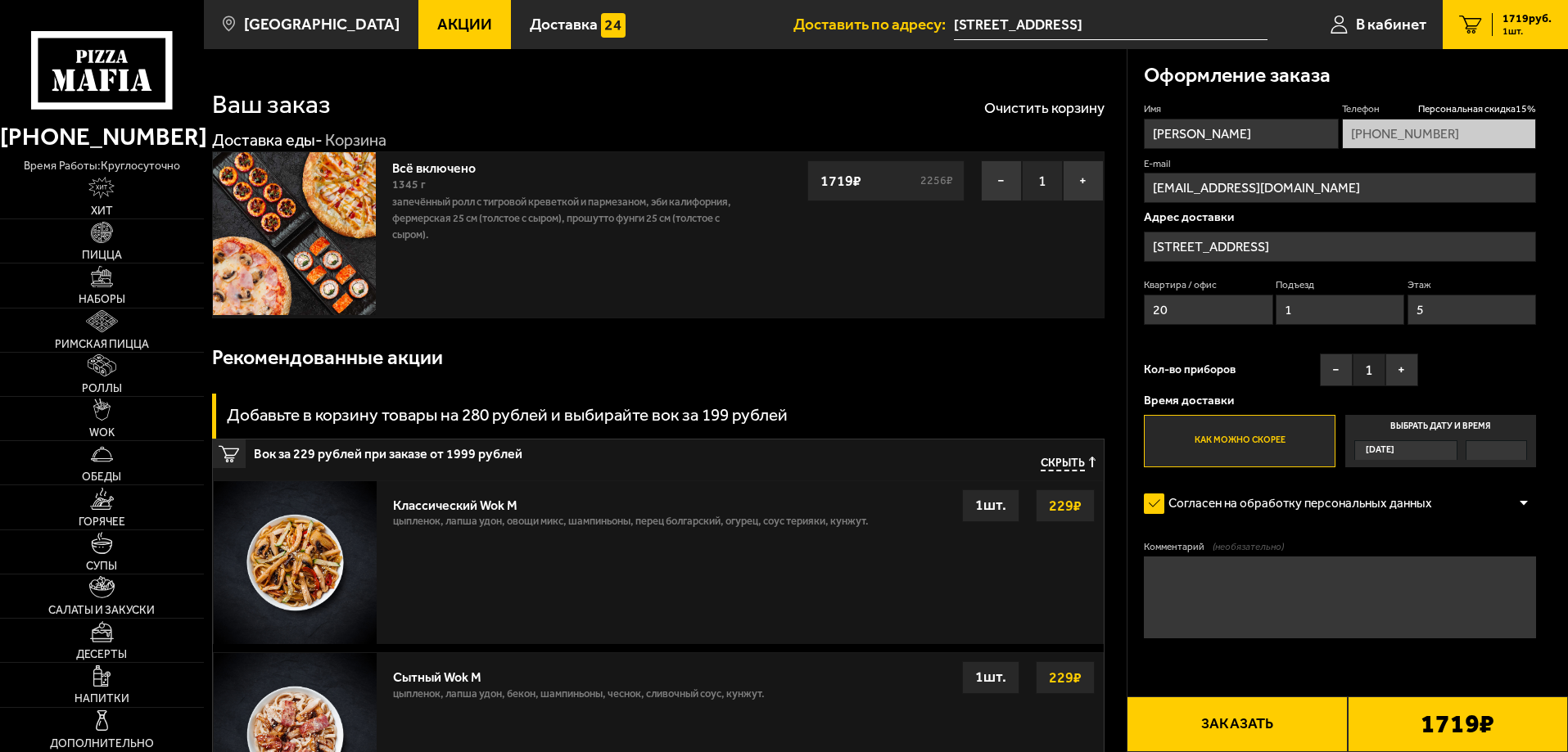
click at [1418, 423] on label "Выбрать дату и время Сегодня" at bounding box center [1441, 440] width 191 height 52
click at [0, 0] on input "Выбрать дату и время Сегодня" at bounding box center [0, 0] width 0 height 0
click at [1270, 448] on label "Как можно скорее" at bounding box center [1239, 440] width 191 height 52
click at [0, 0] on input "Как можно скорее" at bounding box center [0, 0] width 0 height 0
click at [1200, 707] on button "Заказать" at bounding box center [1237, 724] width 220 height 55
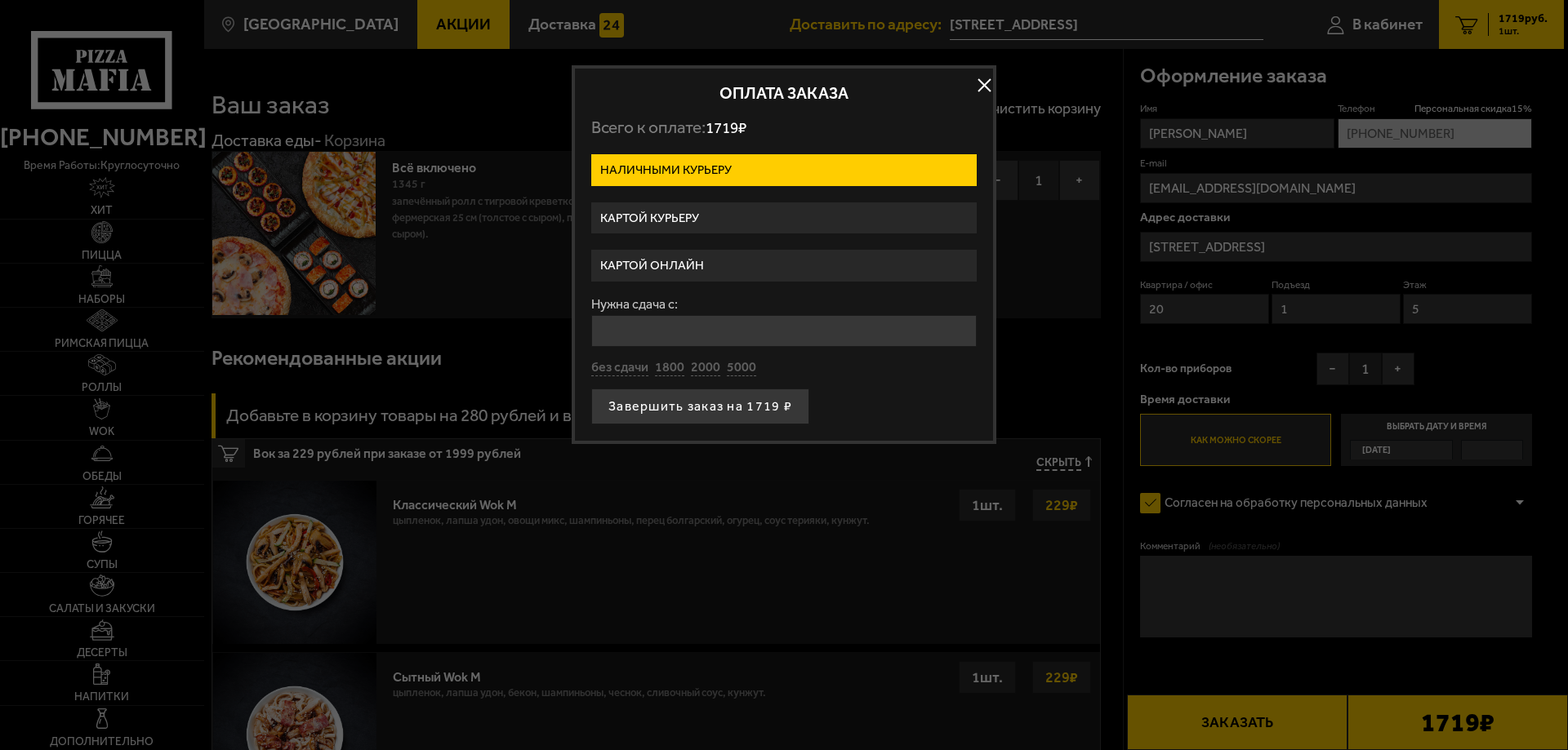
click at [692, 259] on label "Картой онлайн" at bounding box center [784, 265] width 386 height 32
click at [0, 0] on input "Картой онлайн" at bounding box center [0, 0] width 0 height 0
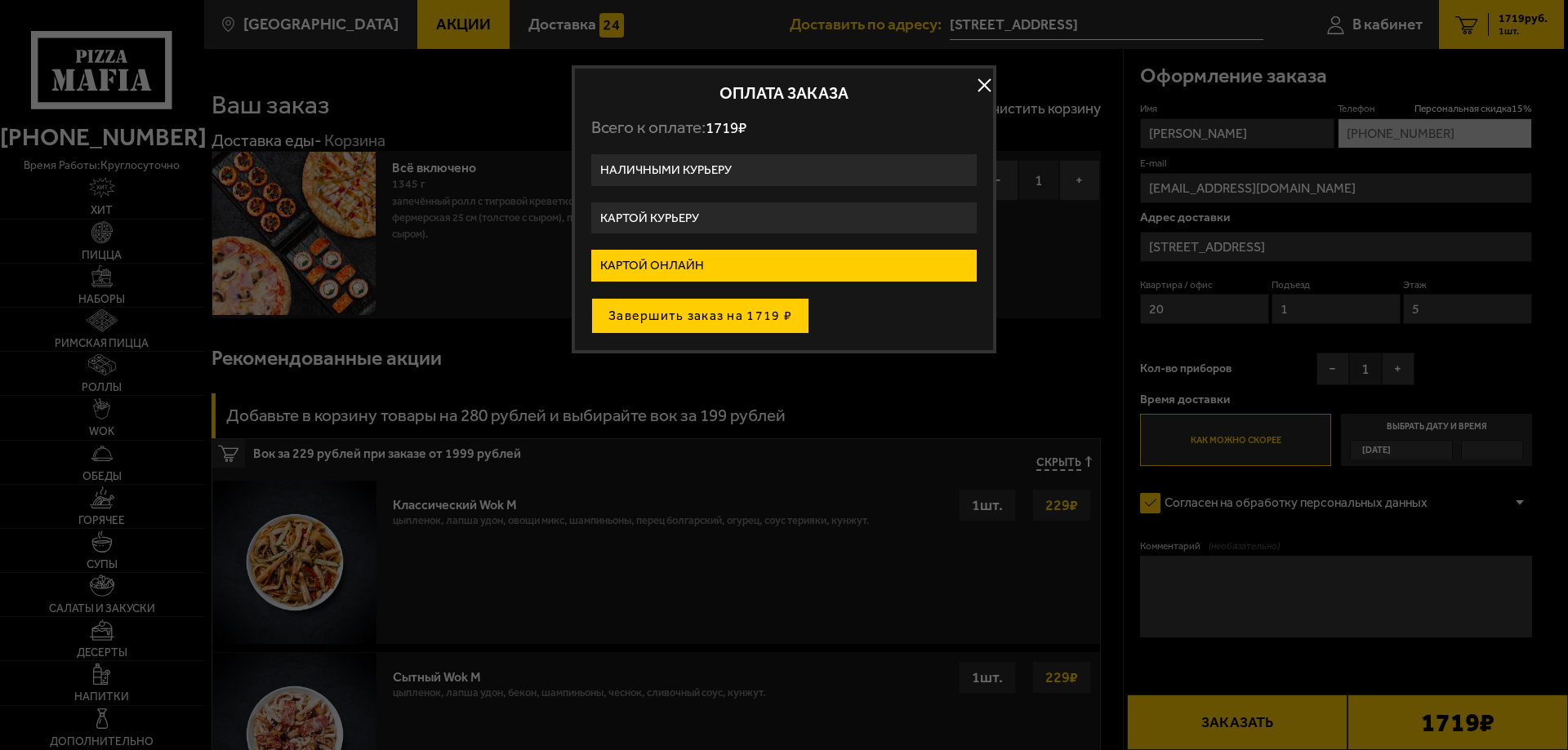
click at [792, 316] on button "Завершить заказ на 1719 ₽" at bounding box center [700, 316] width 218 height 36
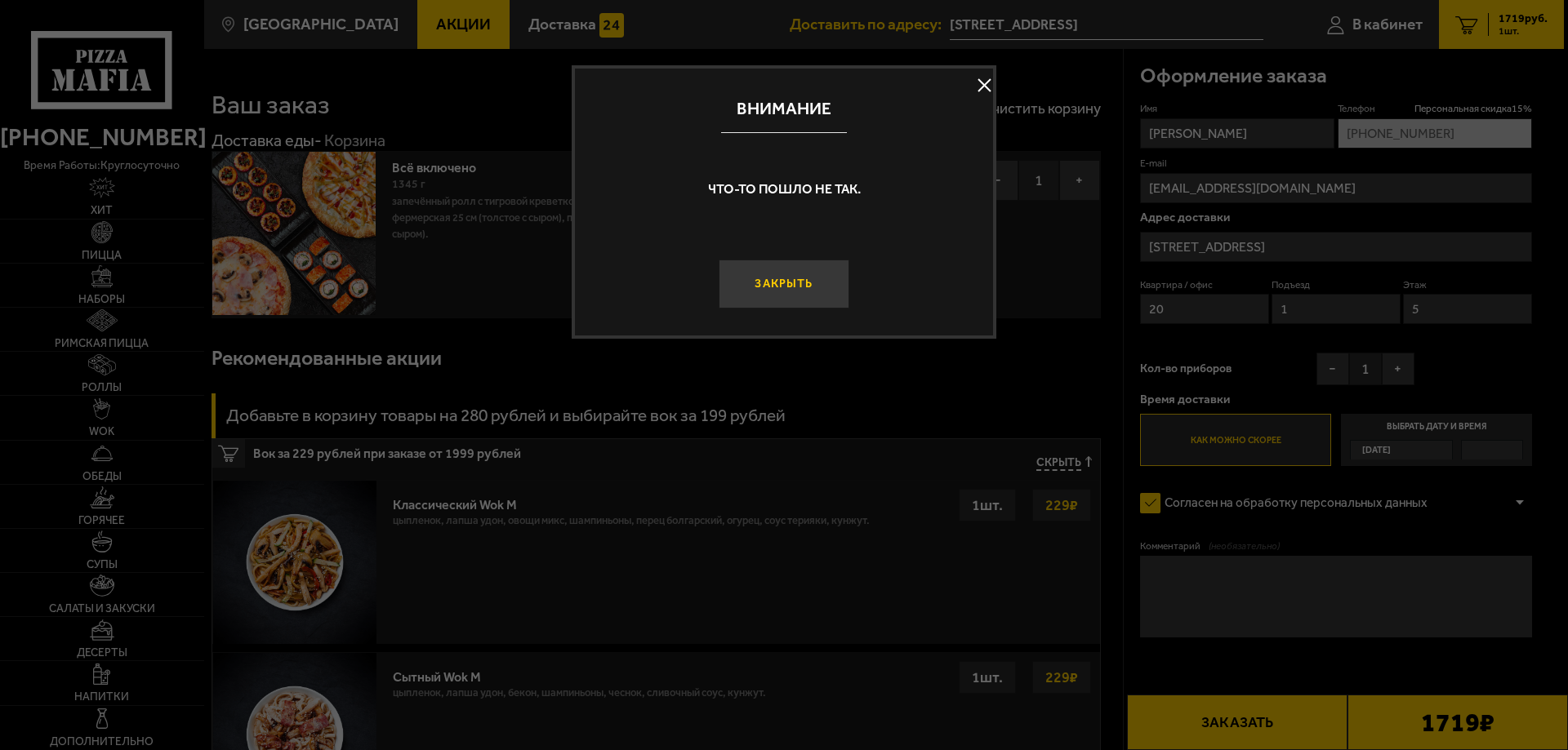
click at [796, 280] on button "Закрыть" at bounding box center [784, 284] width 131 height 49
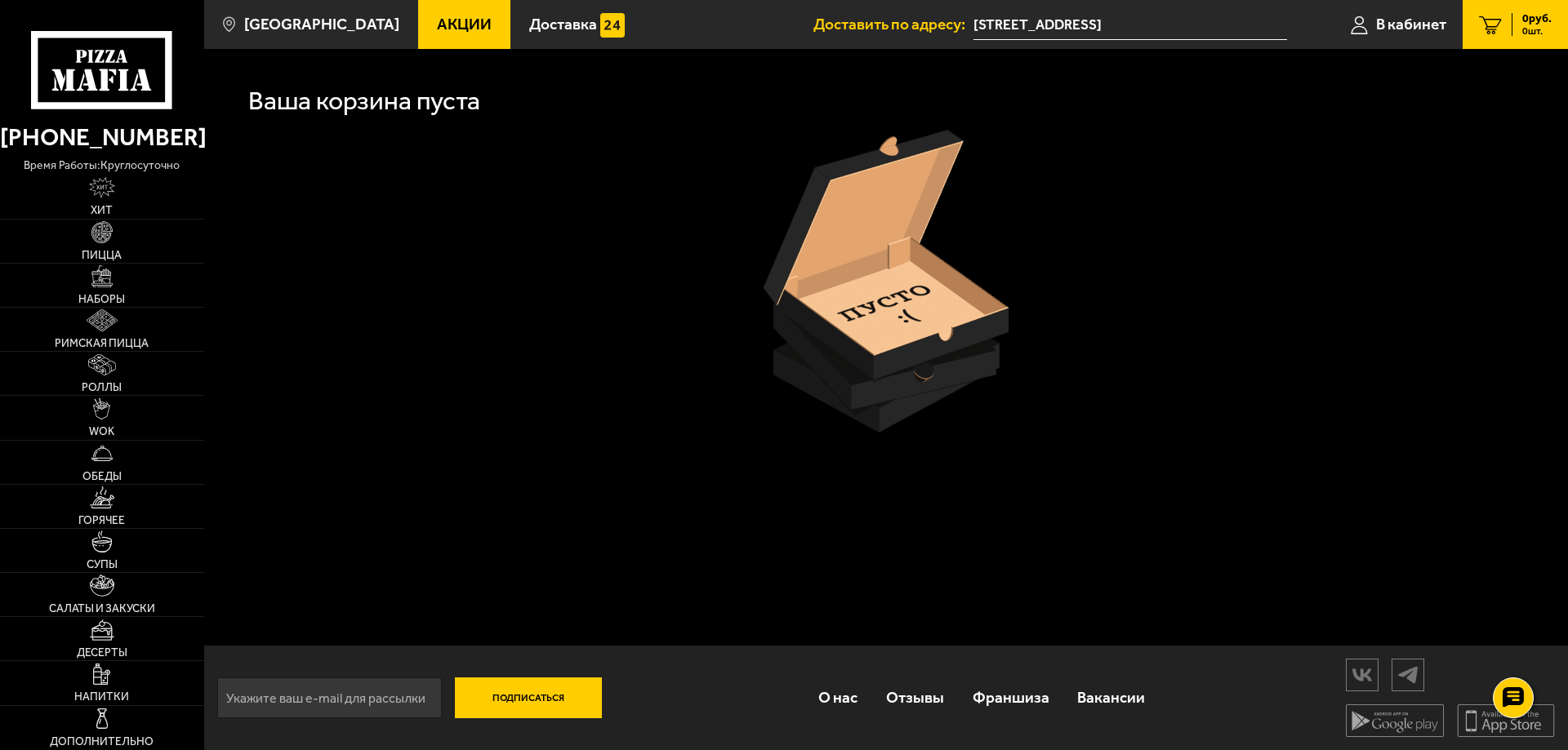
click at [1146, 20] on input "[STREET_ADDRESS]" at bounding box center [1130, 25] width 313 height 30
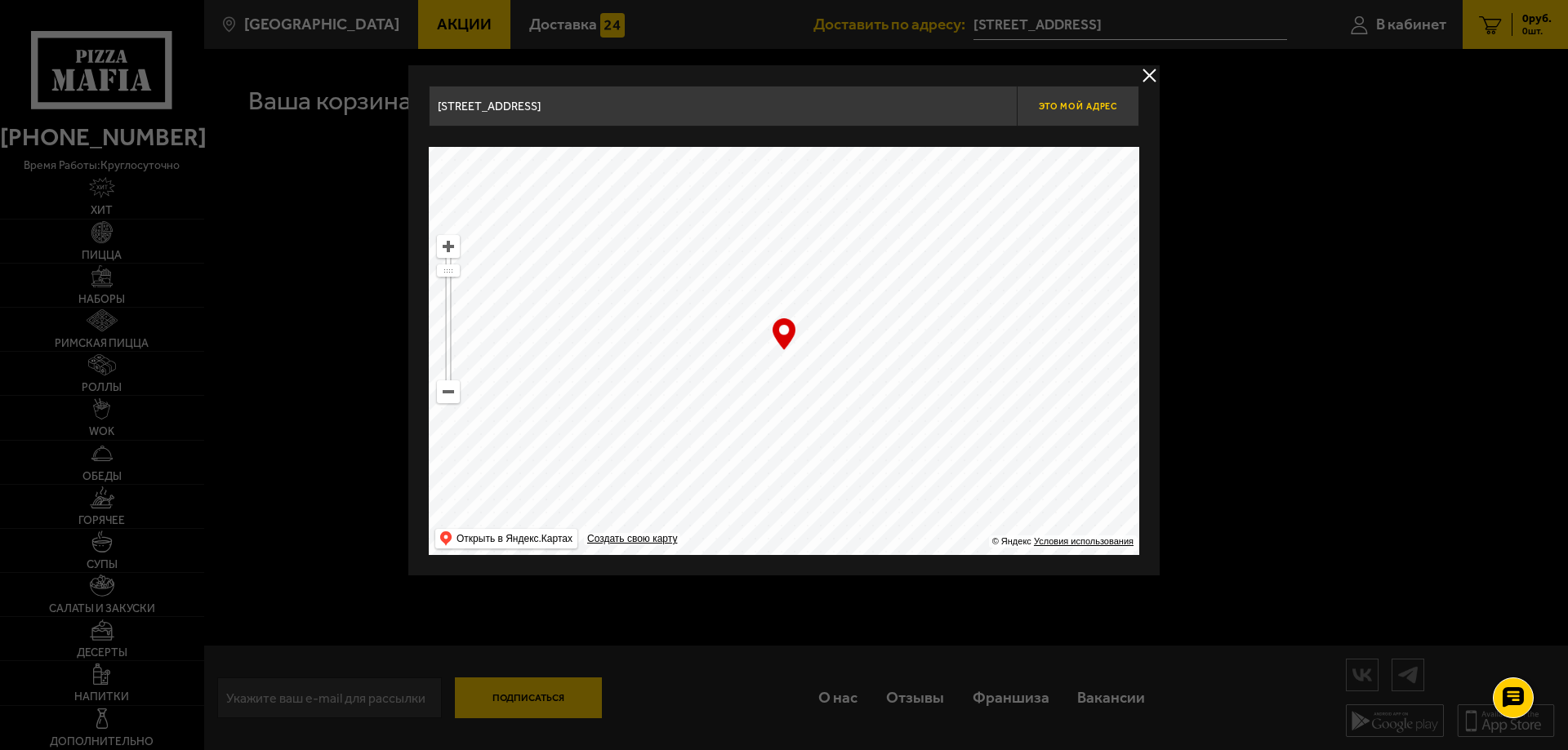
click at [1062, 114] on button "Это мой адрес" at bounding box center [1077, 106] width 123 height 41
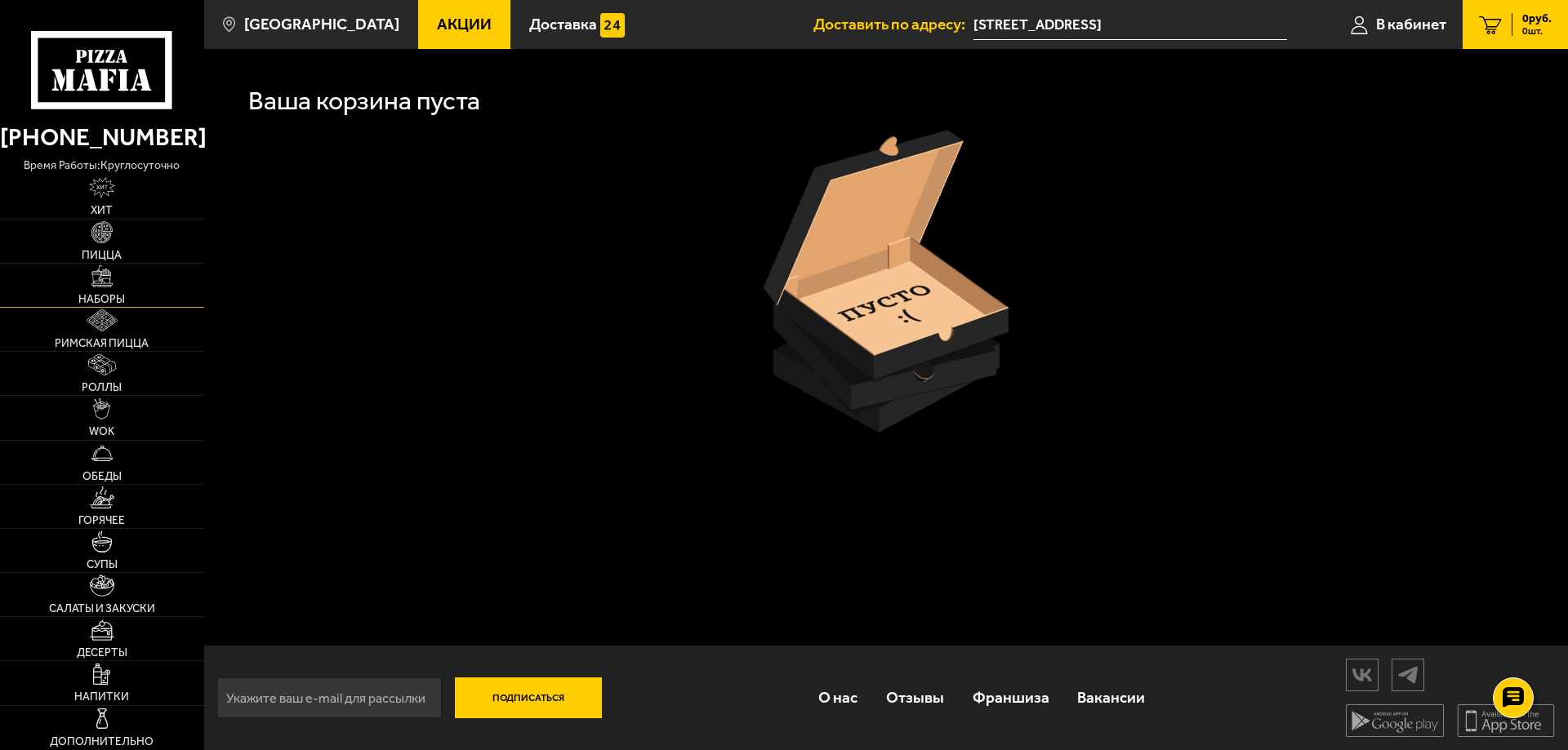
click at [118, 288] on link "Наборы" at bounding box center [102, 285] width 204 height 44
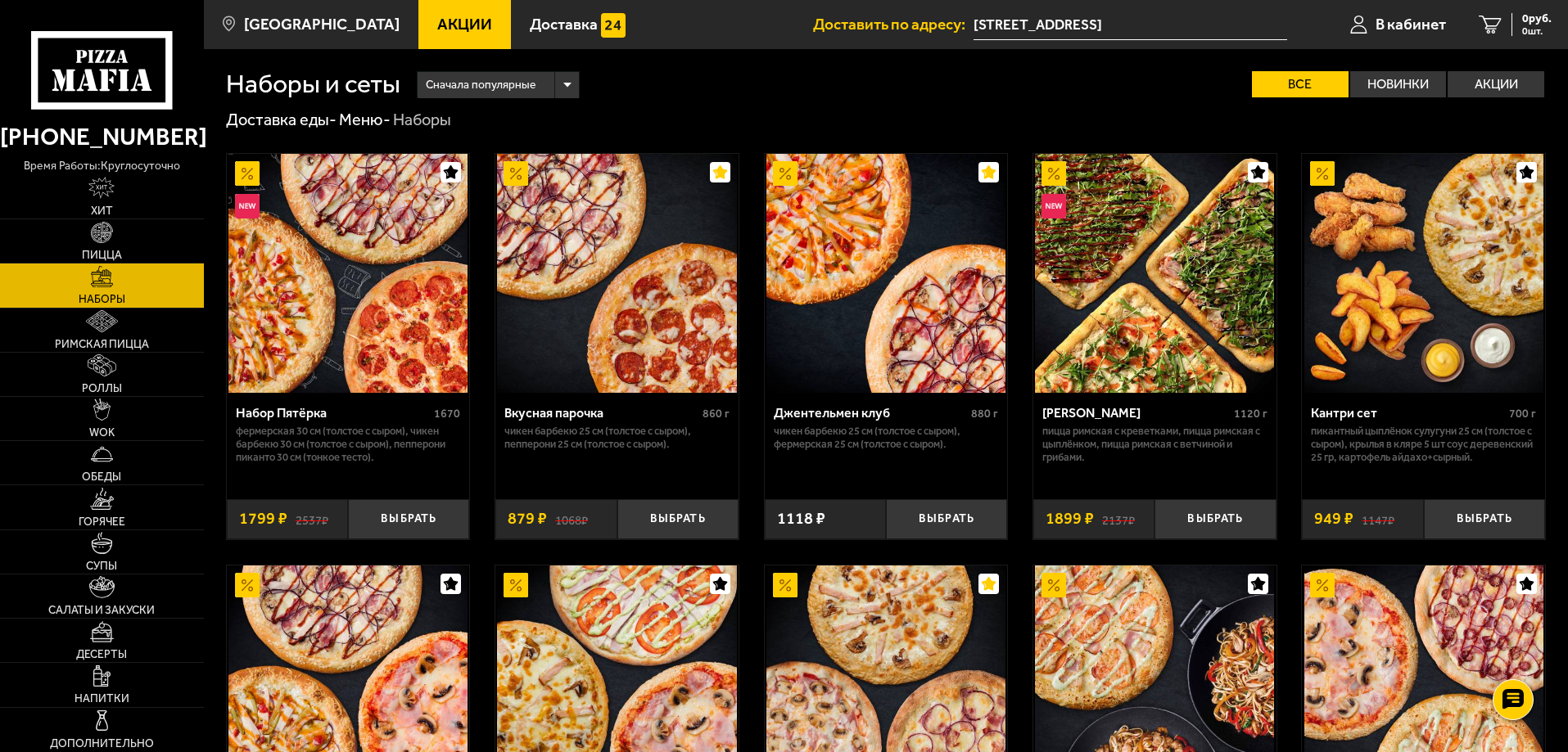
click at [1065, 31] on input "[STREET_ADDRESS]" at bounding box center [1130, 25] width 313 height 31
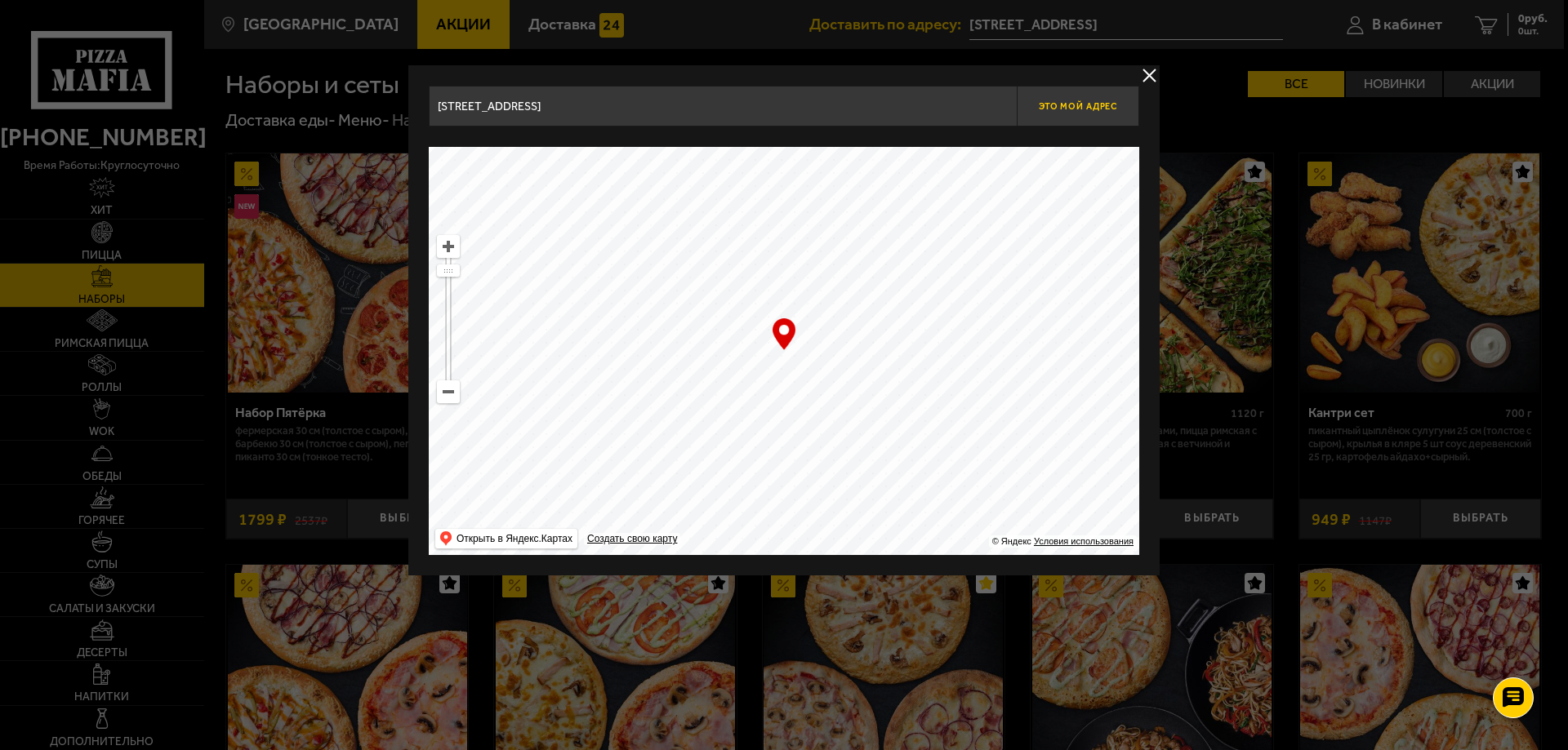
click at [1042, 101] on span "Это мой адрес" at bounding box center [1077, 106] width 78 height 11
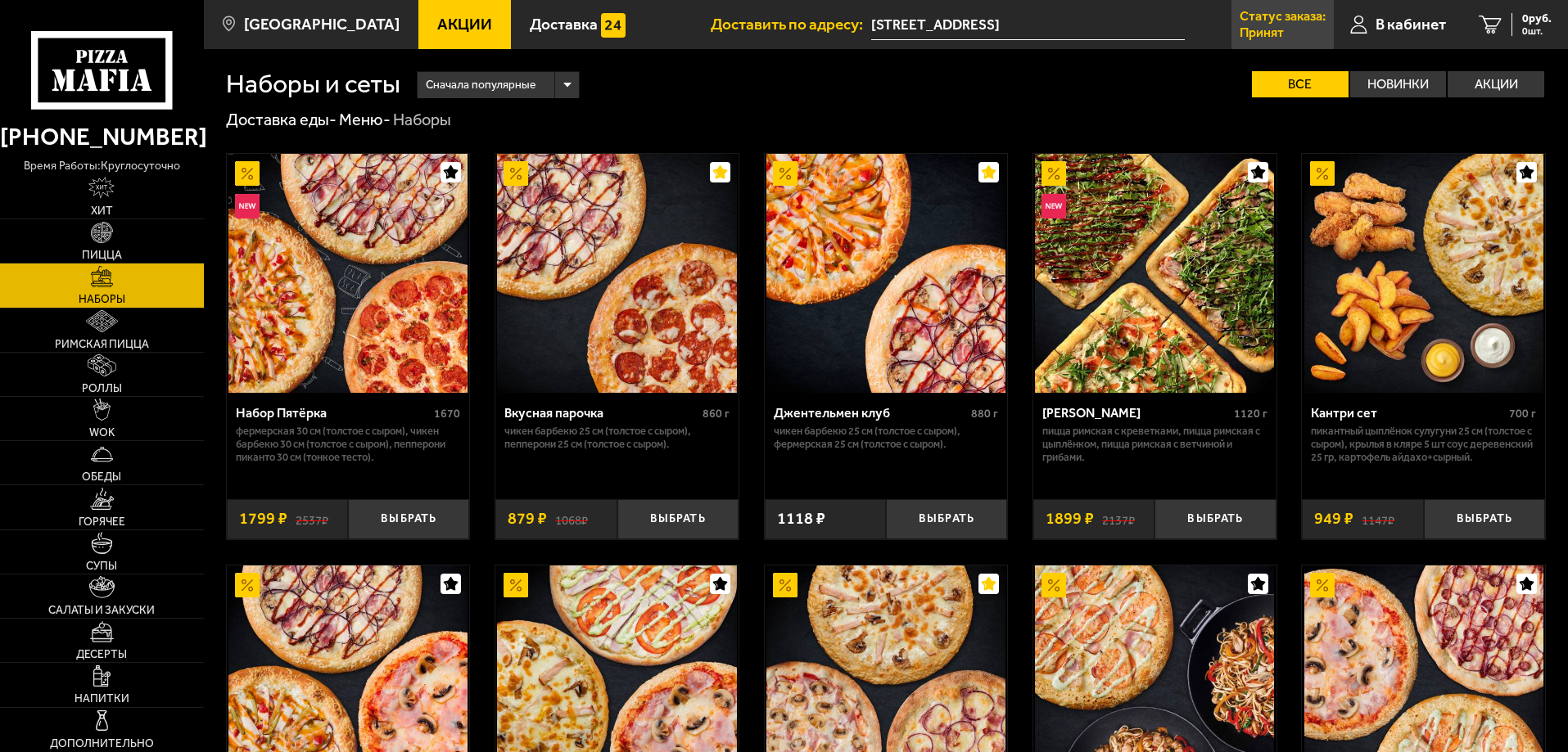
click at [1259, 21] on p "Статус заказа:" at bounding box center [1283, 17] width 86 height 13
